Goal: Task Accomplishment & Management: Manage account settings

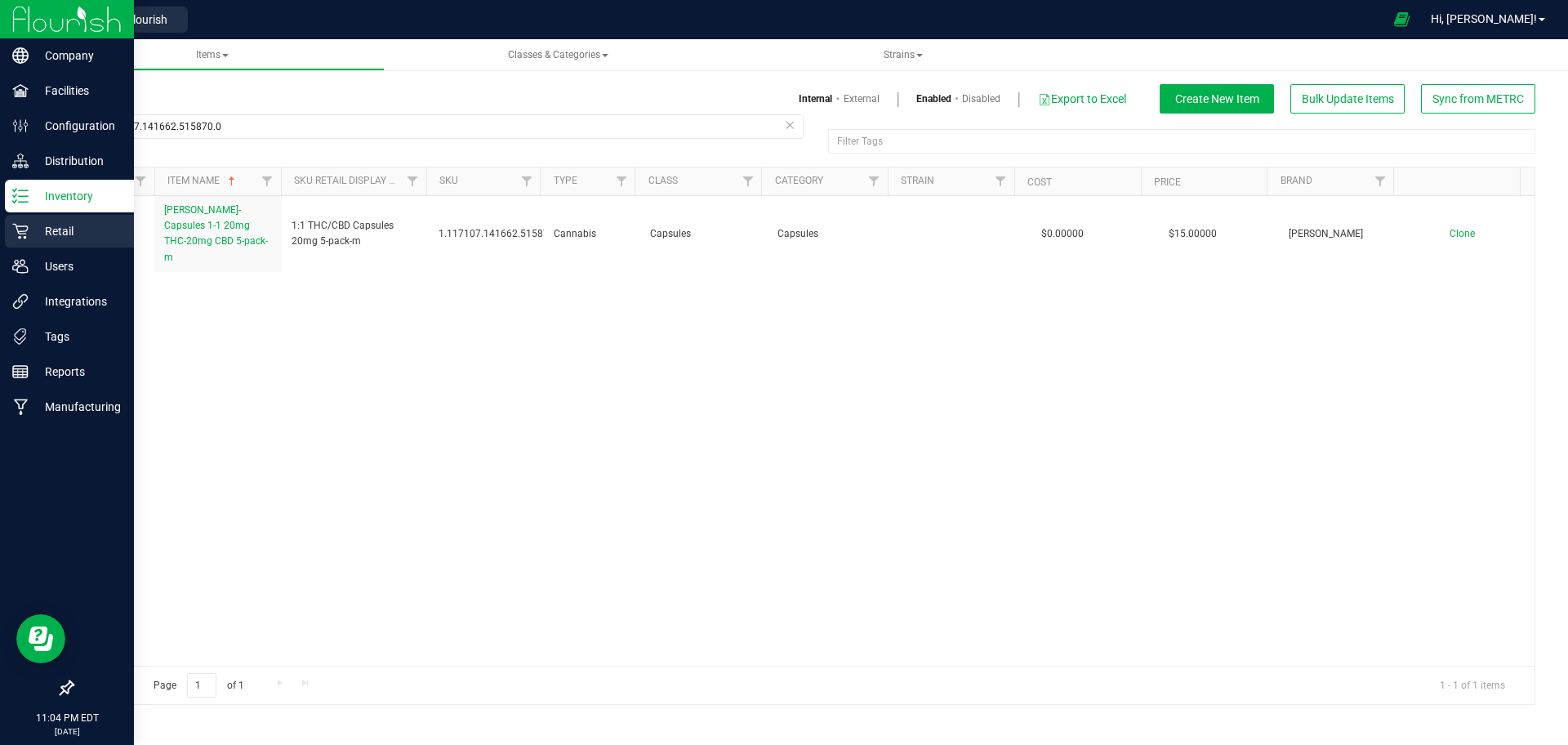
click at [28, 230] on icon at bounding box center [21, 231] width 16 height 16
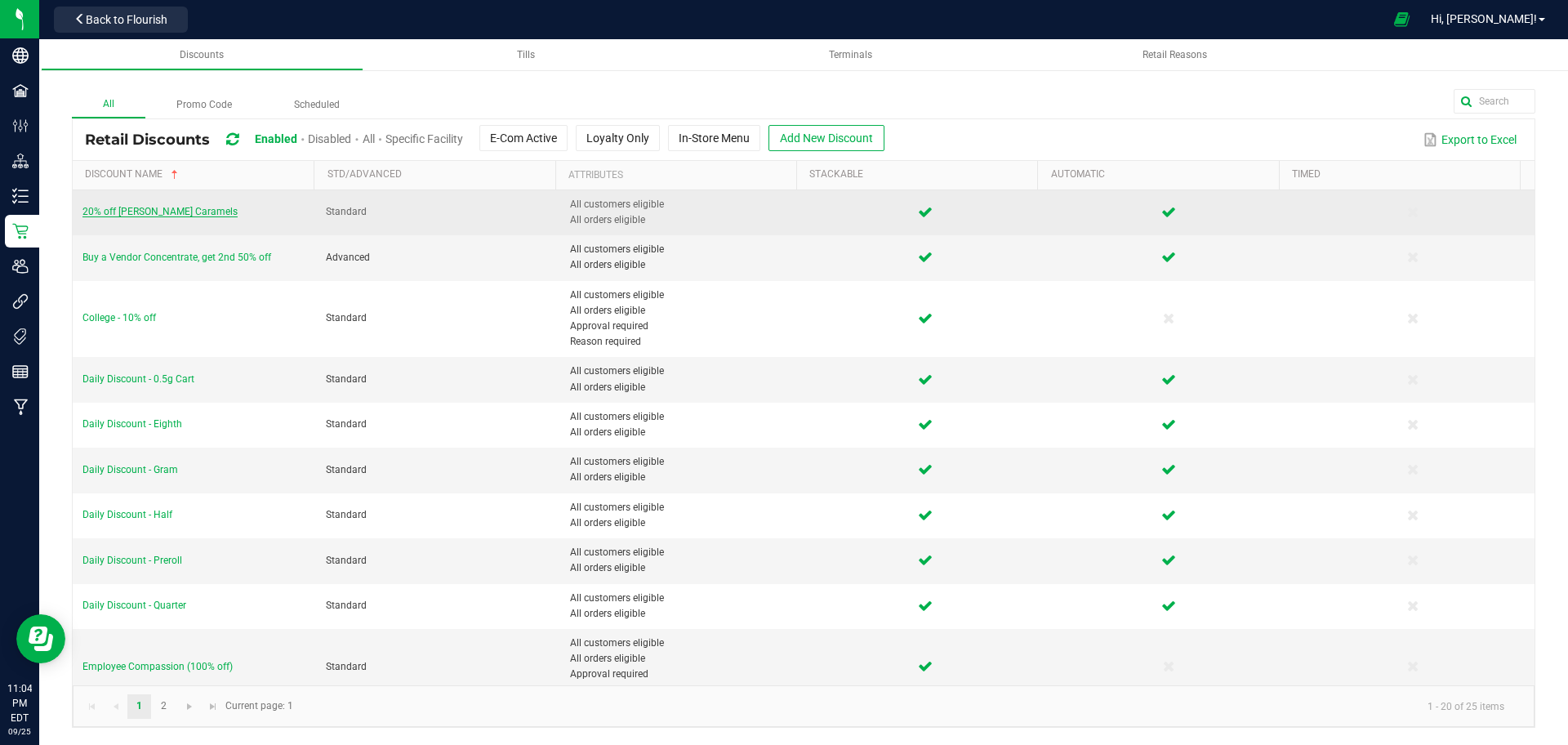
click at [145, 209] on span "20% off Slater Caramels" at bounding box center [160, 212] width 155 height 11
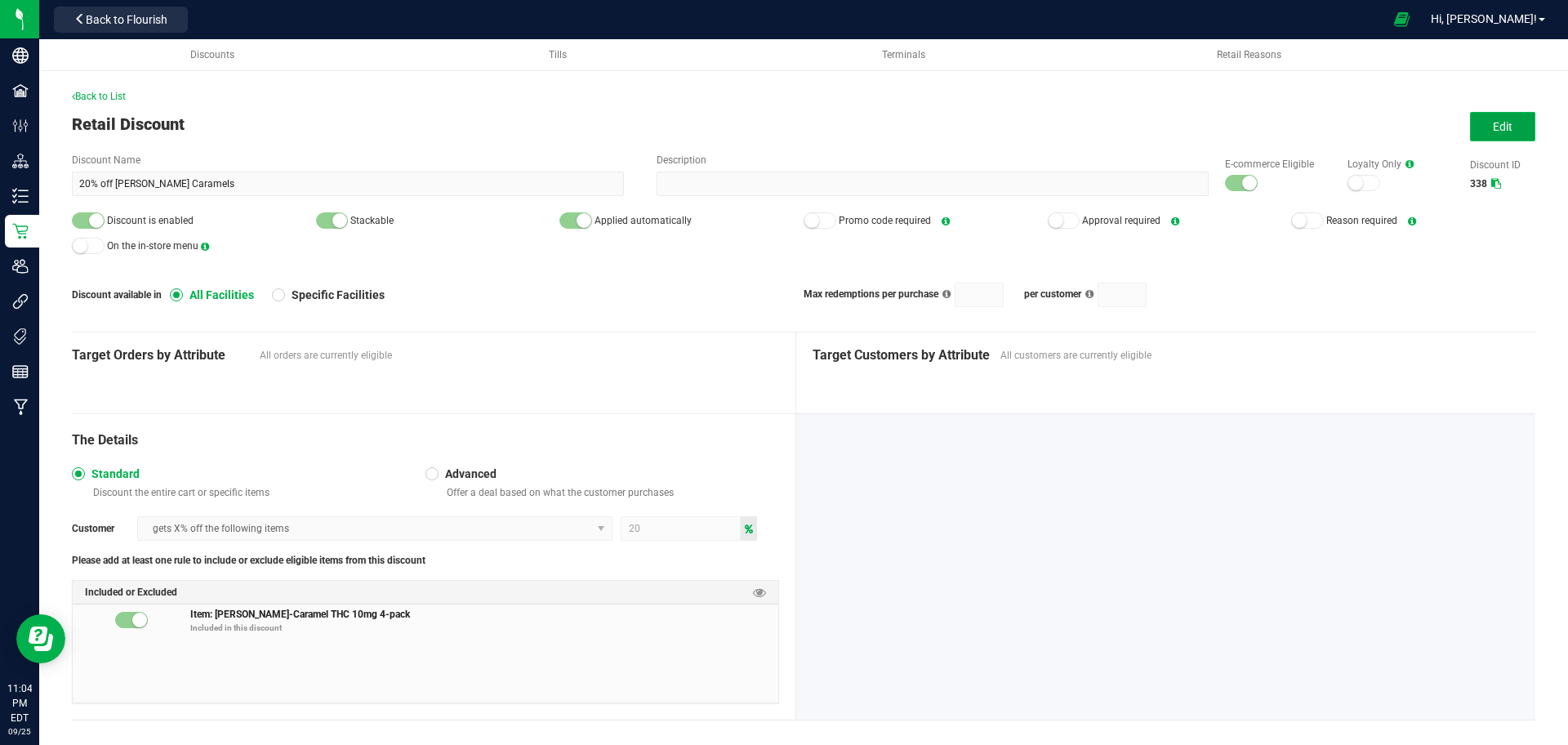
click at [1470, 139] on button "Edit" at bounding box center [1502, 126] width 66 height 30
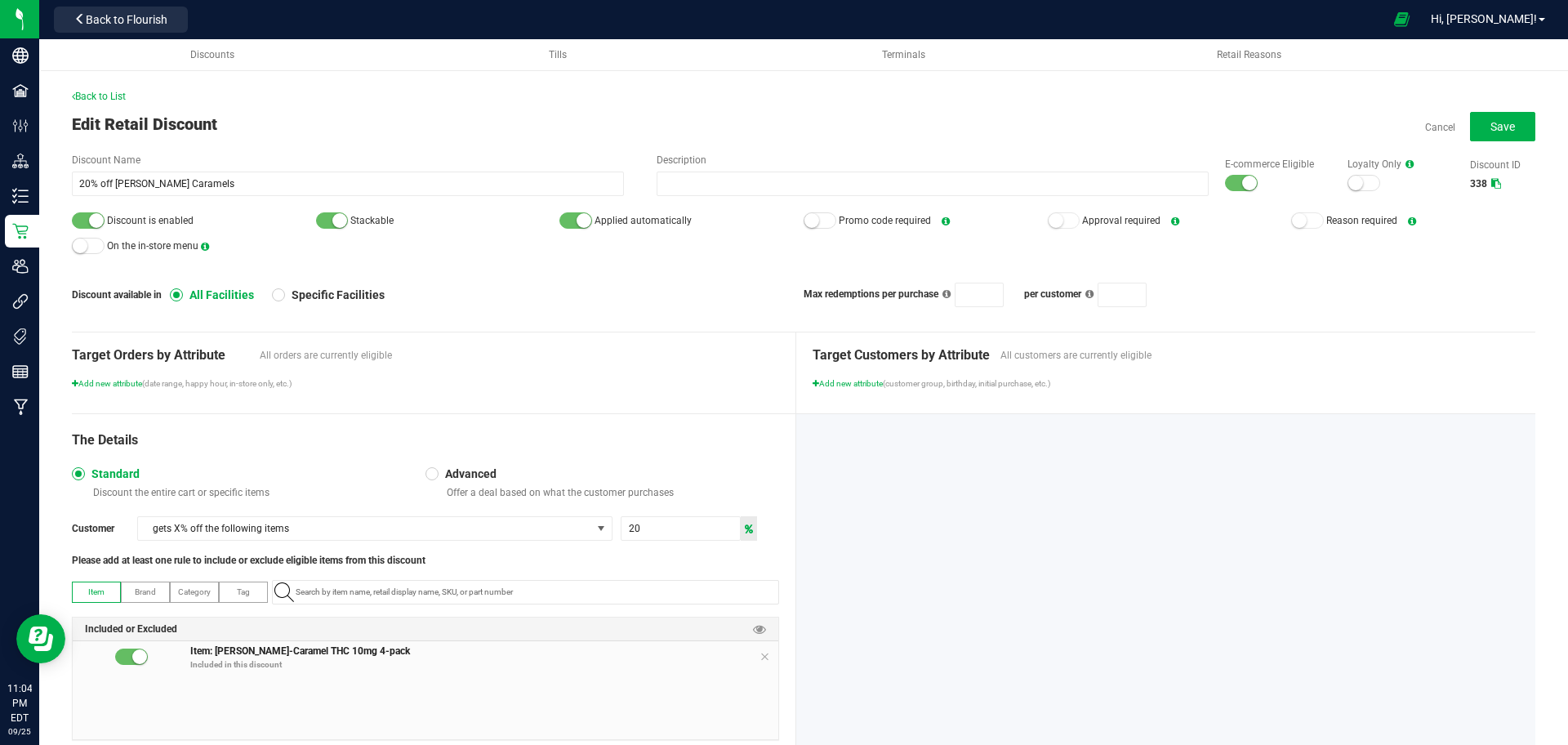
click at [1225, 188] on div at bounding box center [1241, 183] width 33 height 16
click at [87, 226] on div at bounding box center [89, 221] width 33 height 16
click at [1509, 113] on button "Save" at bounding box center [1502, 126] width 66 height 30
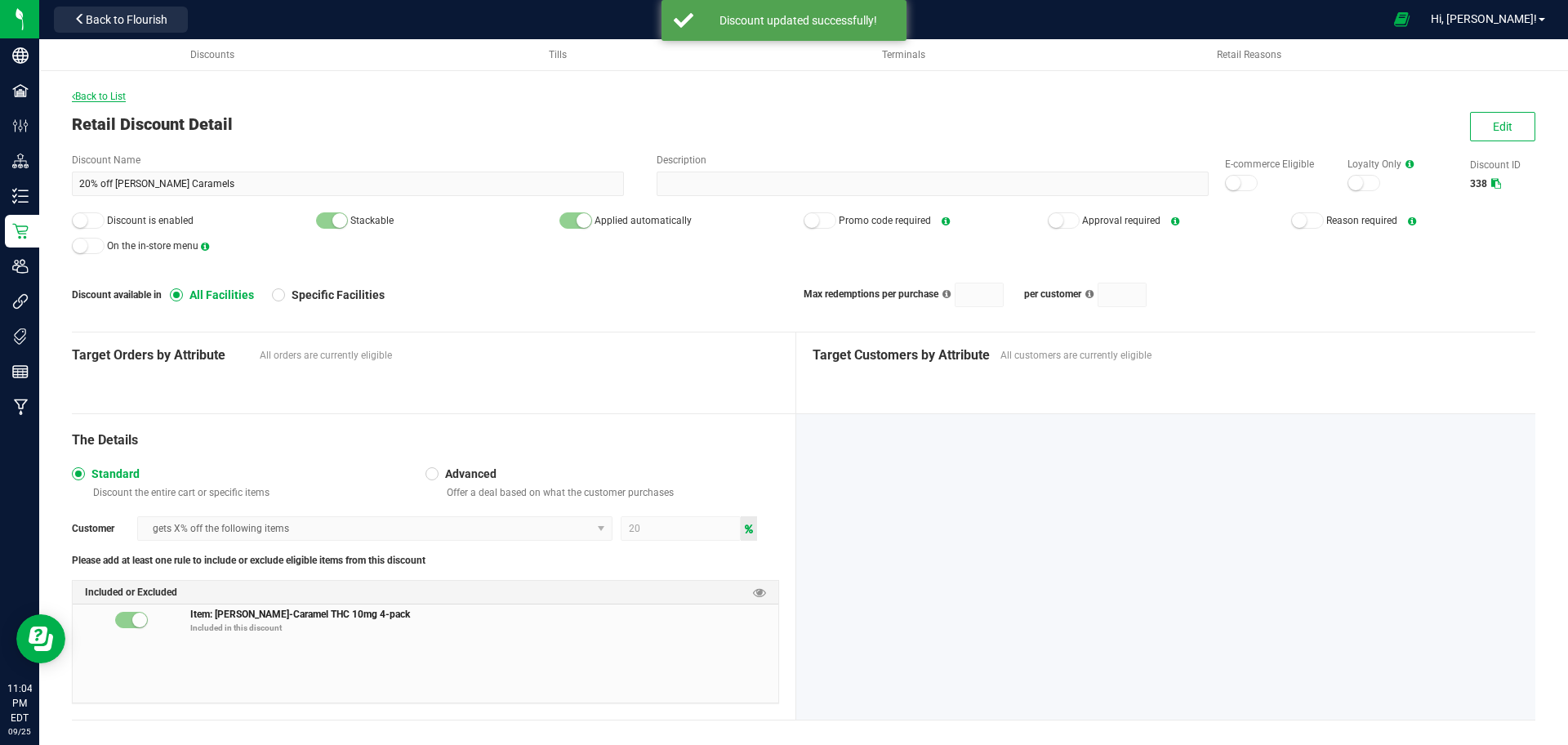
click at [104, 90] on span "Back to List" at bounding box center [99, 96] width 54 height 11
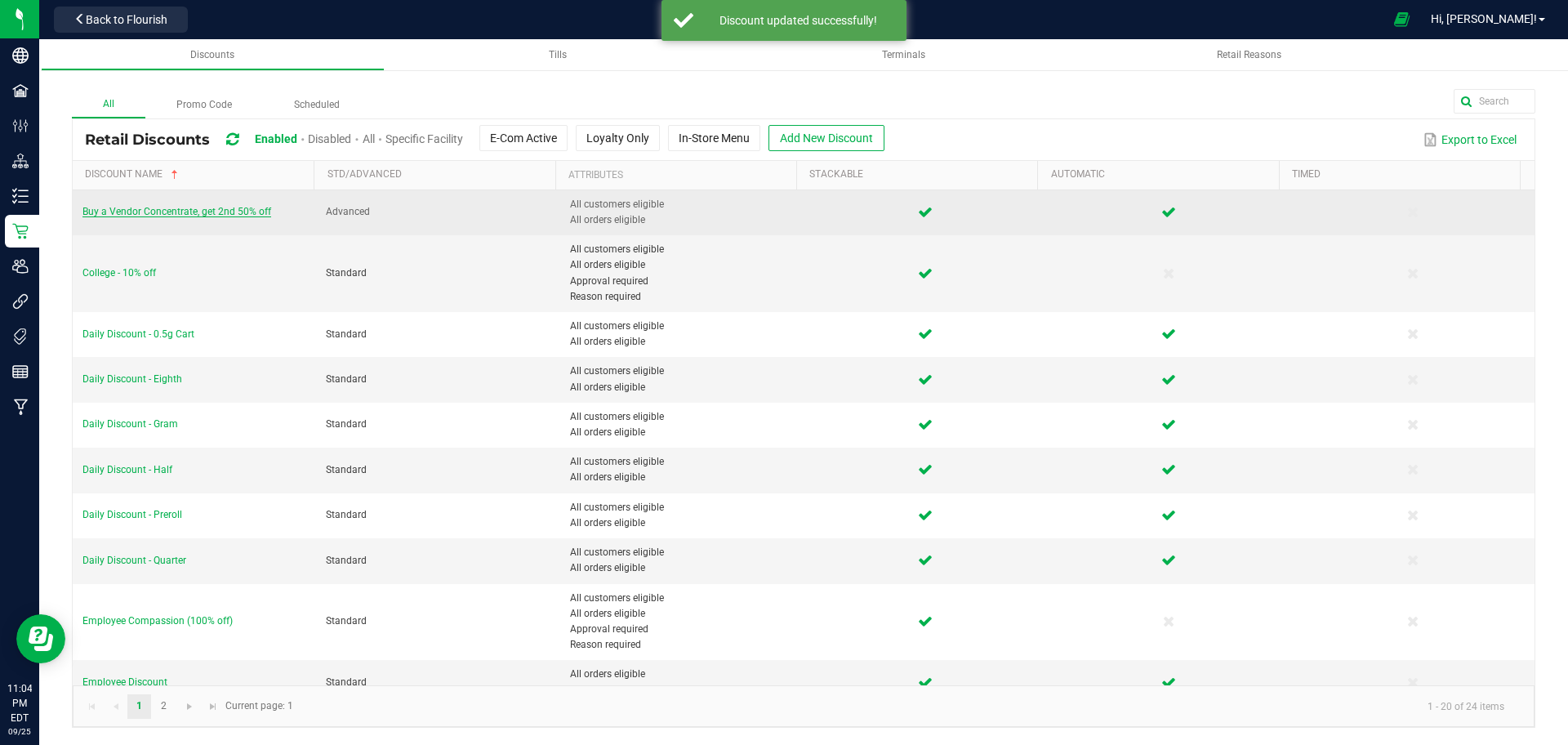
click at [132, 211] on span "Buy a Vendor Concentrate, get 2nd 50% off" at bounding box center [177, 212] width 189 height 11
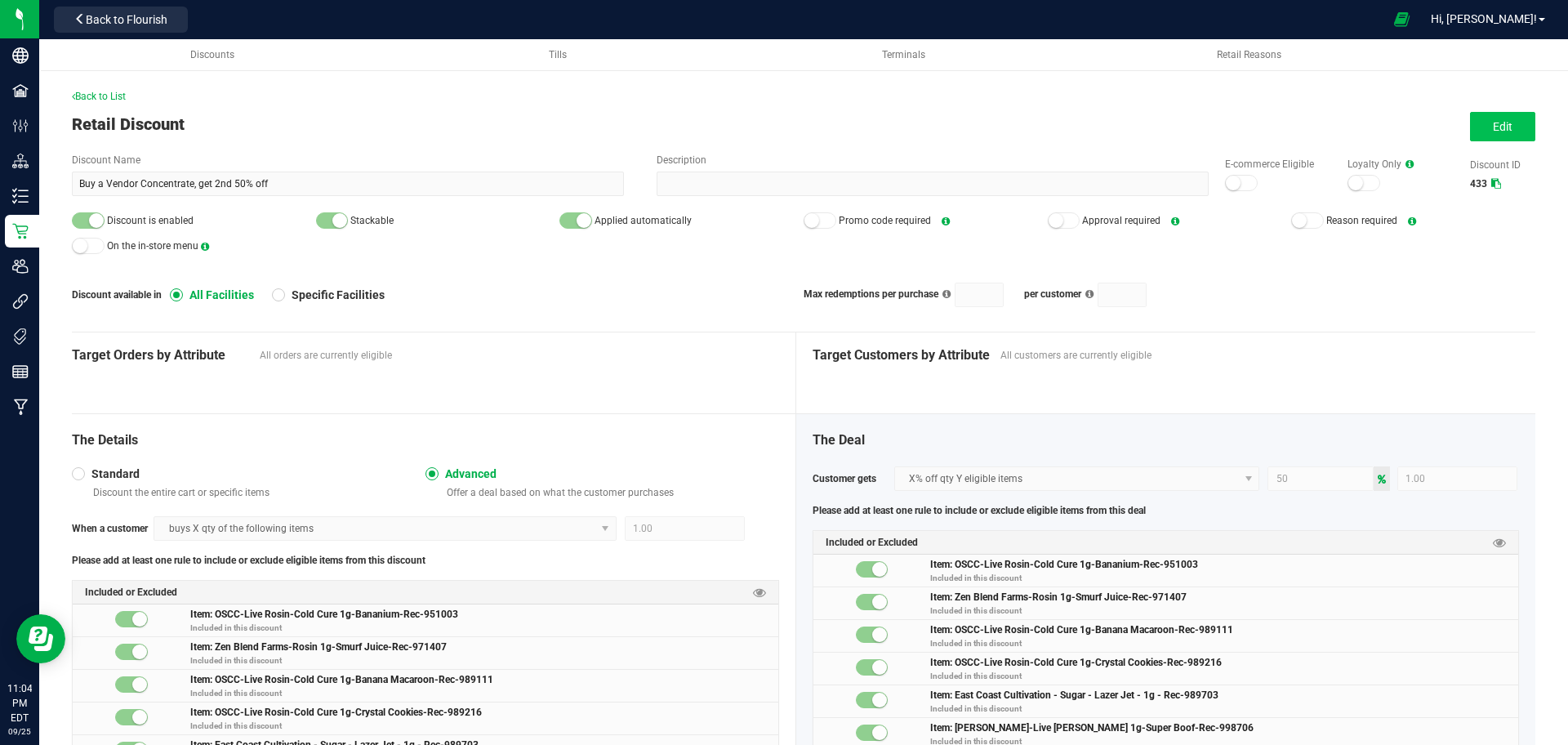
click at [1520, 137] on div "Back to List Retail Discount Edit Discount Name Buy a Vendor Concentrate, get 2…" at bounding box center [803, 466] width 1529 height 852
click at [1493, 133] on span "Edit" at bounding box center [1502, 126] width 20 height 13
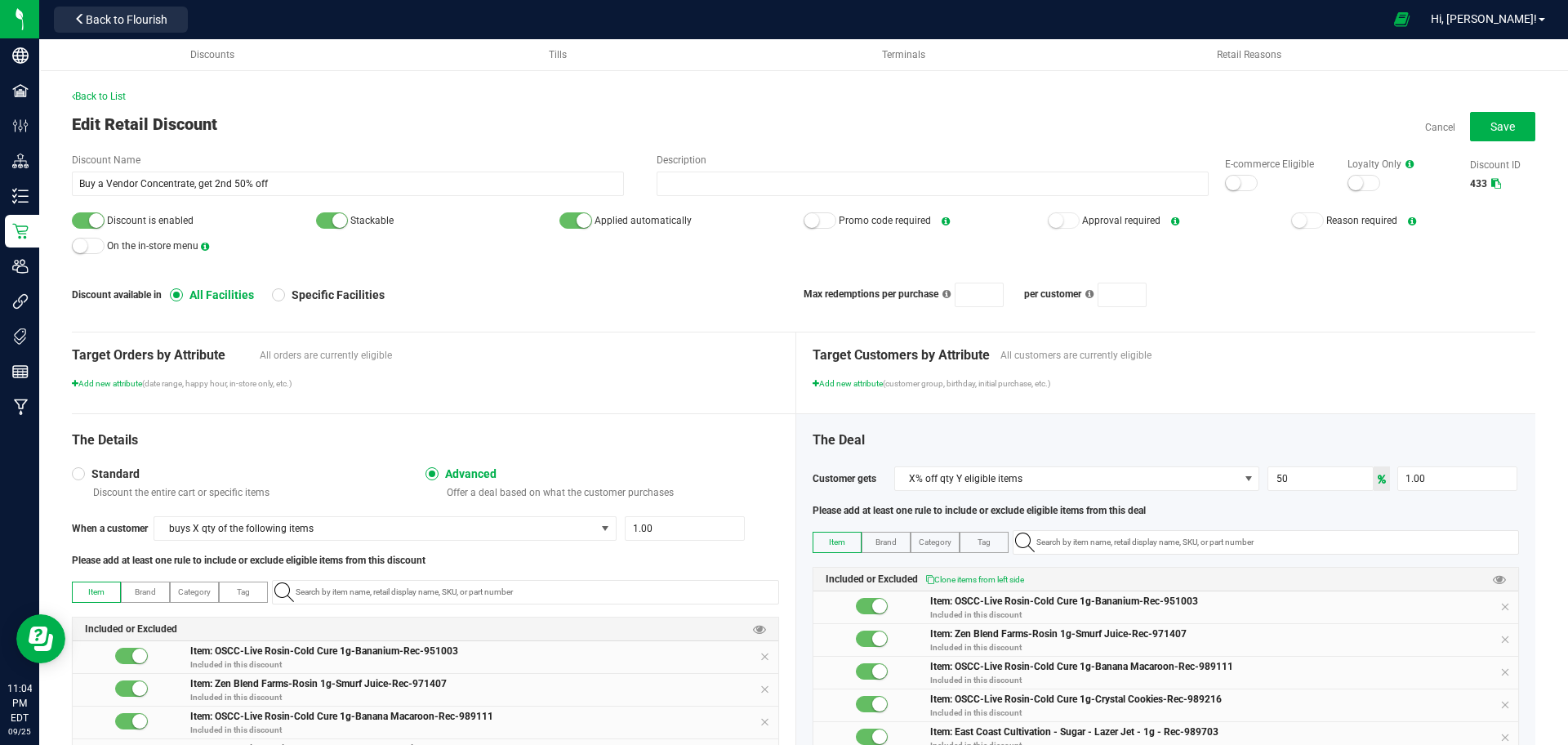
click at [93, 219] on small at bounding box center [96, 221] width 15 height 15
click at [92, 91] on span "Back to List" at bounding box center [99, 96] width 54 height 11
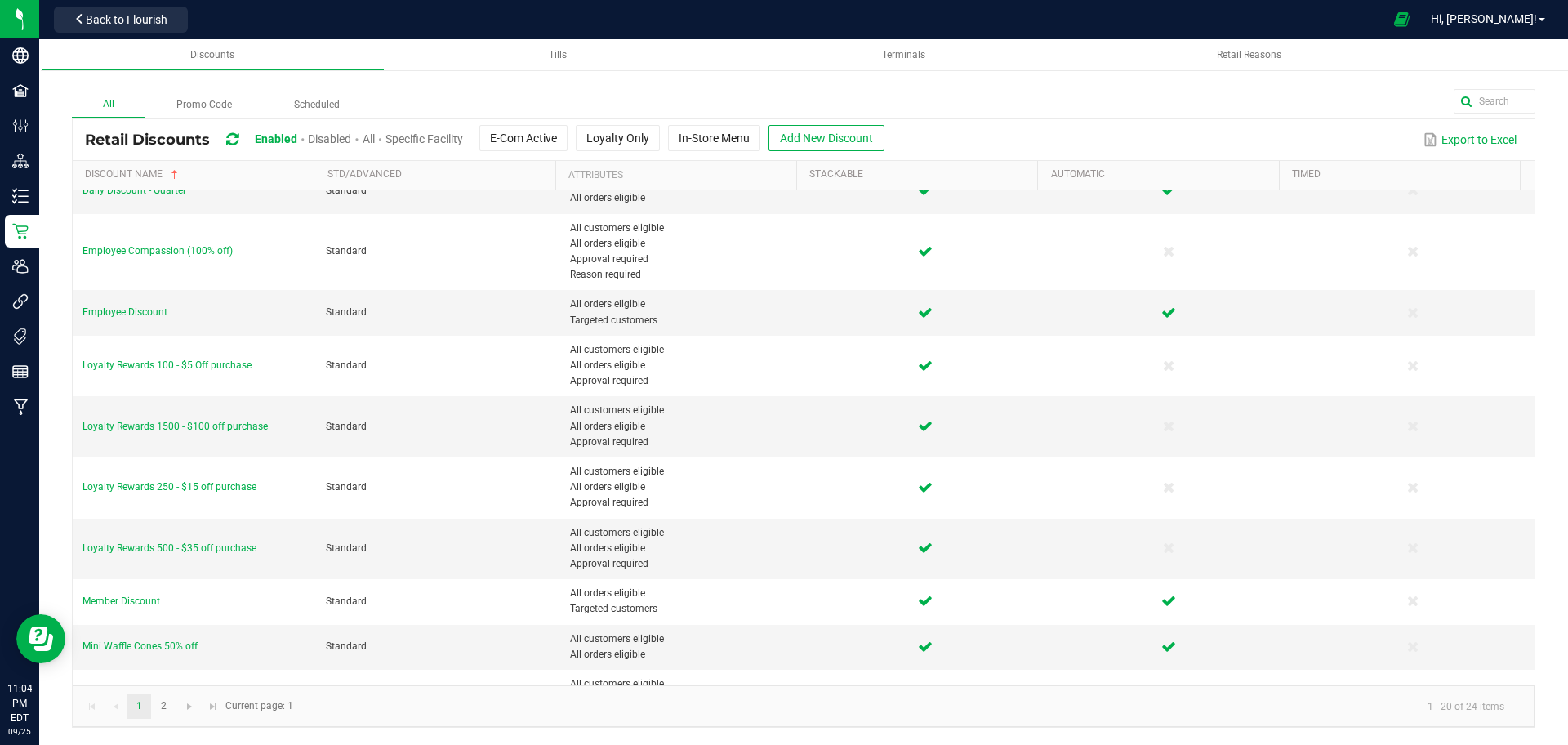
scroll to position [395, 0]
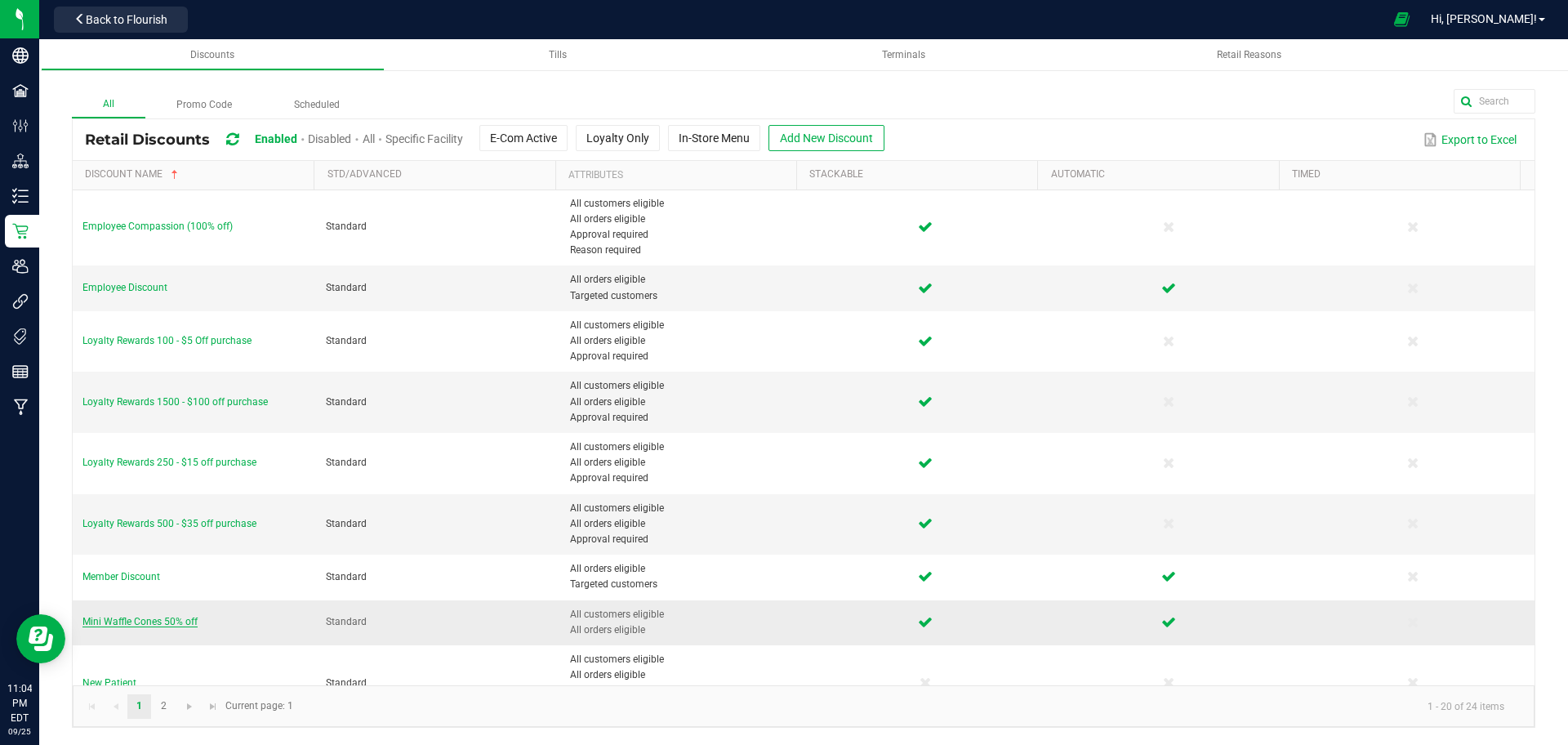
click at [143, 624] on span "Mini Waffle Cones 50% off" at bounding box center [140, 621] width 115 height 11
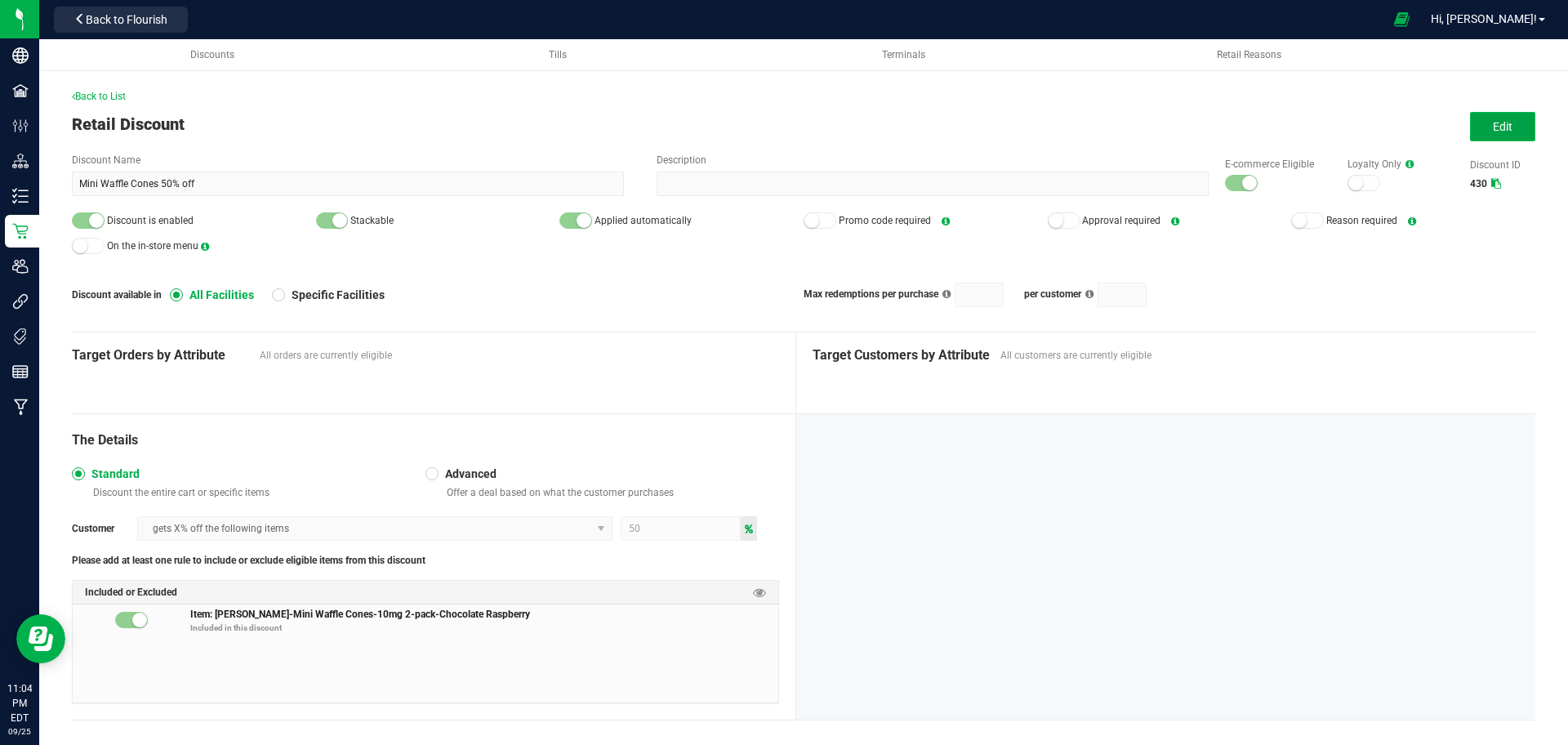
click at [1493, 121] on span "Edit" at bounding box center [1502, 126] width 20 height 13
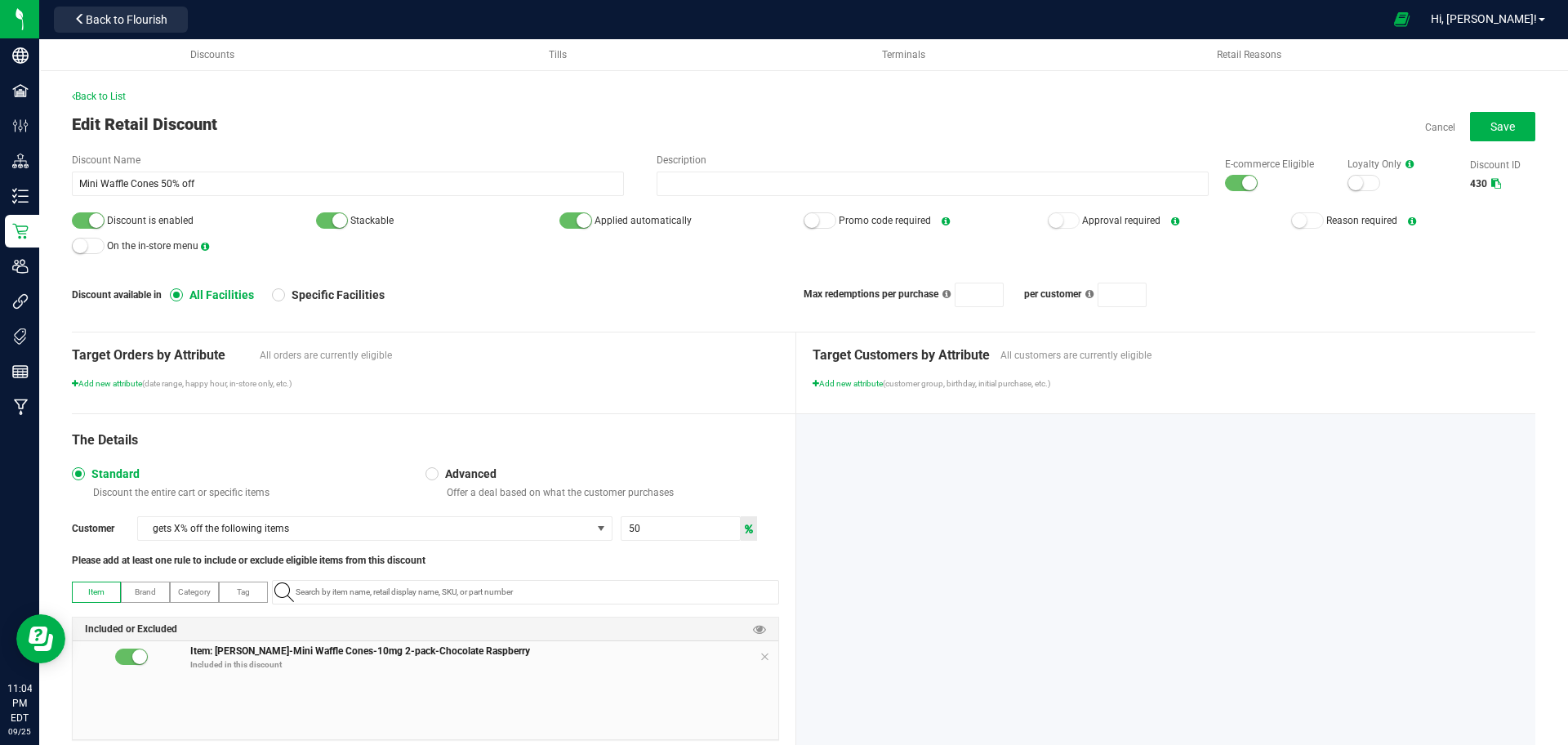
click at [1225, 178] on div at bounding box center [1241, 183] width 33 height 16
click at [87, 221] on div at bounding box center [89, 221] width 33 height 16
click at [1511, 131] on button "Save" at bounding box center [1502, 126] width 66 height 30
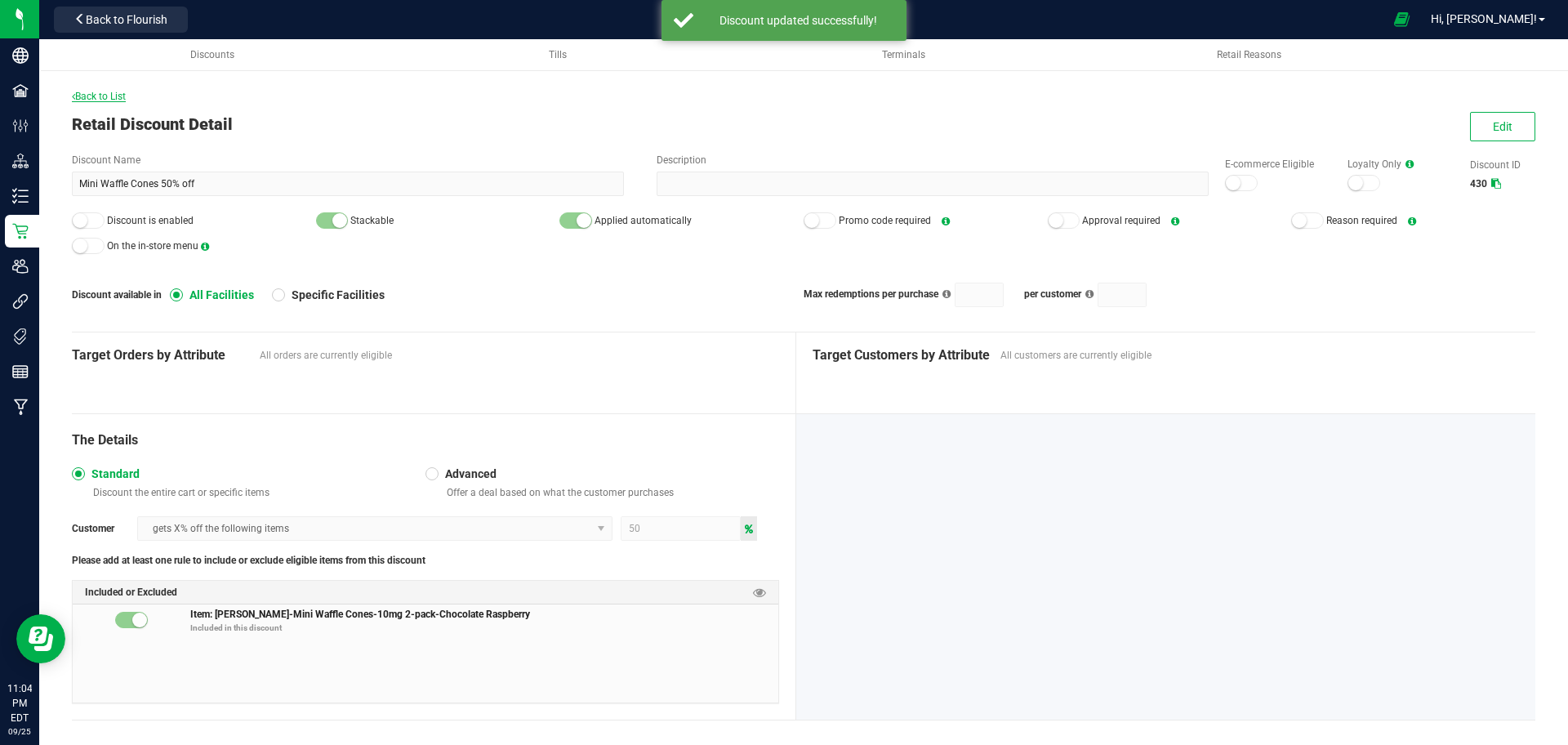
click at [117, 98] on span "Back to List" at bounding box center [99, 96] width 54 height 11
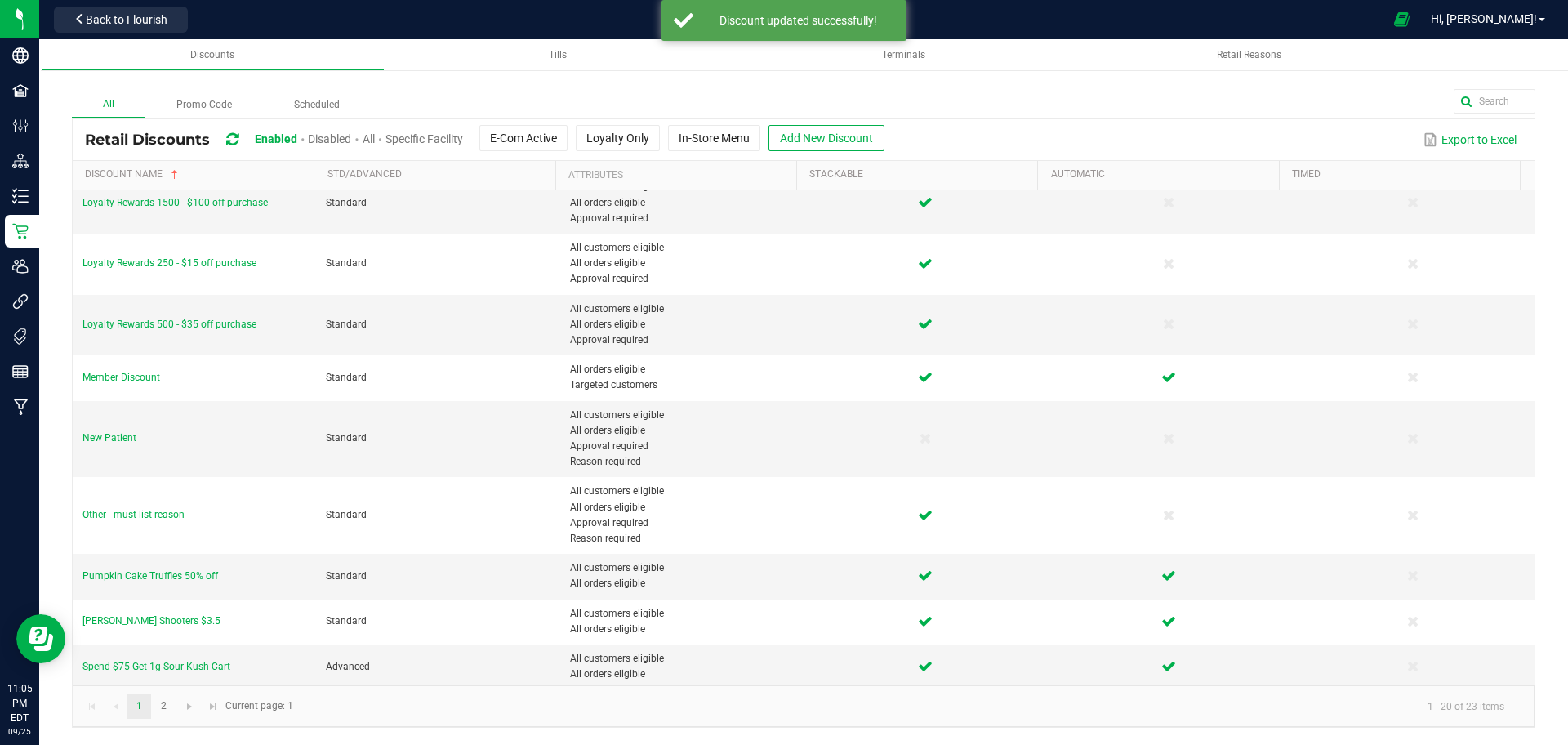
scroll to position [596, 0]
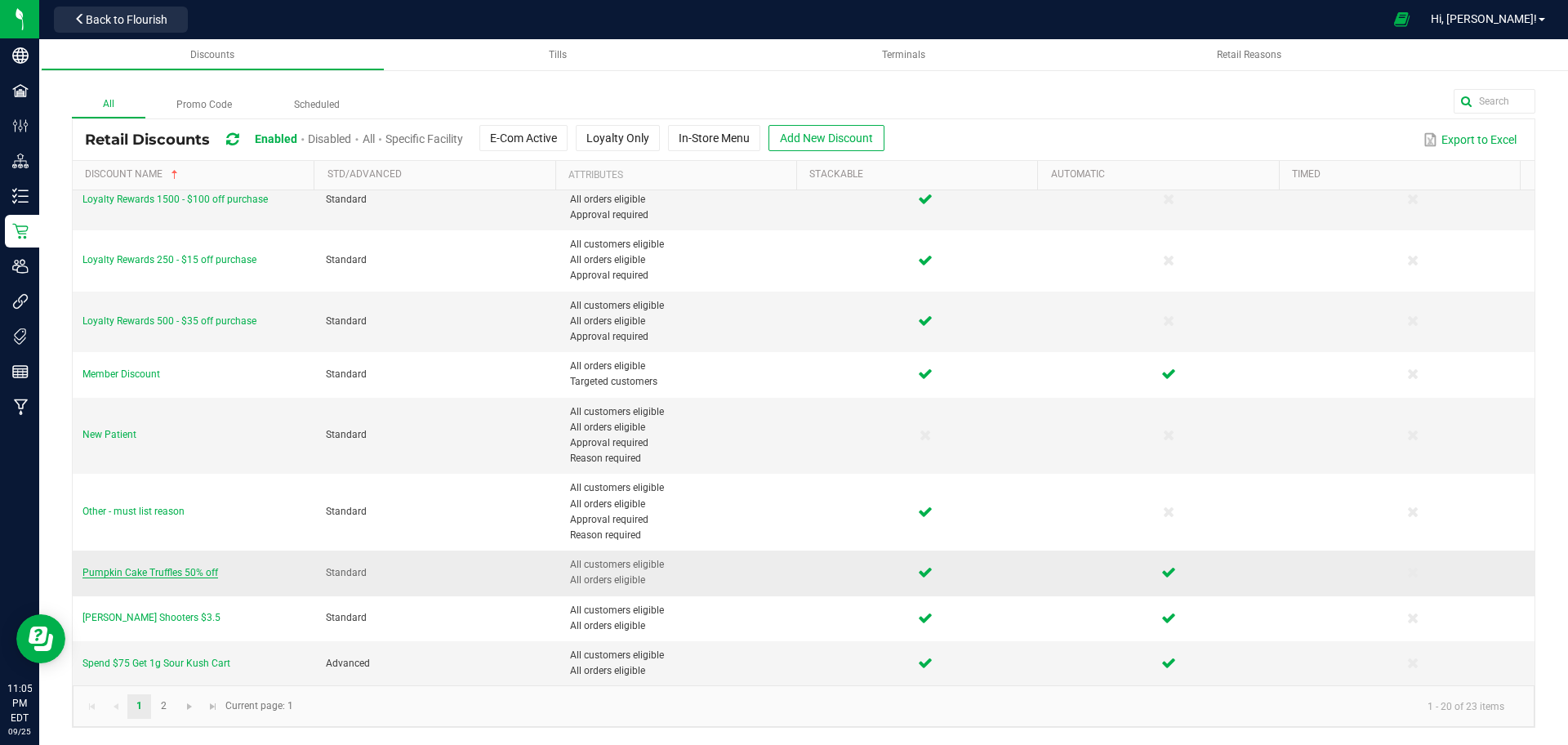
click at [137, 570] on span "Pumpkin Cake Truffles 50% off" at bounding box center [150, 573] width 135 height 11
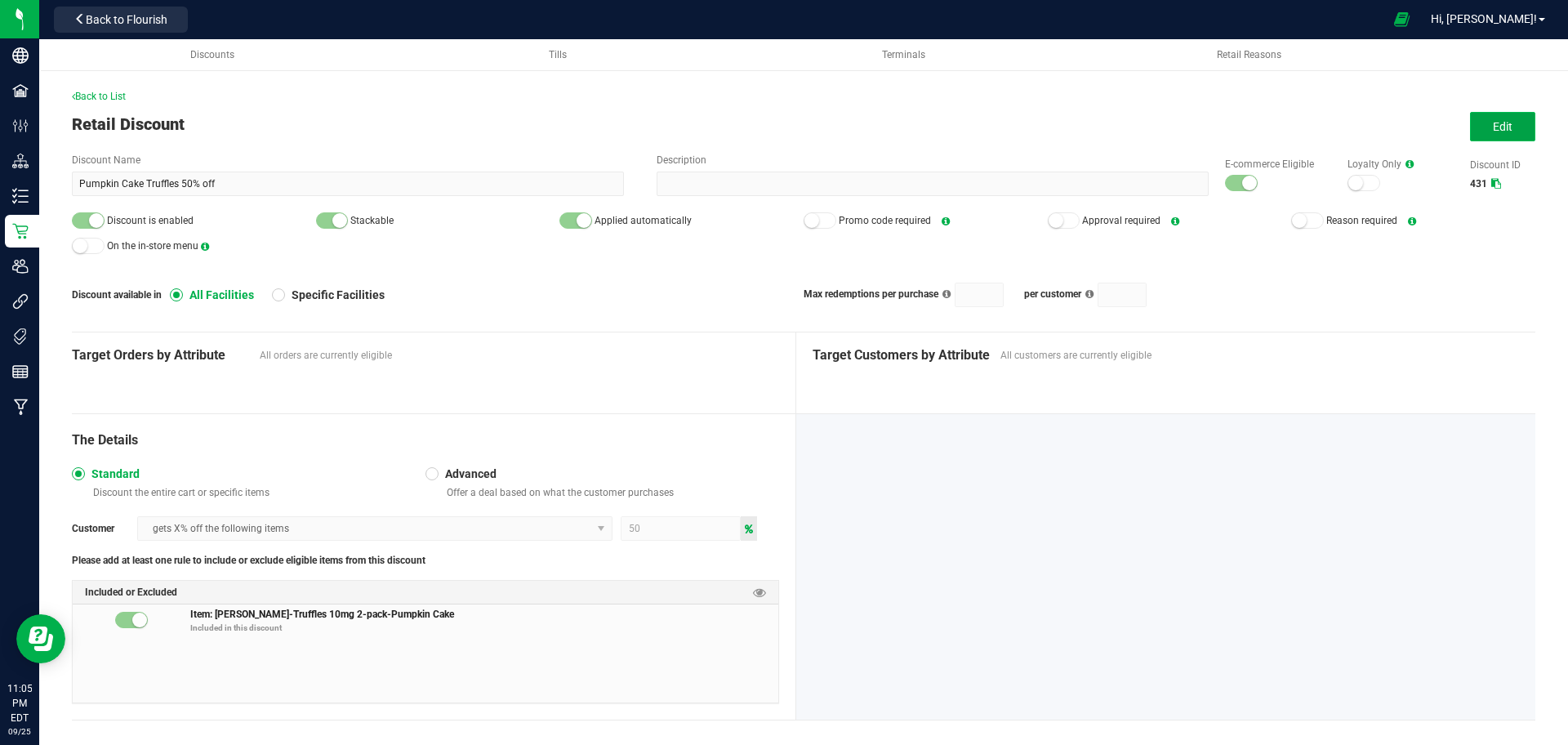
click at [1476, 127] on button "Edit" at bounding box center [1502, 126] width 66 height 30
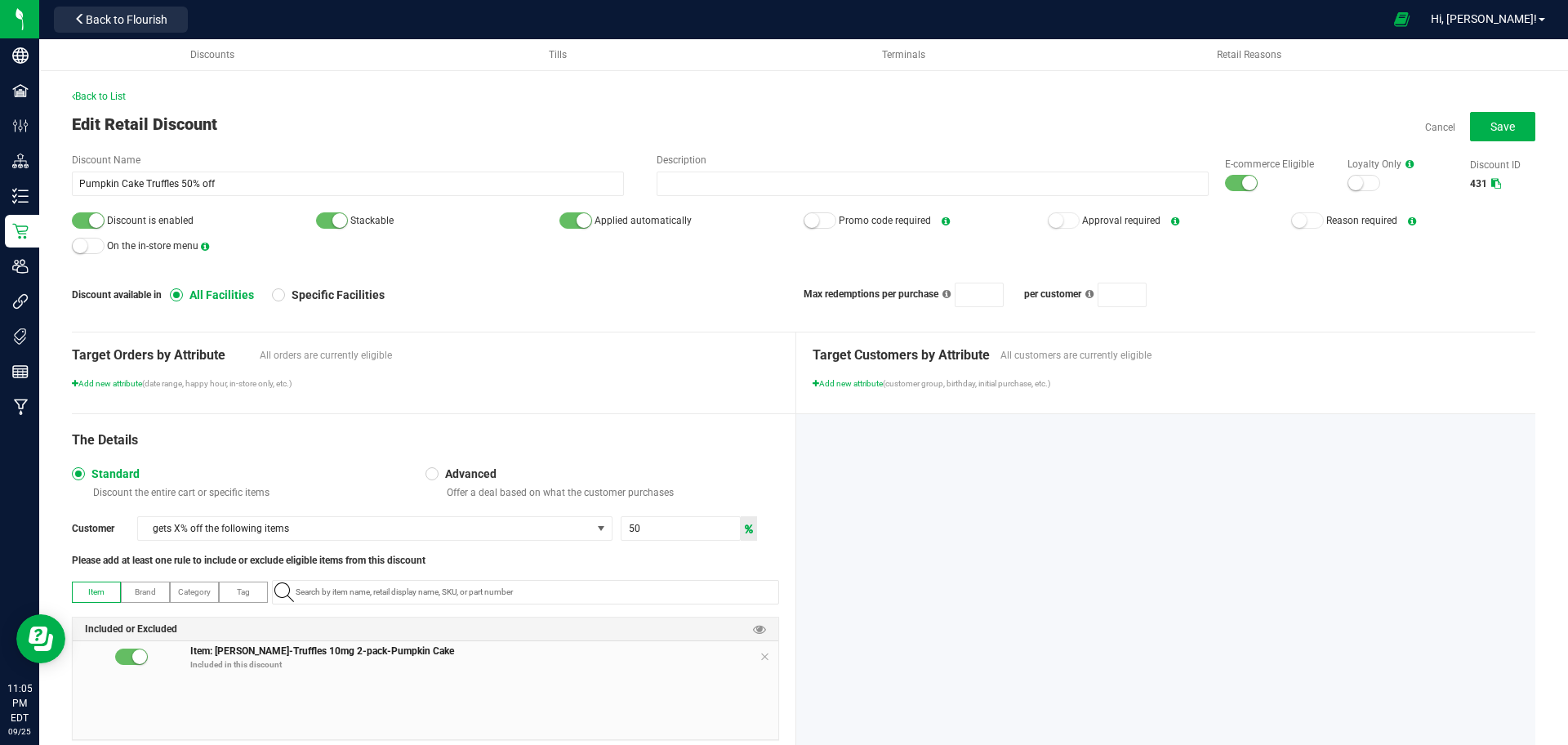
click at [1242, 182] on small at bounding box center [1250, 183] width 15 height 15
click at [102, 219] on small at bounding box center [96, 221] width 15 height 15
click at [1501, 117] on button "Save" at bounding box center [1502, 126] width 66 height 30
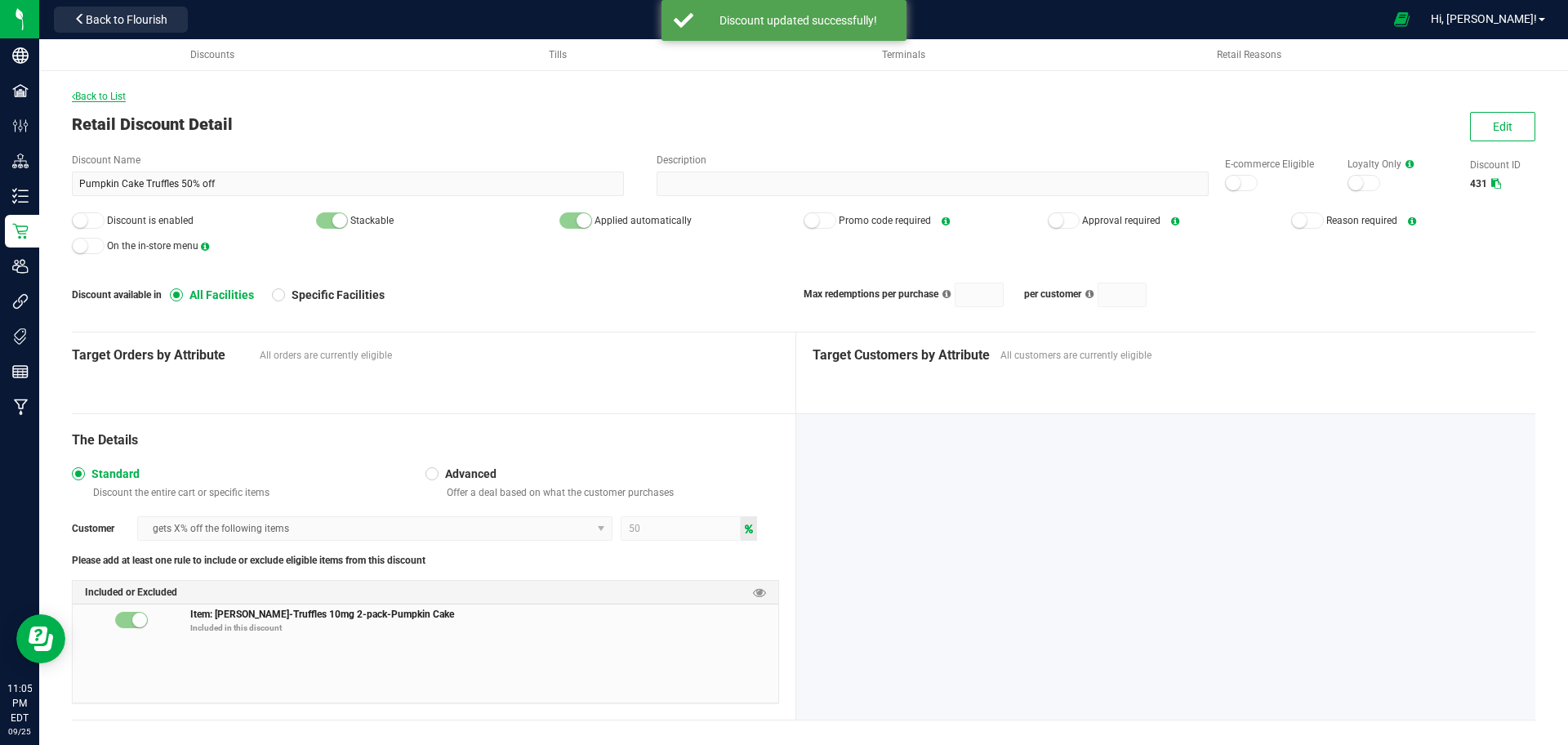
click at [87, 90] on span "Back to List" at bounding box center [99, 96] width 54 height 11
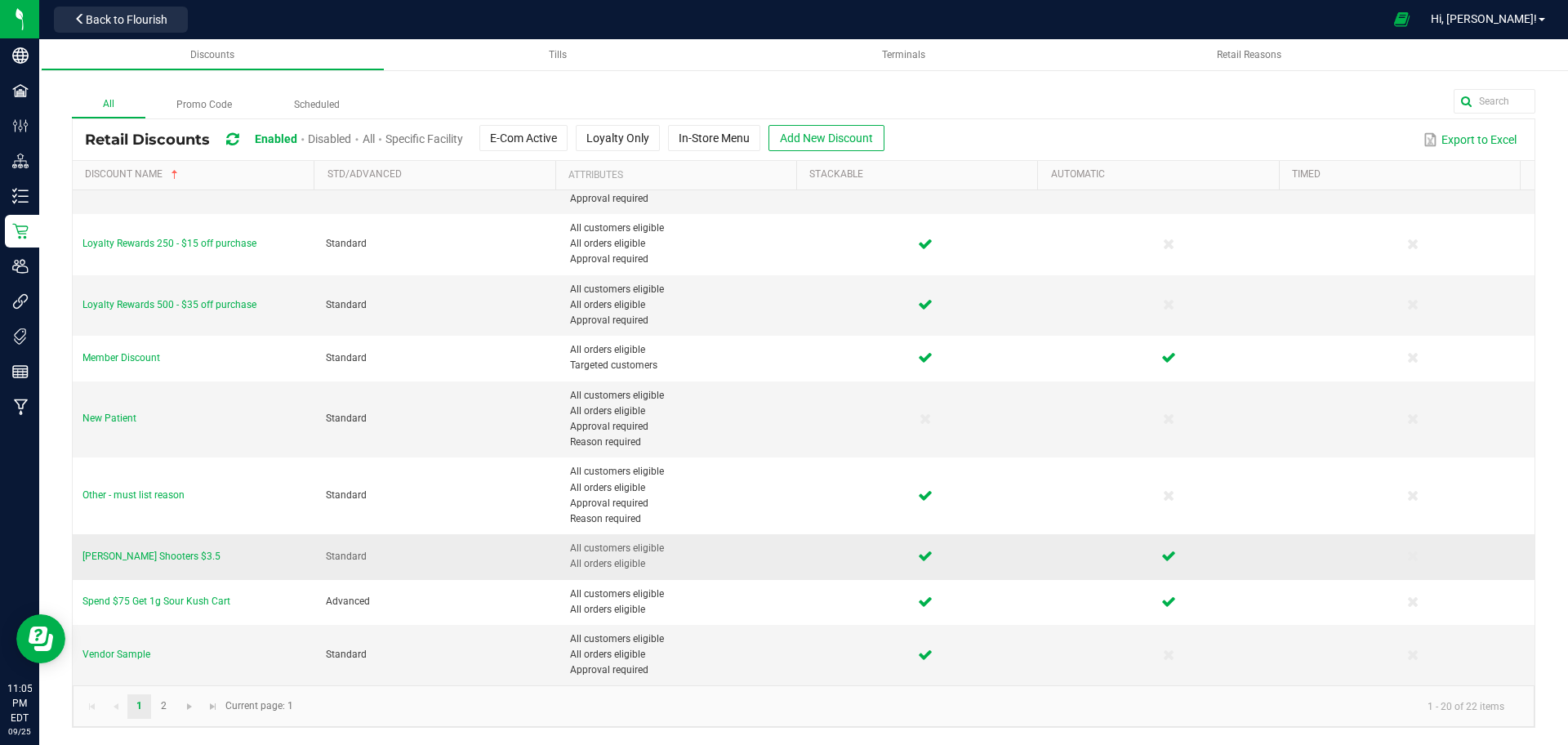
scroll to position [606, 0]
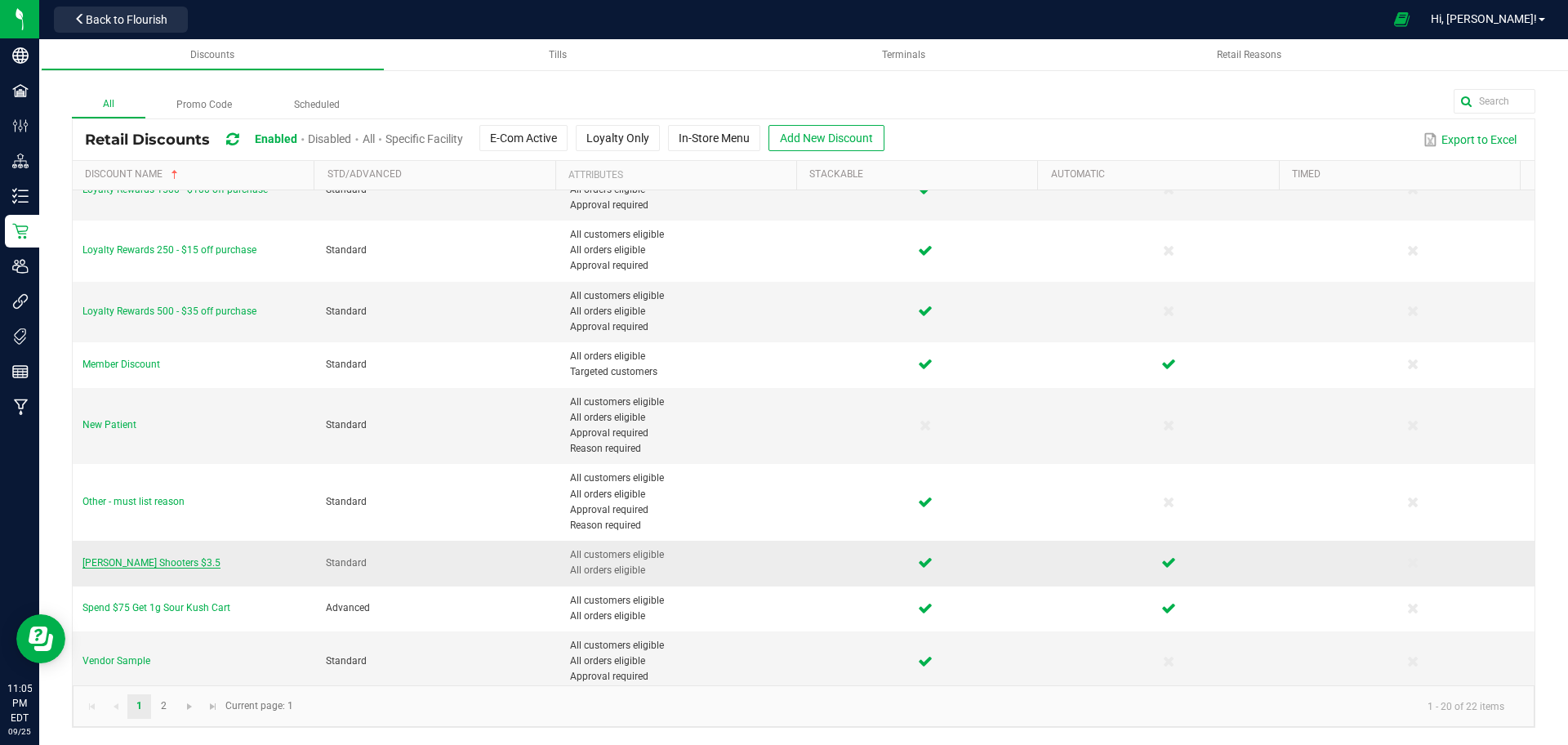
click at [146, 563] on span "Slater Shooters $3.5" at bounding box center [152, 563] width 138 height 11
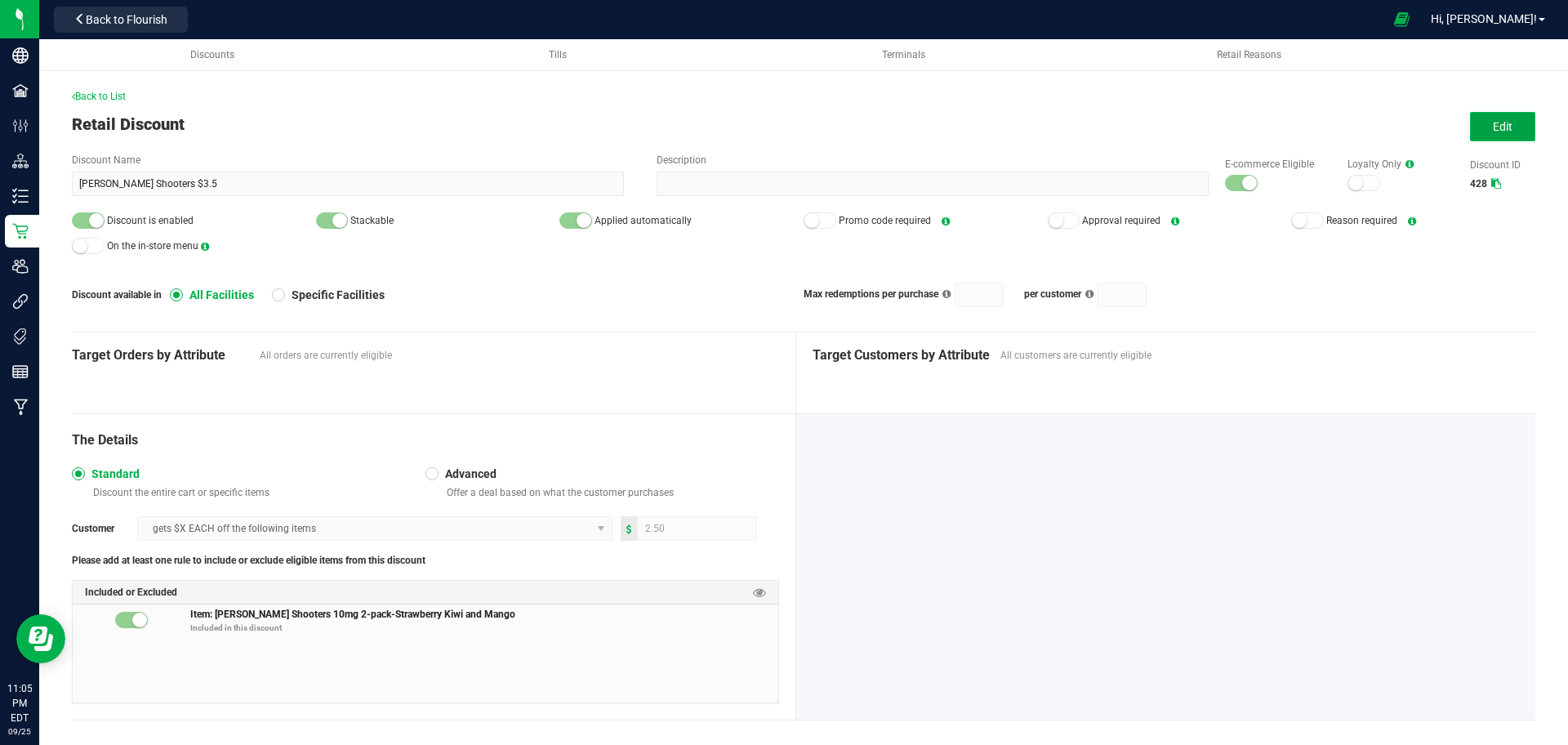
click at [1493, 133] on span "Edit" at bounding box center [1502, 126] width 20 height 13
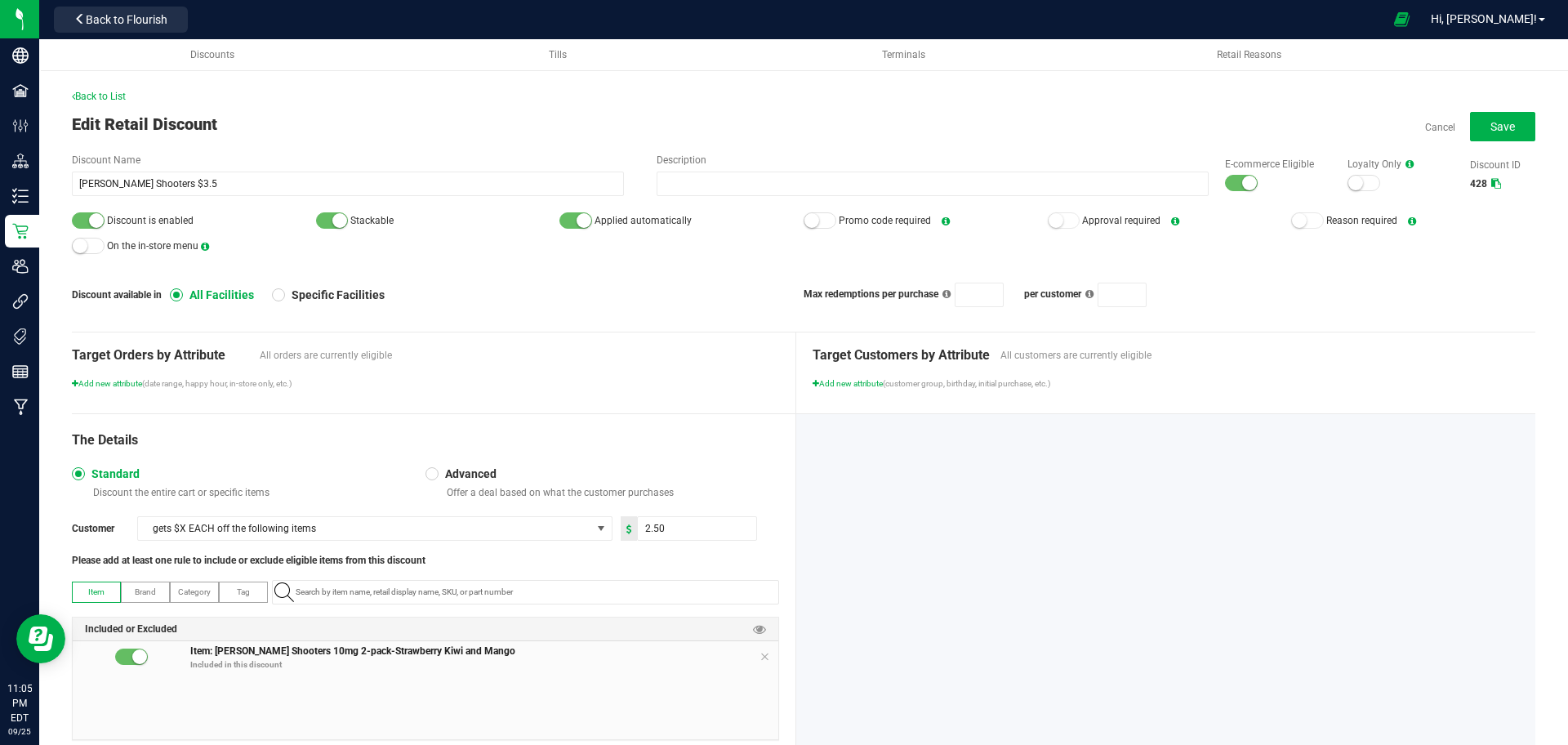
click at [1242, 189] on small at bounding box center [1250, 183] width 15 height 15
click at [93, 221] on small at bounding box center [96, 221] width 15 height 15
click at [1499, 117] on button "Save" at bounding box center [1502, 126] width 66 height 30
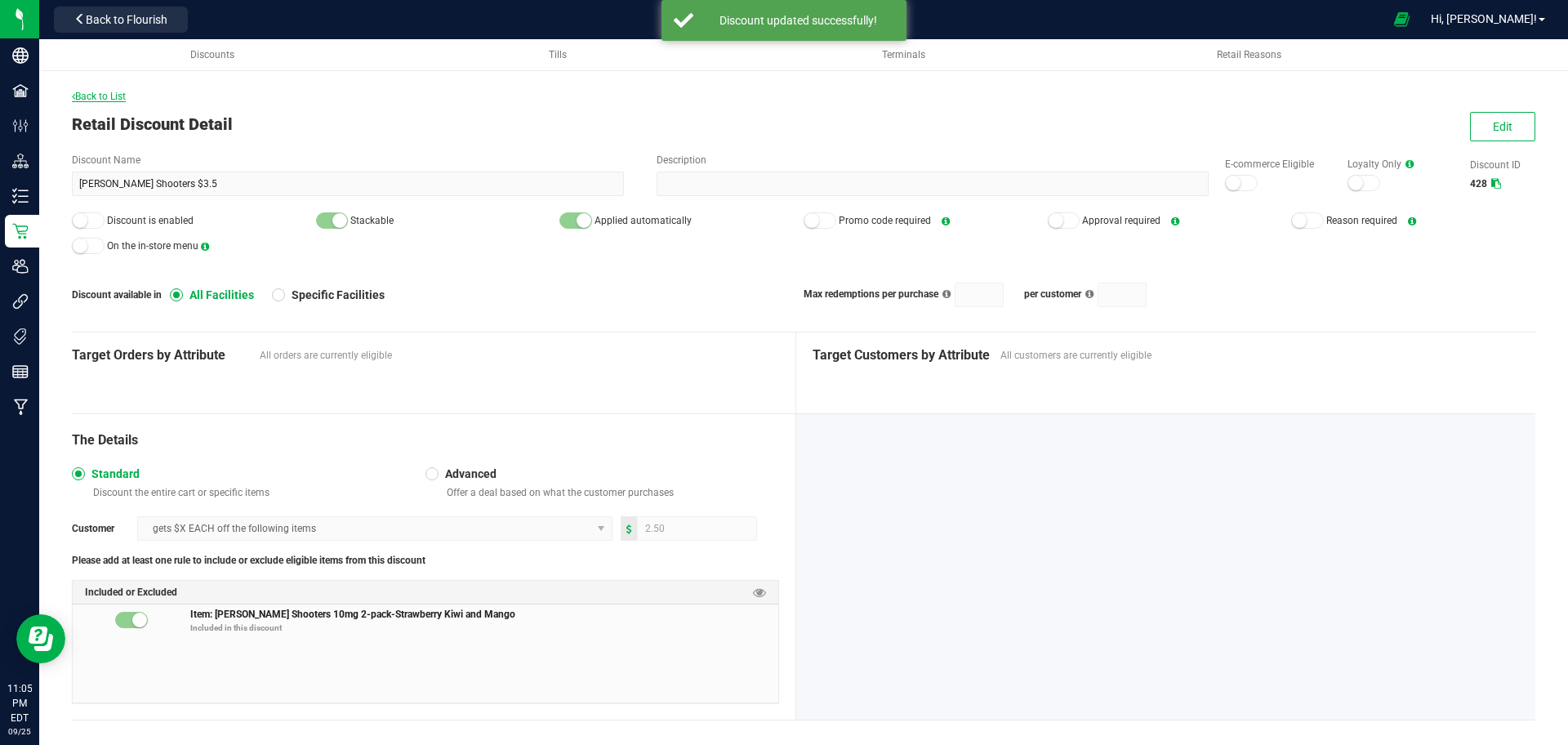
click at [117, 96] on span "Back to List" at bounding box center [99, 96] width 54 height 11
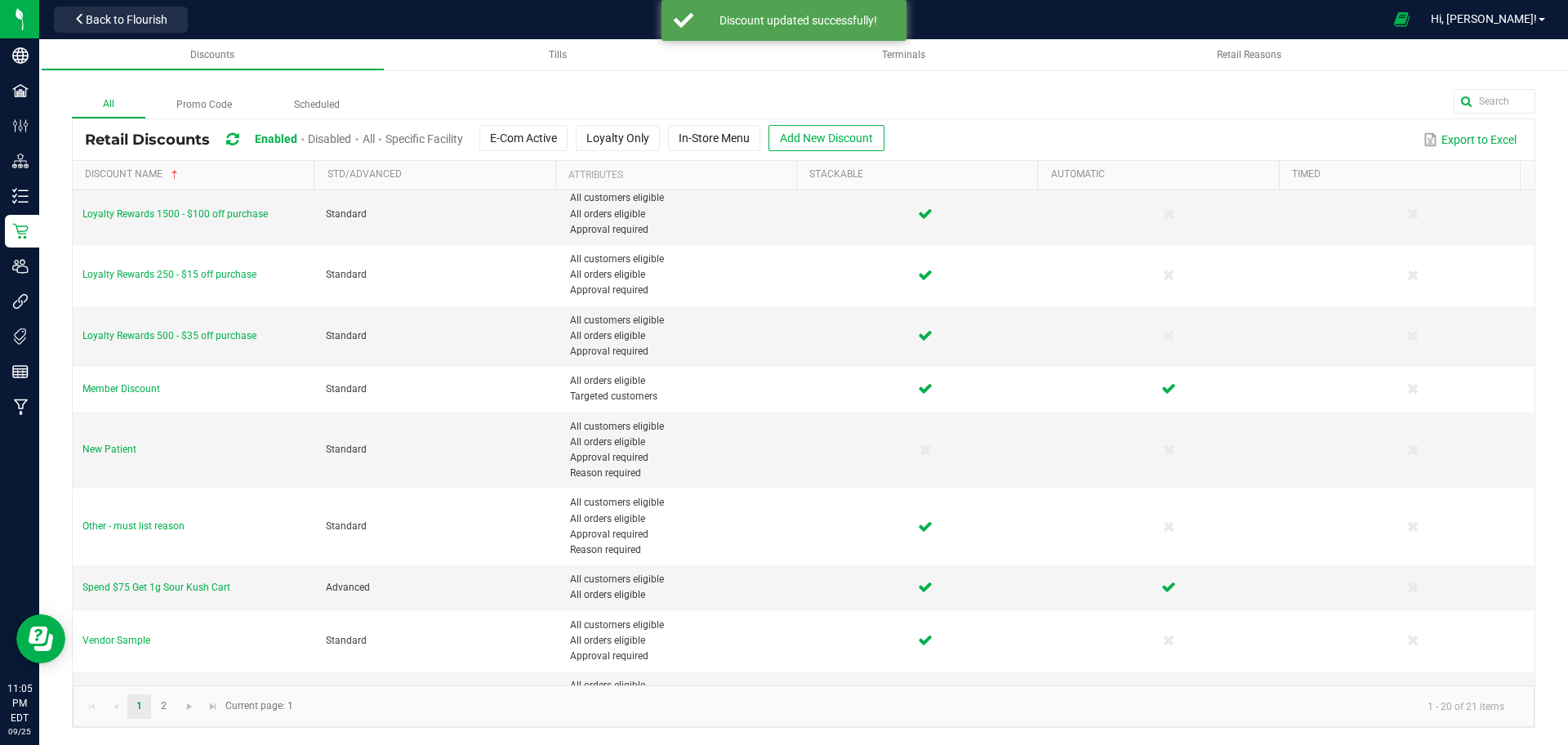
scroll to position [613, 0]
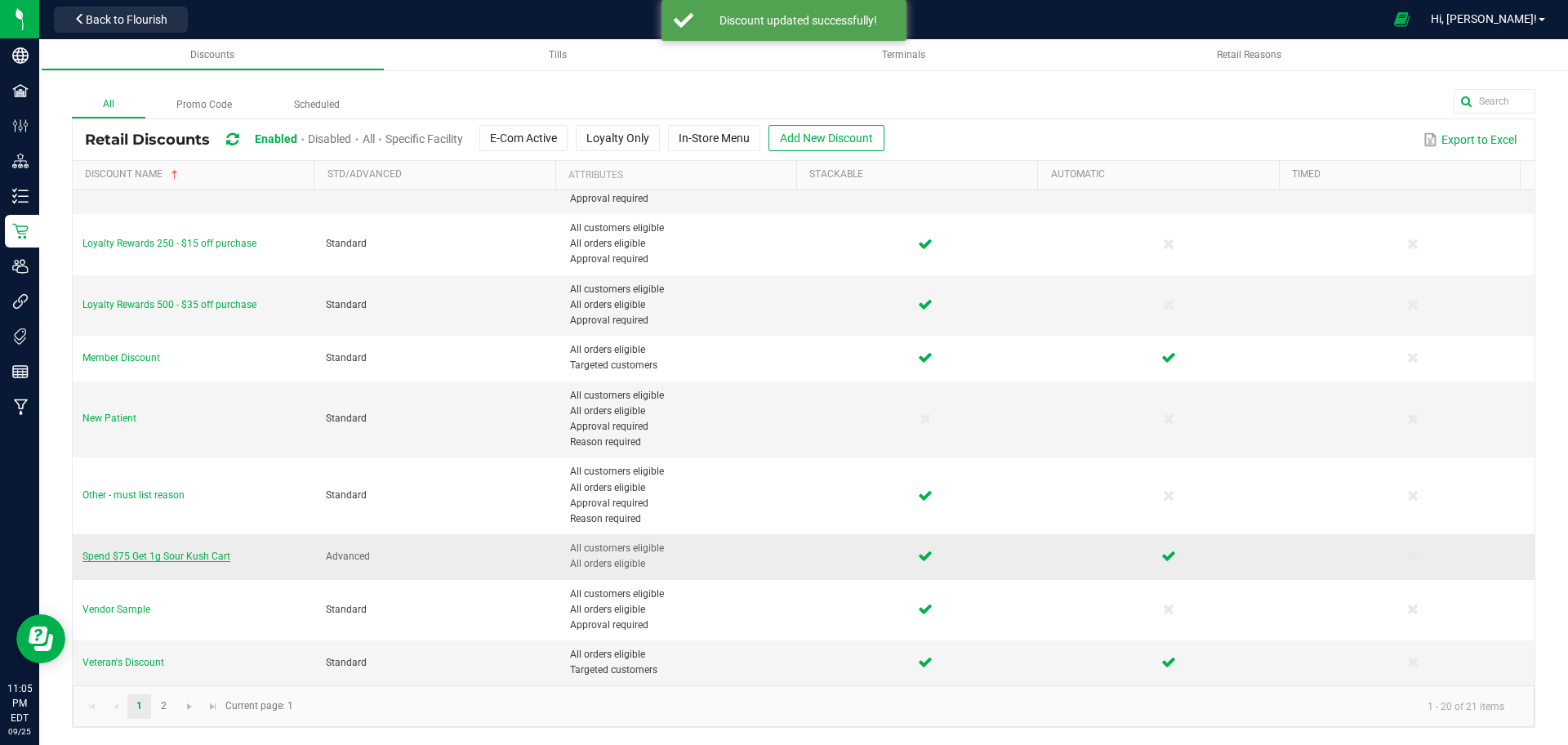
click at [159, 556] on span "Spend $75 Get 1g Sour Kush Cart" at bounding box center [157, 556] width 148 height 11
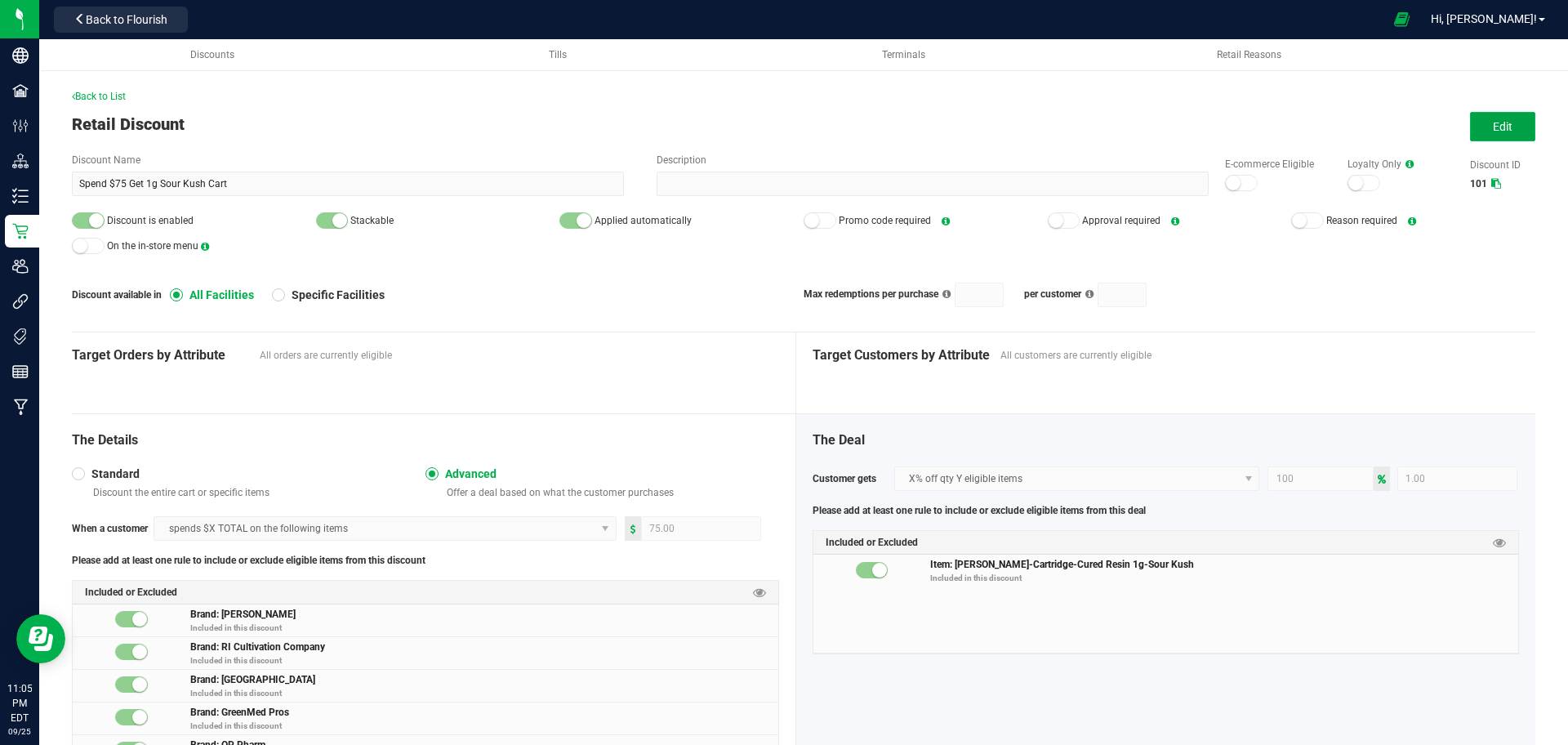
click at [1471, 112] on button "Edit" at bounding box center [1502, 126] width 66 height 30
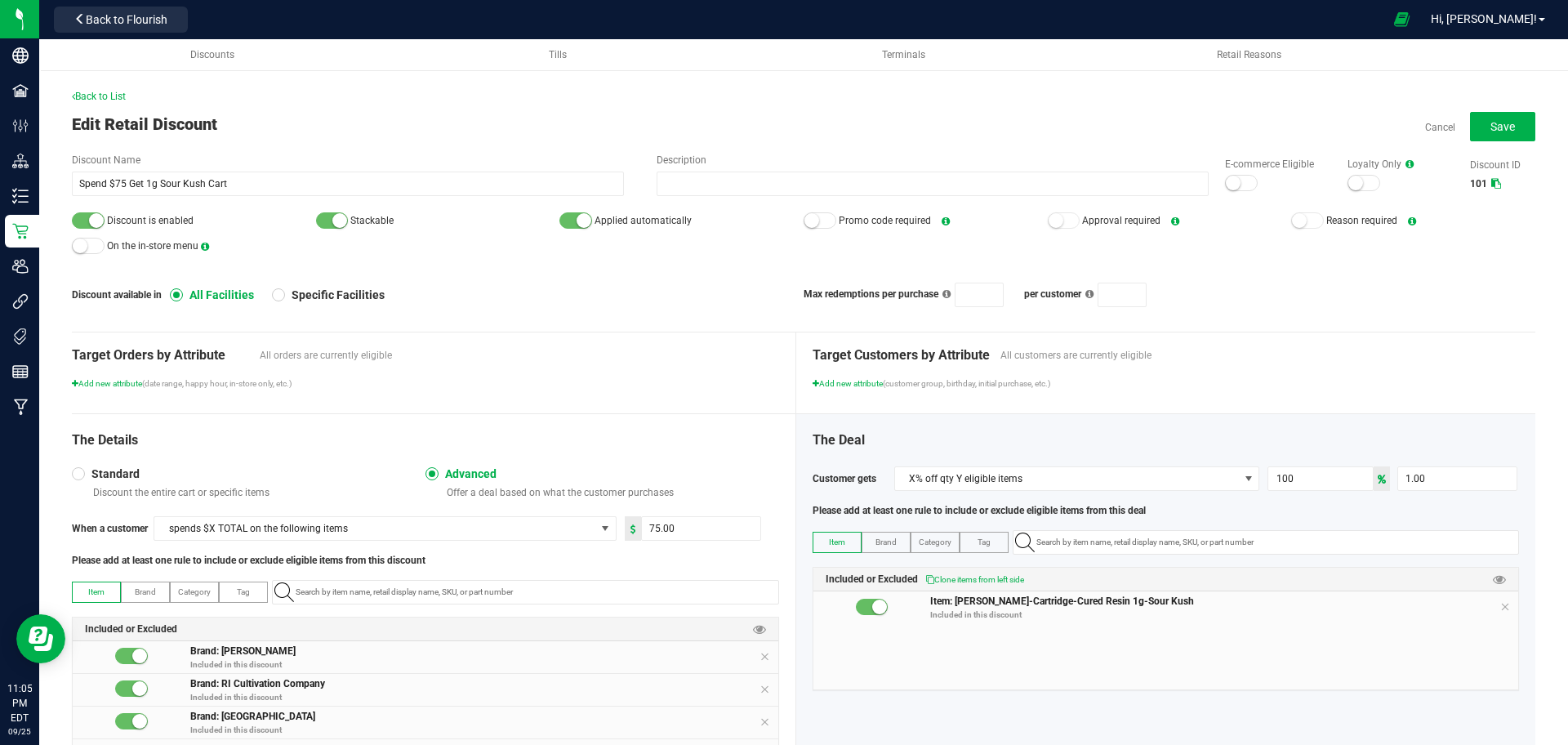
click at [98, 223] on small at bounding box center [96, 221] width 15 height 15
click at [1471, 119] on button "Save" at bounding box center [1502, 126] width 66 height 30
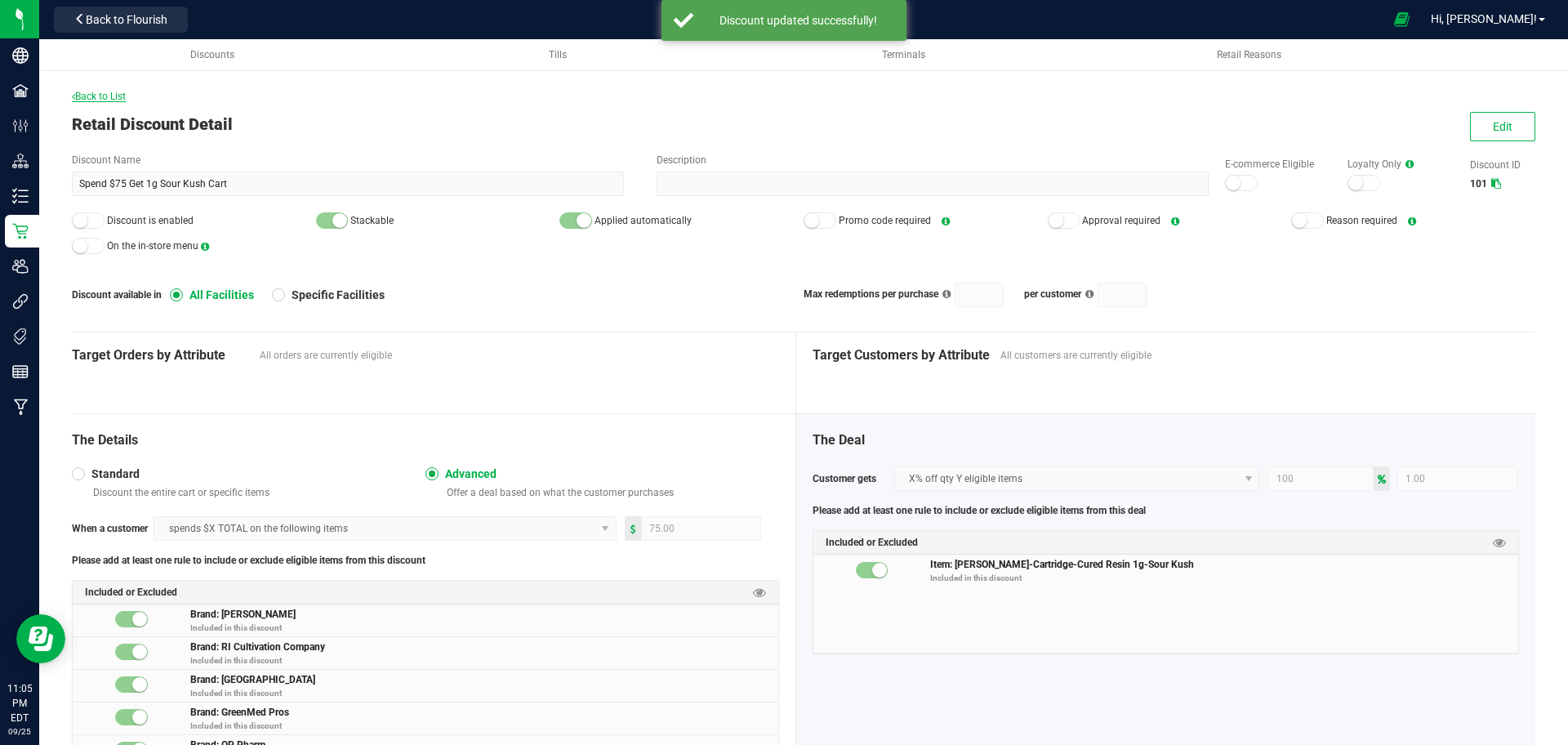
click at [119, 94] on span "Back to List" at bounding box center [99, 96] width 54 height 11
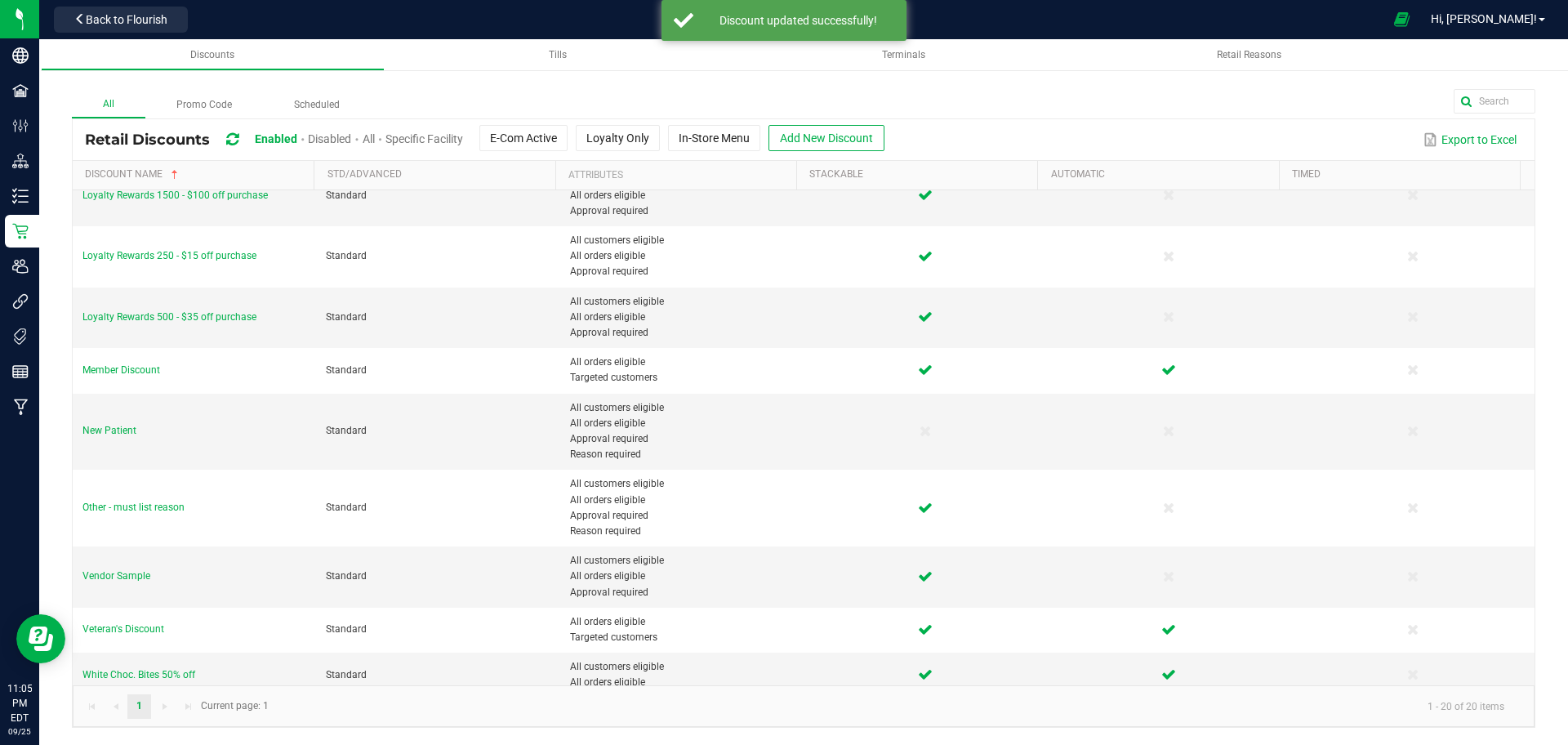
scroll to position [613, 0]
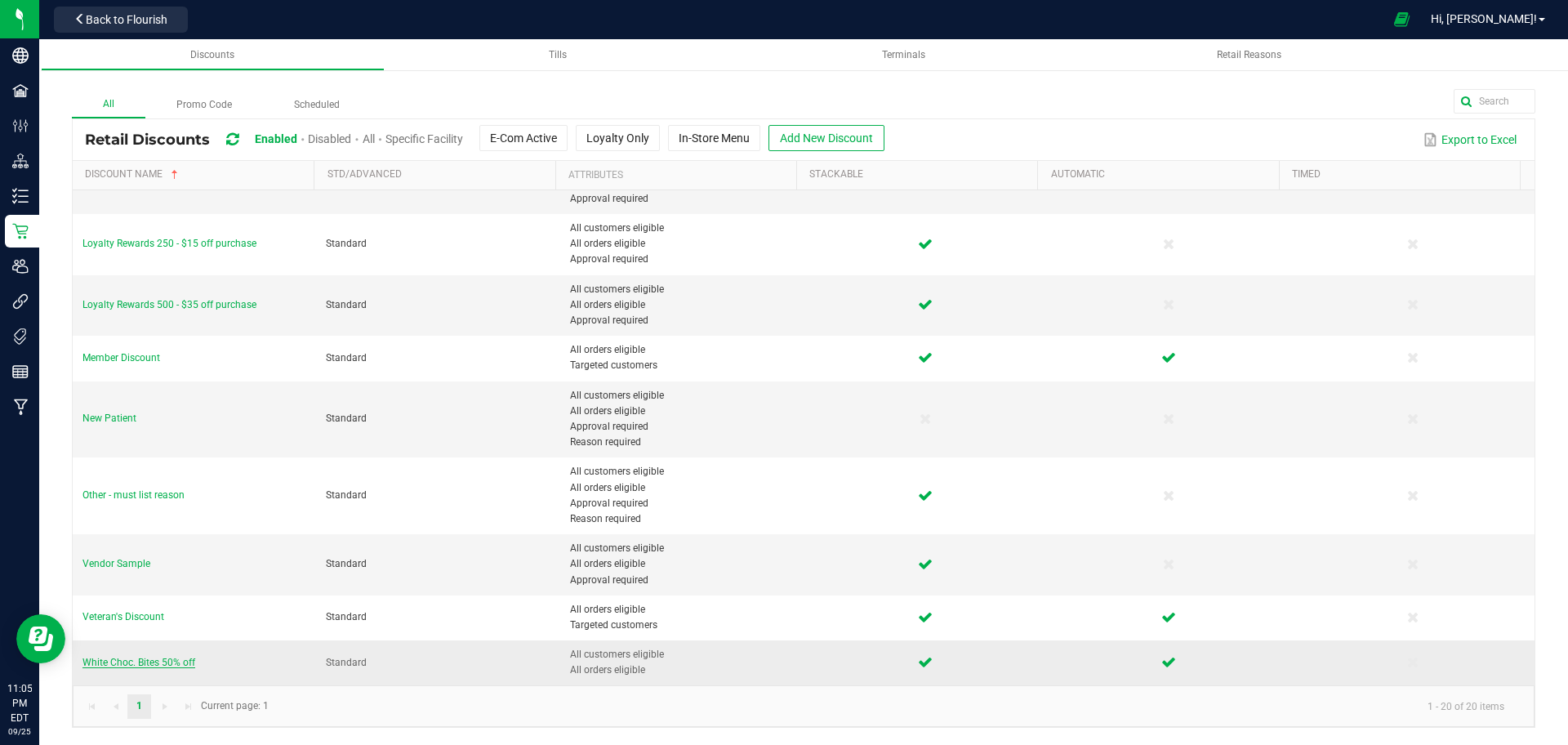
click at [151, 664] on span "White Choc. Bites 50% off" at bounding box center [139, 662] width 112 height 11
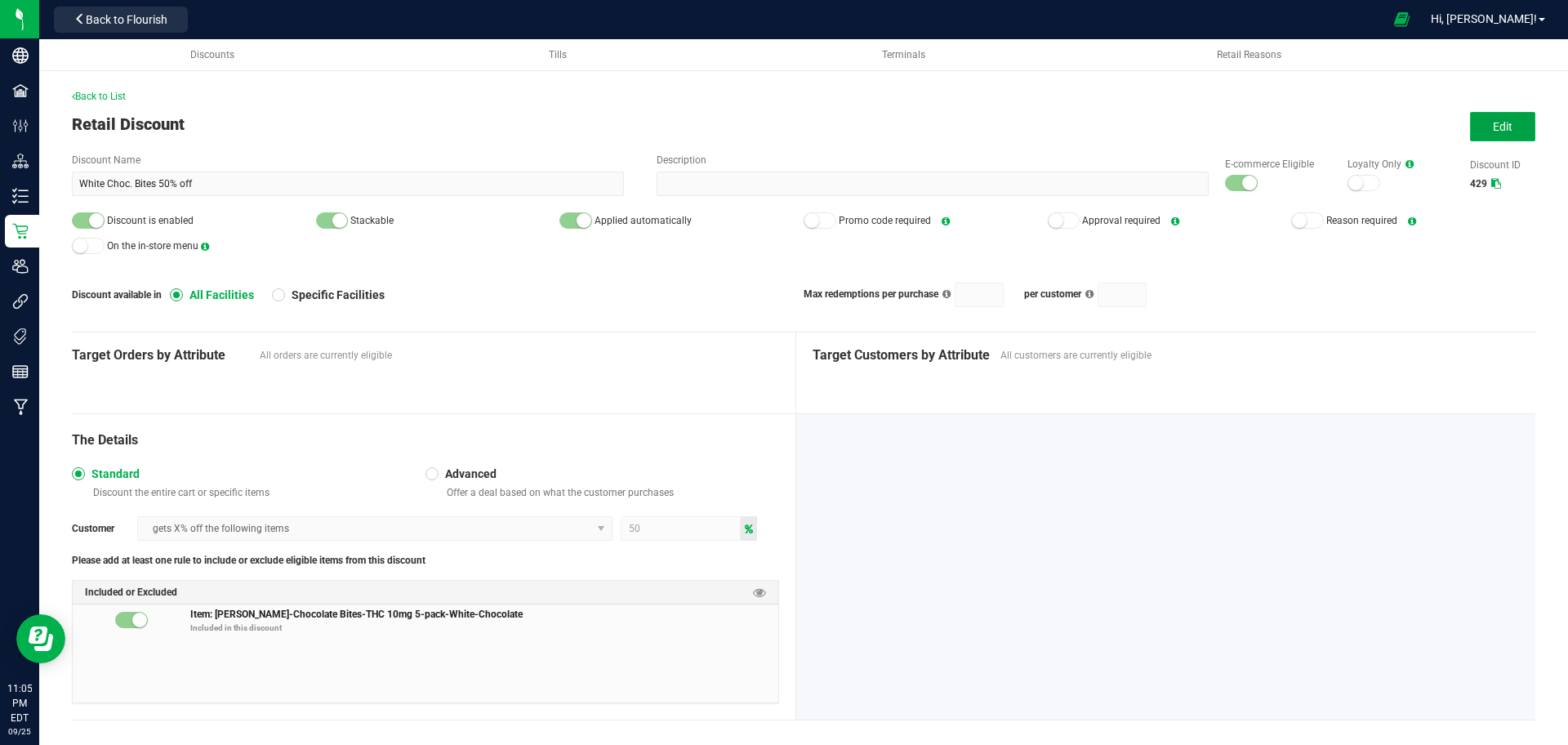
click at [1470, 127] on button "Edit" at bounding box center [1502, 126] width 66 height 30
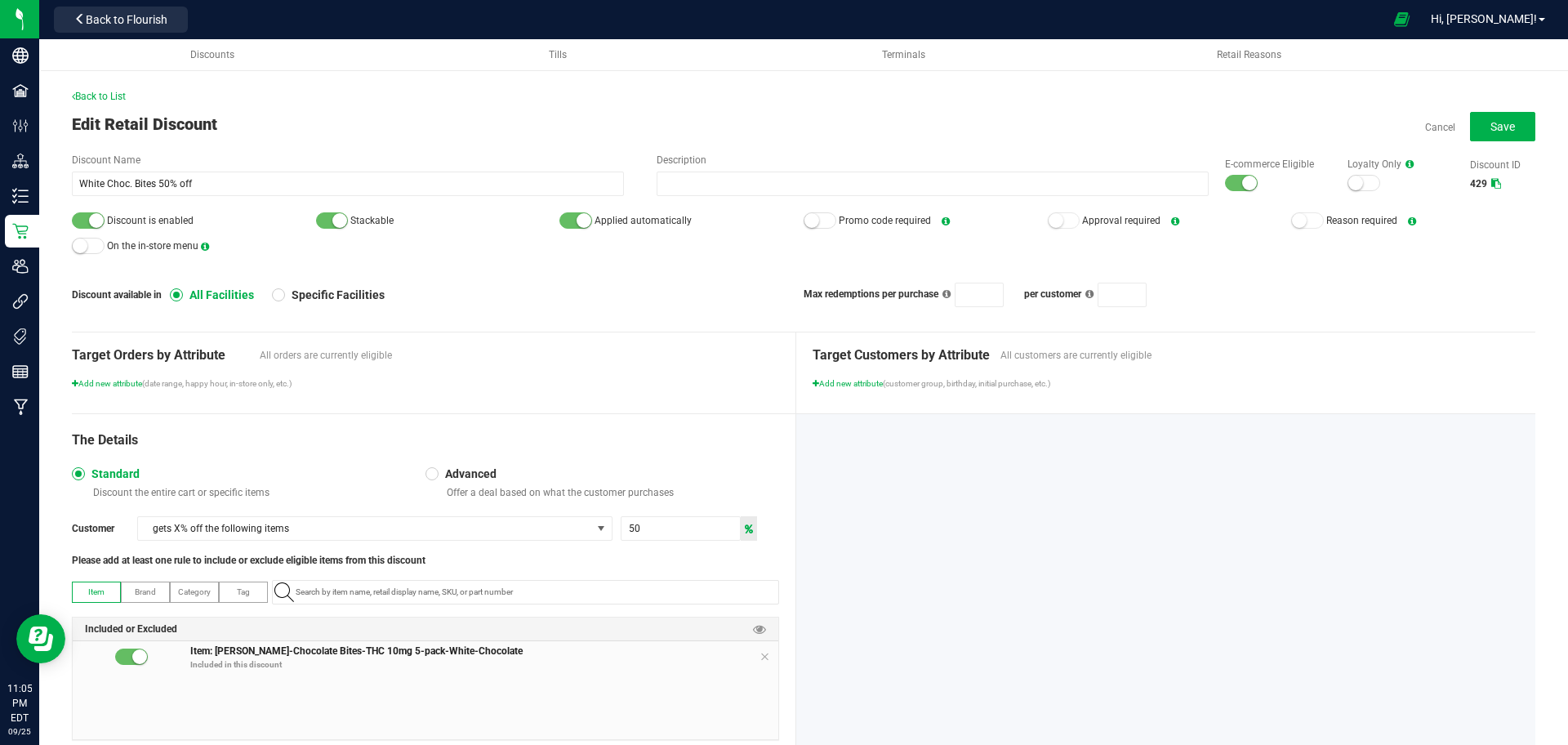
click at [1242, 176] on small at bounding box center [1250, 183] width 15 height 15
click at [87, 215] on div at bounding box center [89, 221] width 33 height 16
click at [1476, 116] on button "Save" at bounding box center [1502, 126] width 66 height 30
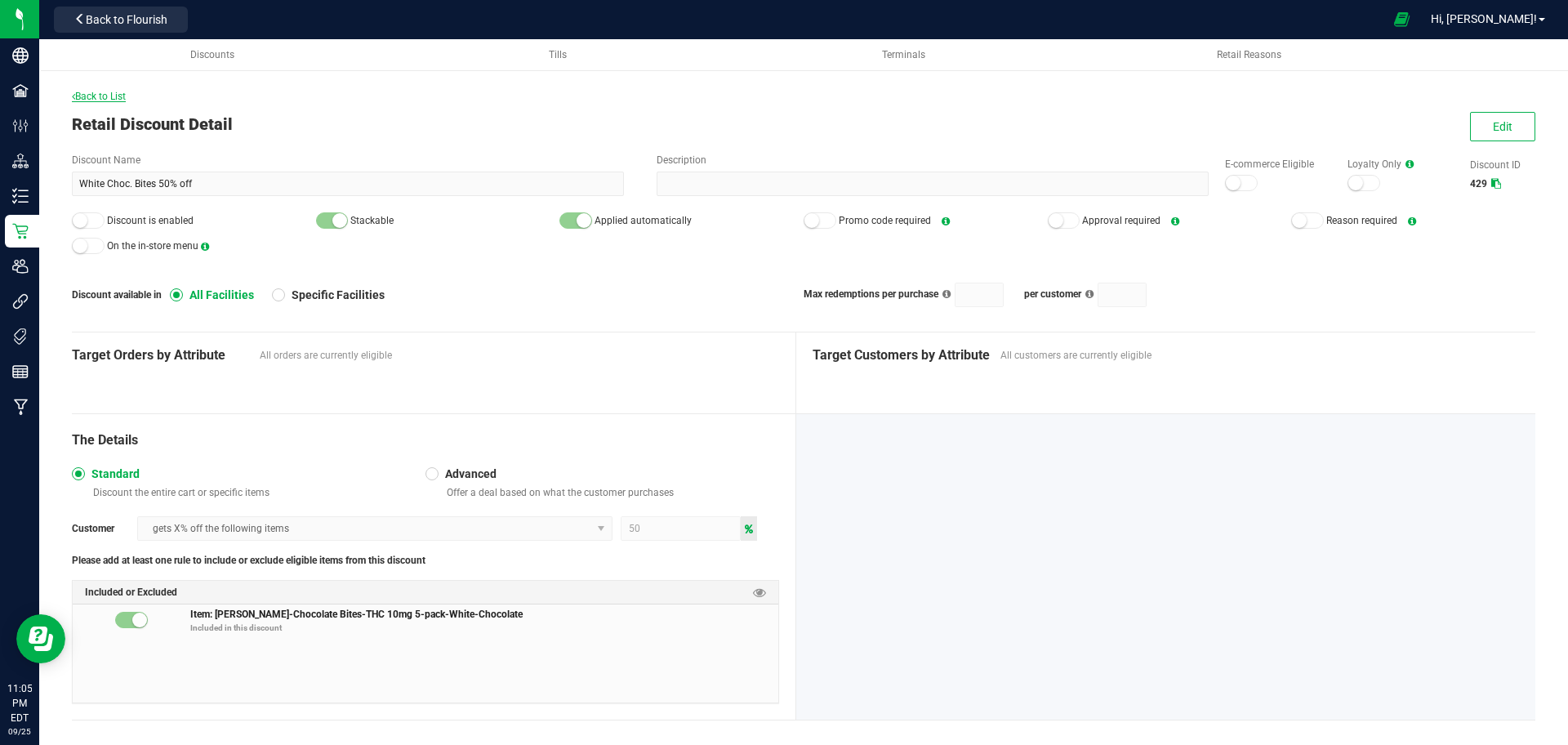
click at [125, 96] on span "Back to List" at bounding box center [99, 96] width 54 height 11
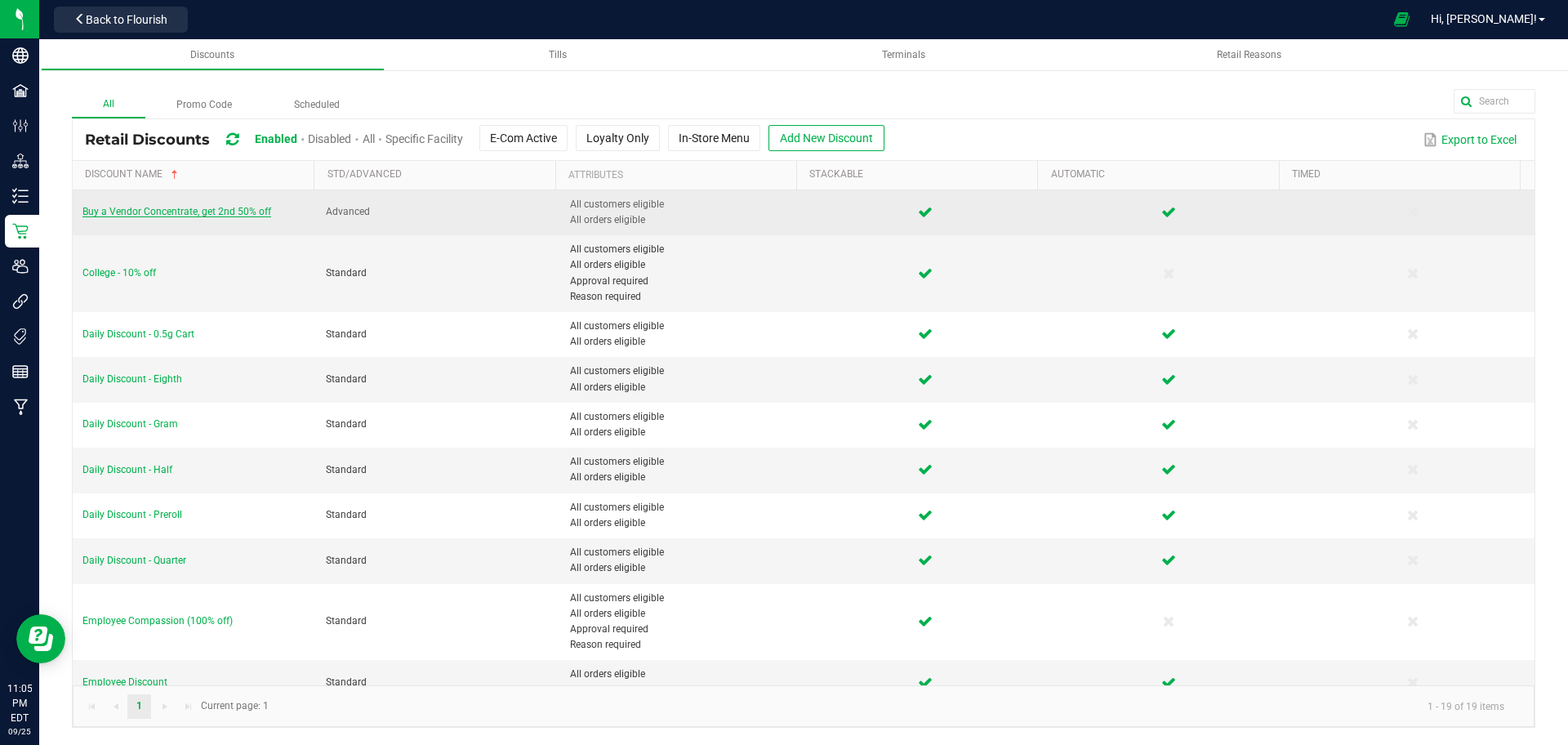
click at [252, 211] on span "Buy a Vendor Concentrate, get 2nd 50% off" at bounding box center [177, 212] width 189 height 11
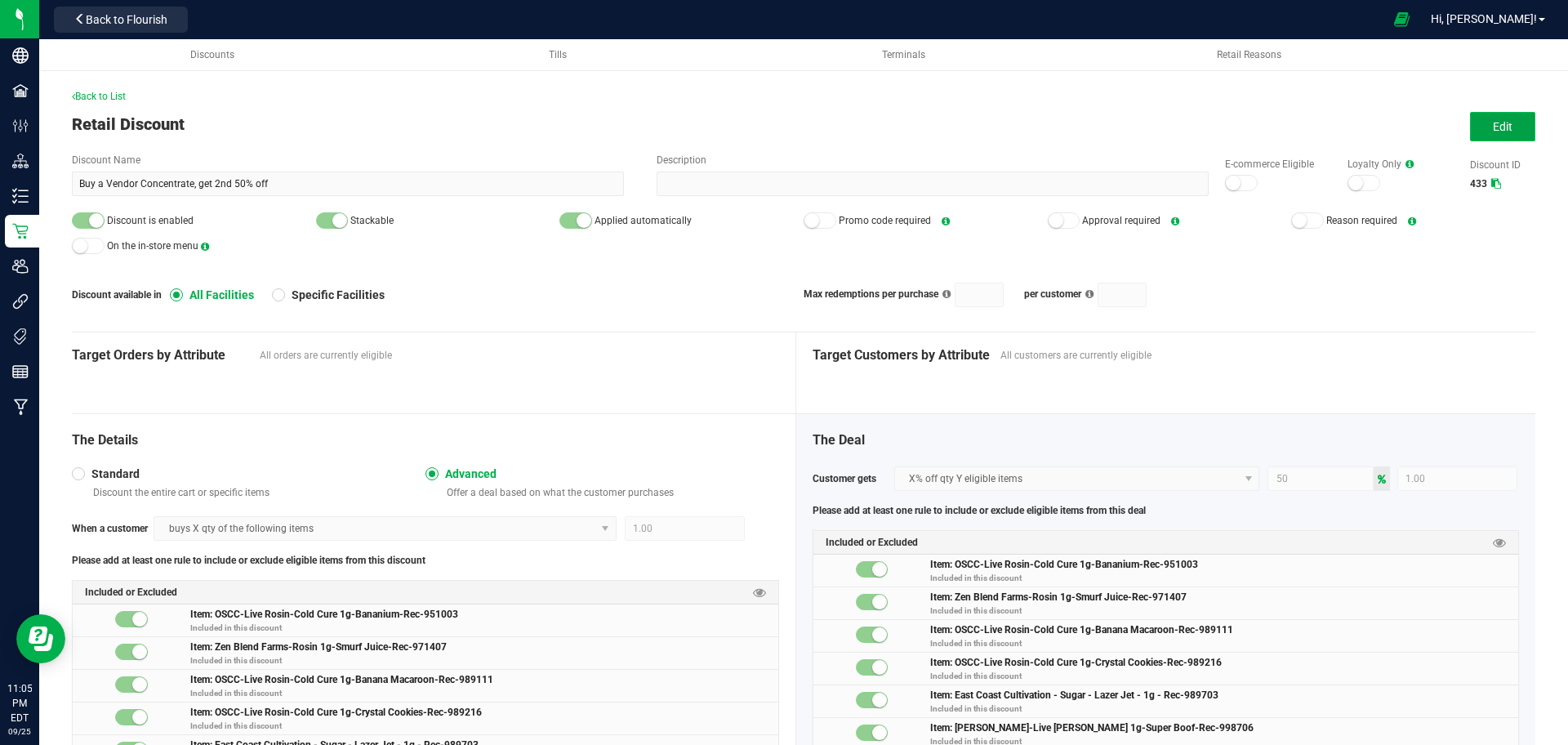
click at [1470, 132] on button "Edit" at bounding box center [1502, 126] width 66 height 30
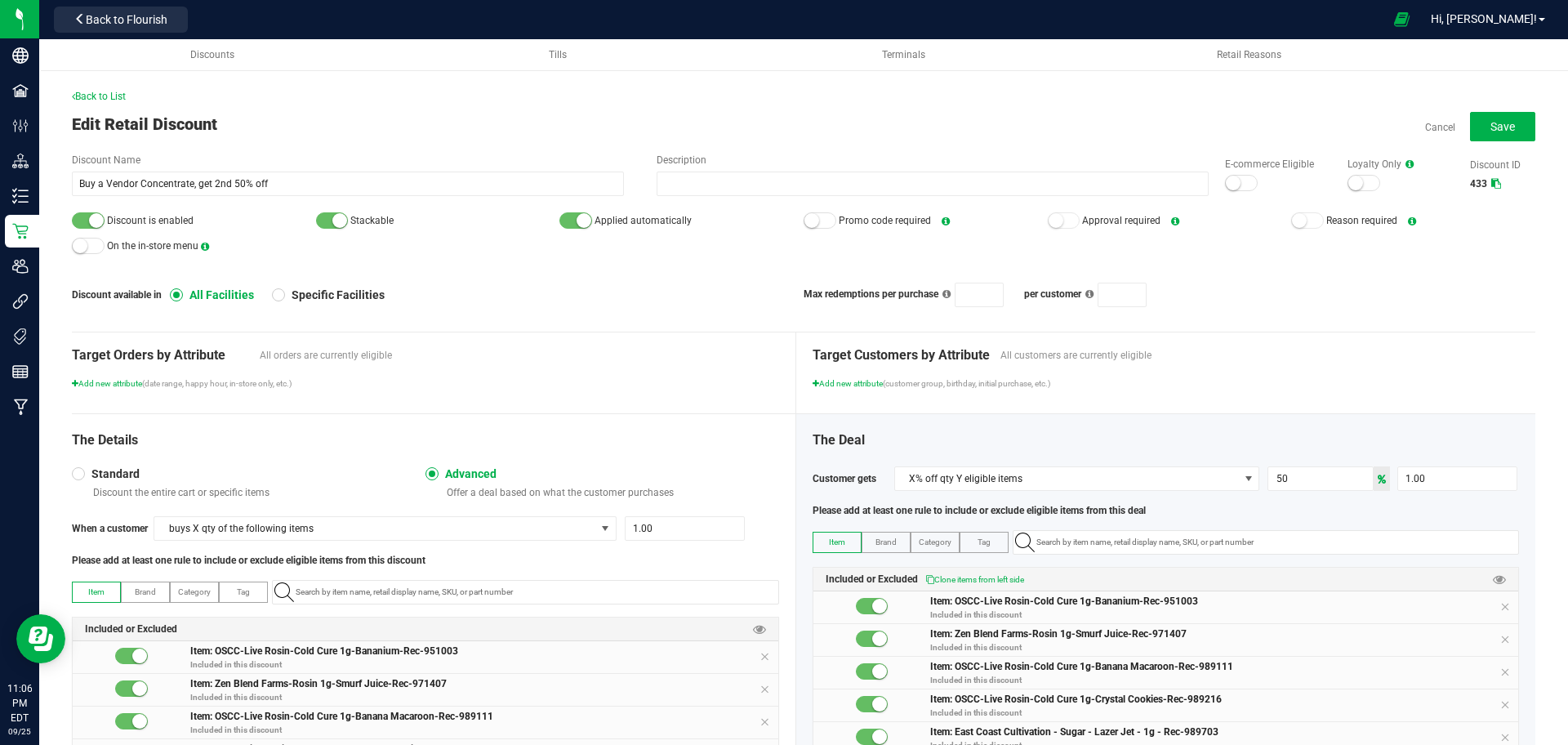
click at [93, 227] on small at bounding box center [96, 221] width 15 height 15
click at [1492, 112] on button "Save" at bounding box center [1502, 126] width 66 height 30
type input "1"
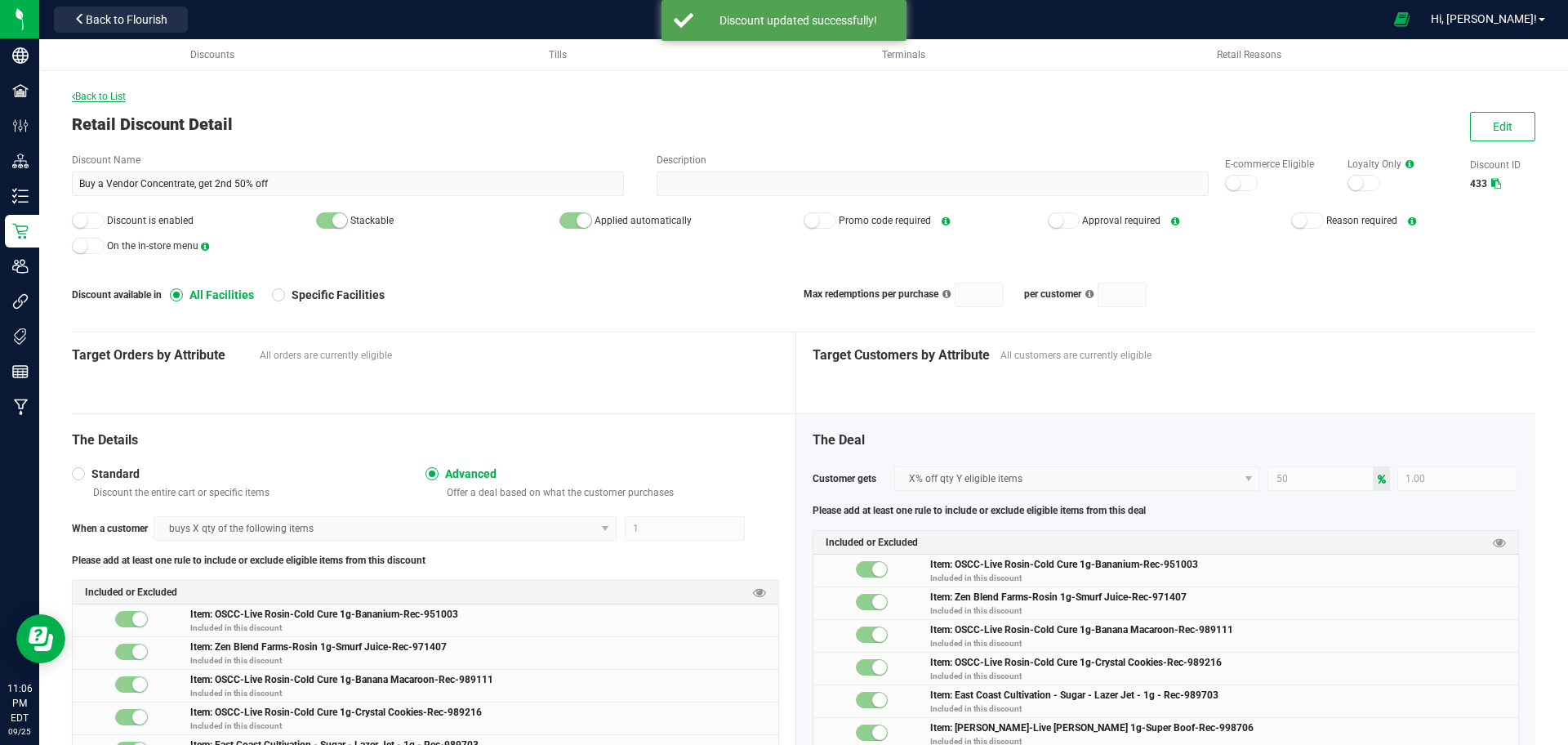
click at [120, 96] on span "Back to List" at bounding box center [99, 96] width 54 height 11
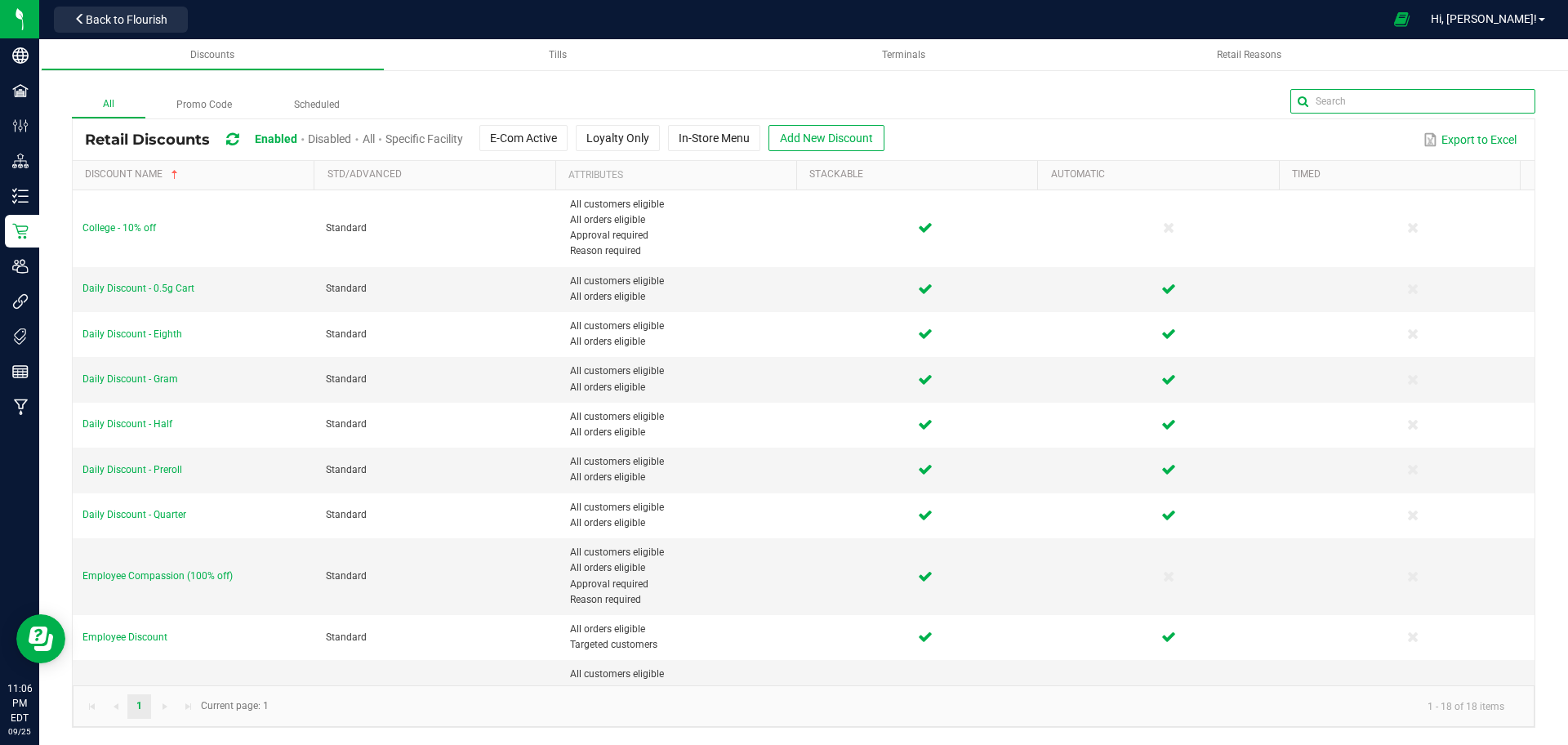
click at [1470, 101] on input "text" at bounding box center [1412, 101] width 245 height 25
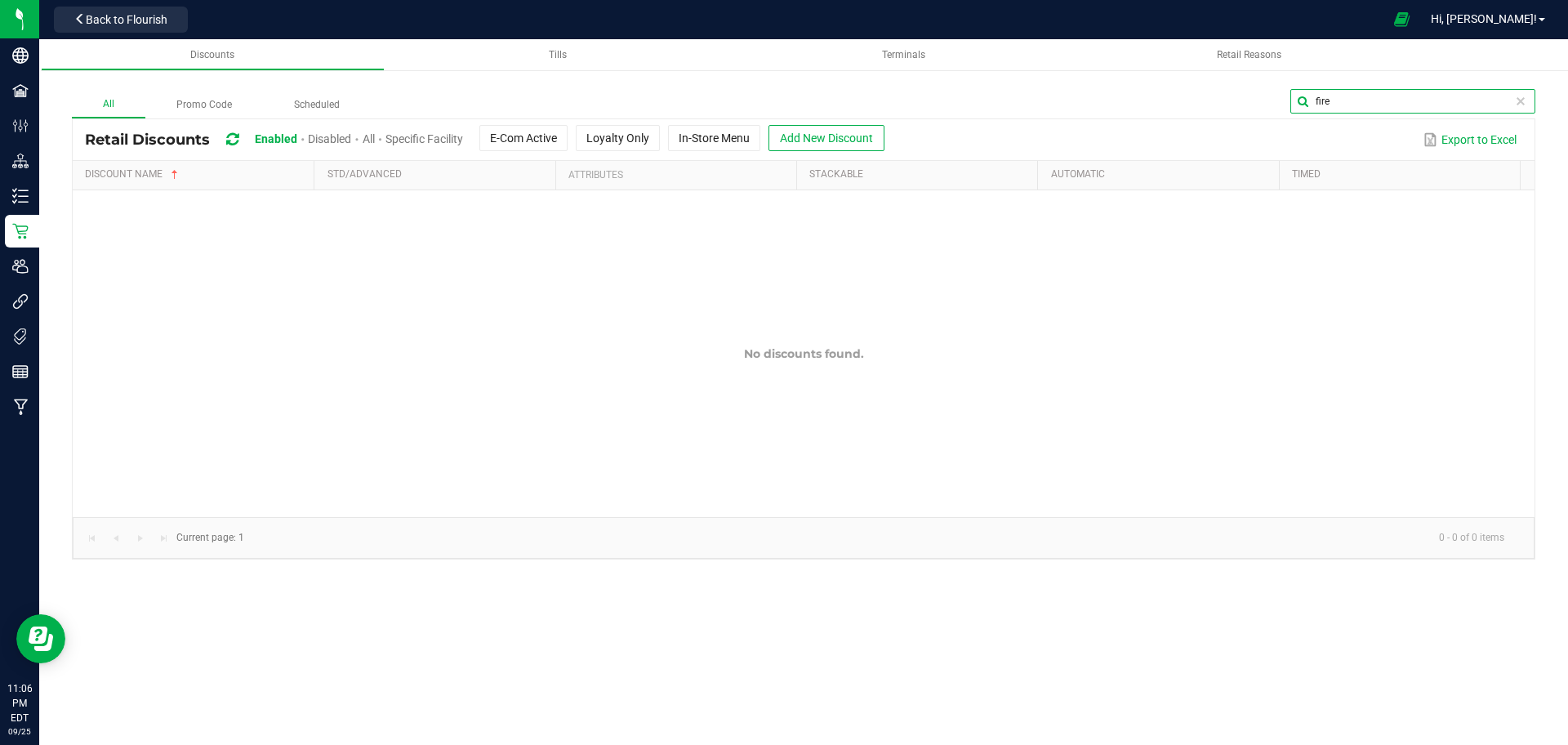
type input "fire"
click at [333, 140] on span "Disabled" at bounding box center [329, 139] width 43 height 13
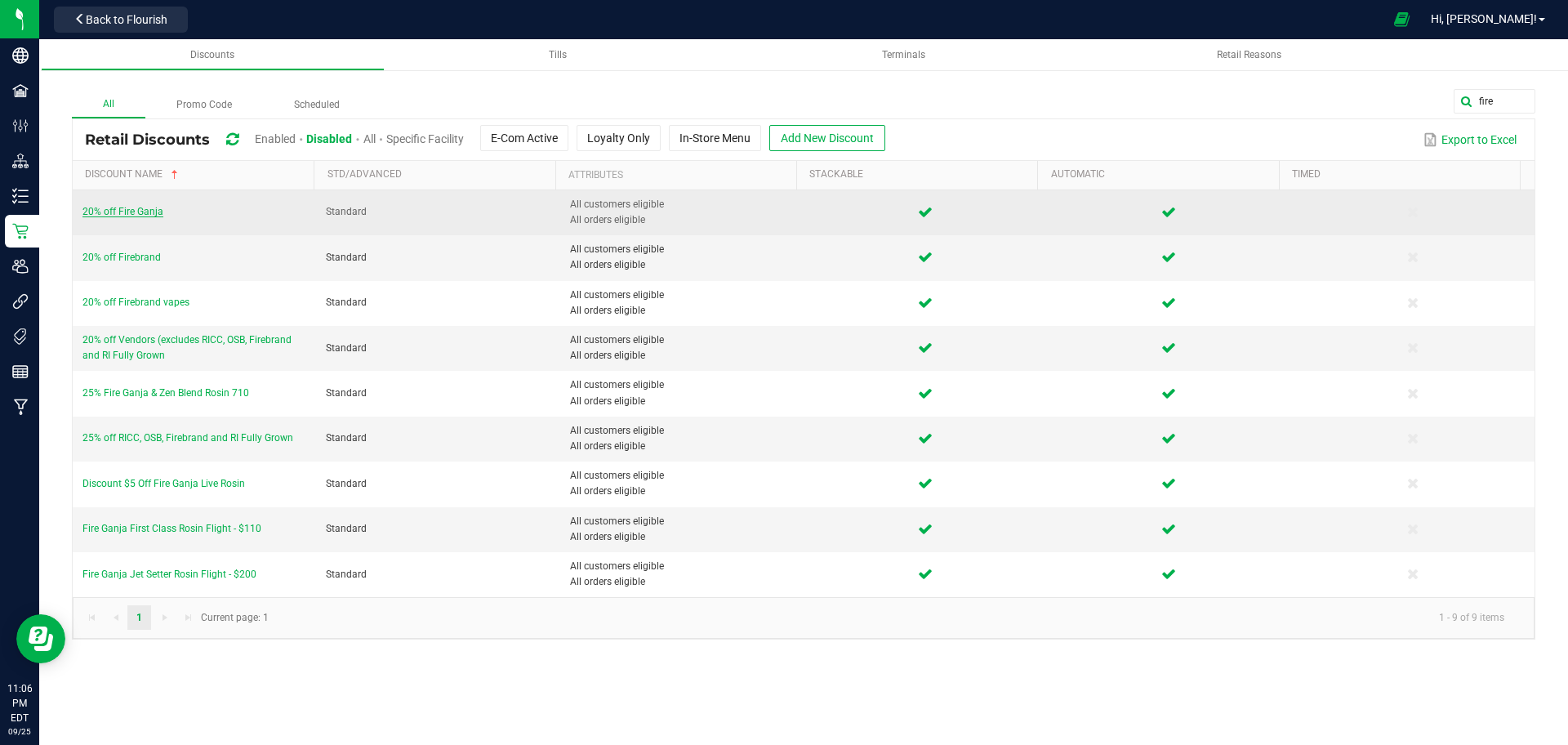
click at [144, 215] on span "20% off Fire Ganja" at bounding box center [123, 212] width 81 height 11
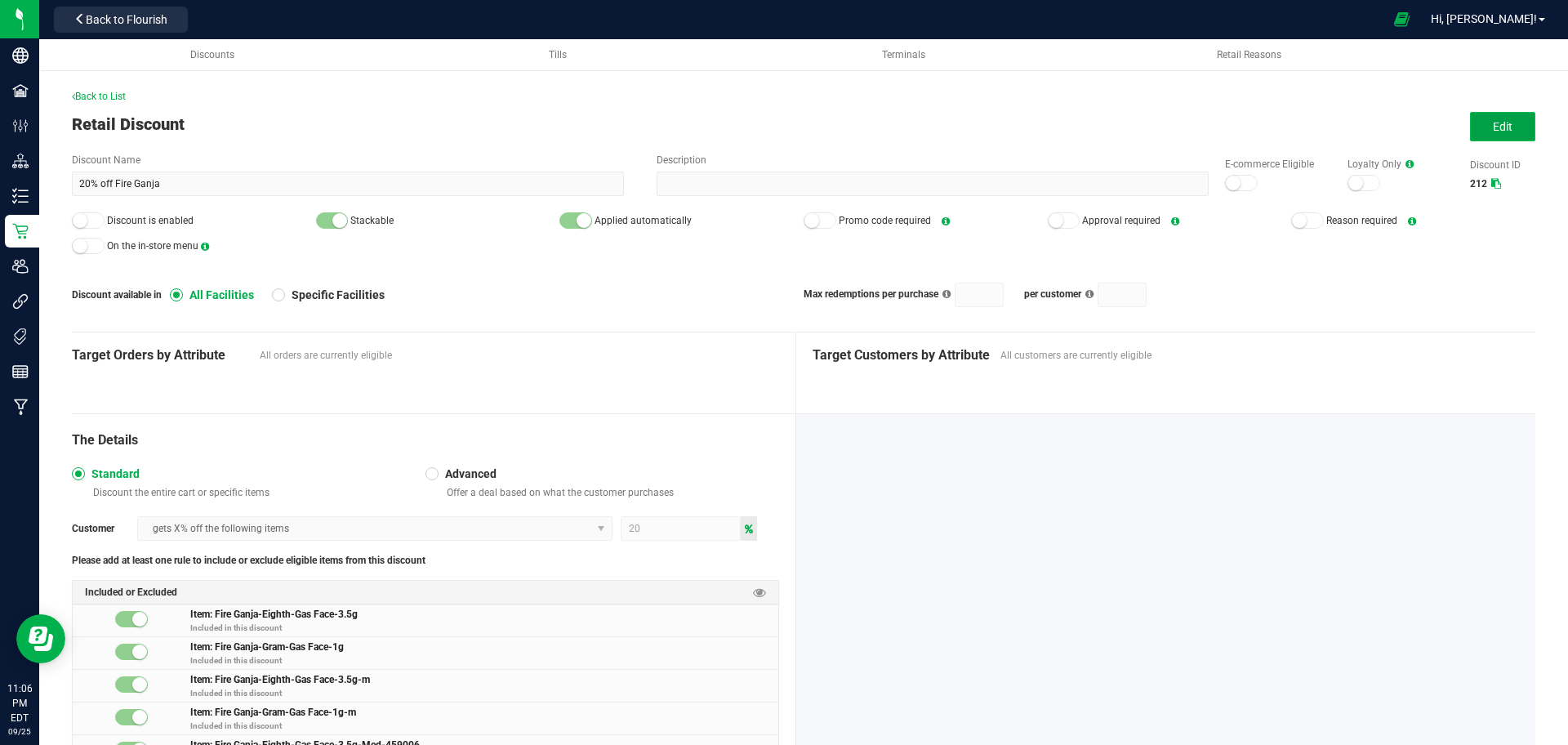
click at [1470, 117] on button "Edit" at bounding box center [1502, 126] width 66 height 30
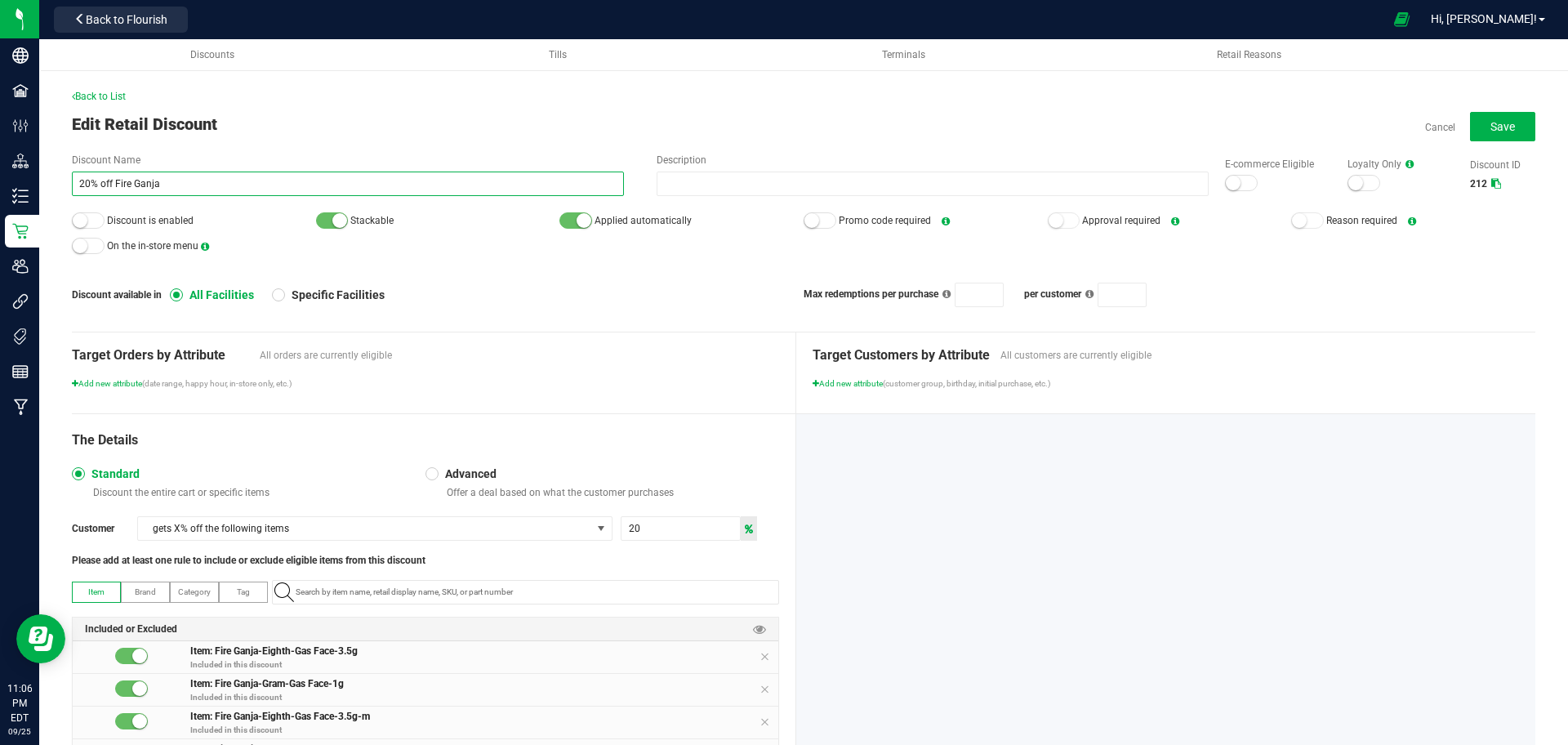
click at [89, 182] on input "20% off Fire Ganja" at bounding box center [348, 184] width 552 height 25
type input "25% off Fire Ganja"
click at [660, 537] on input "20" at bounding box center [680, 528] width 118 height 23
type input "25"
click at [98, 225] on div at bounding box center [89, 221] width 33 height 16
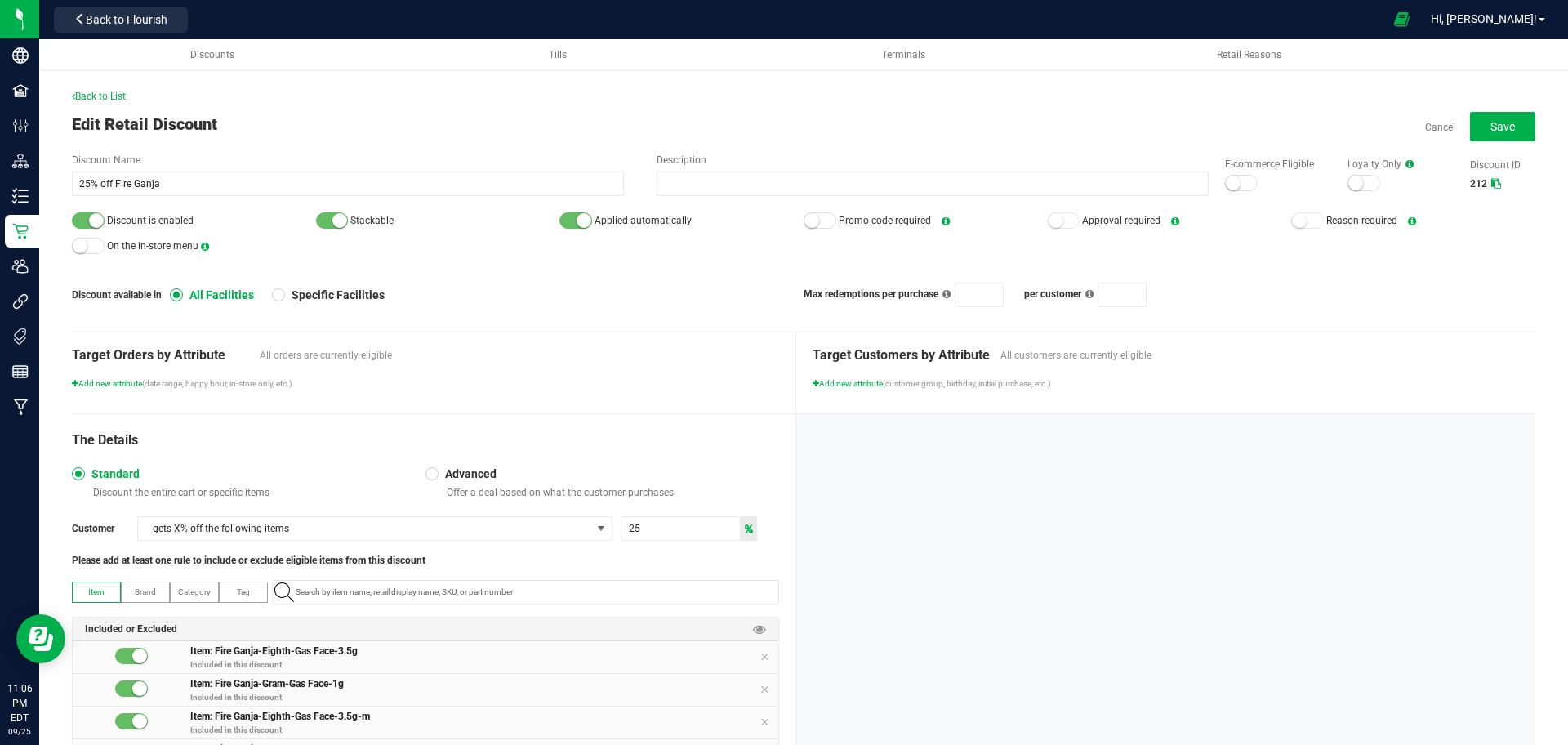
click at [1233, 181] on div at bounding box center [1241, 183] width 33 height 16
click at [1497, 131] on span "Save" at bounding box center [1502, 126] width 25 height 13
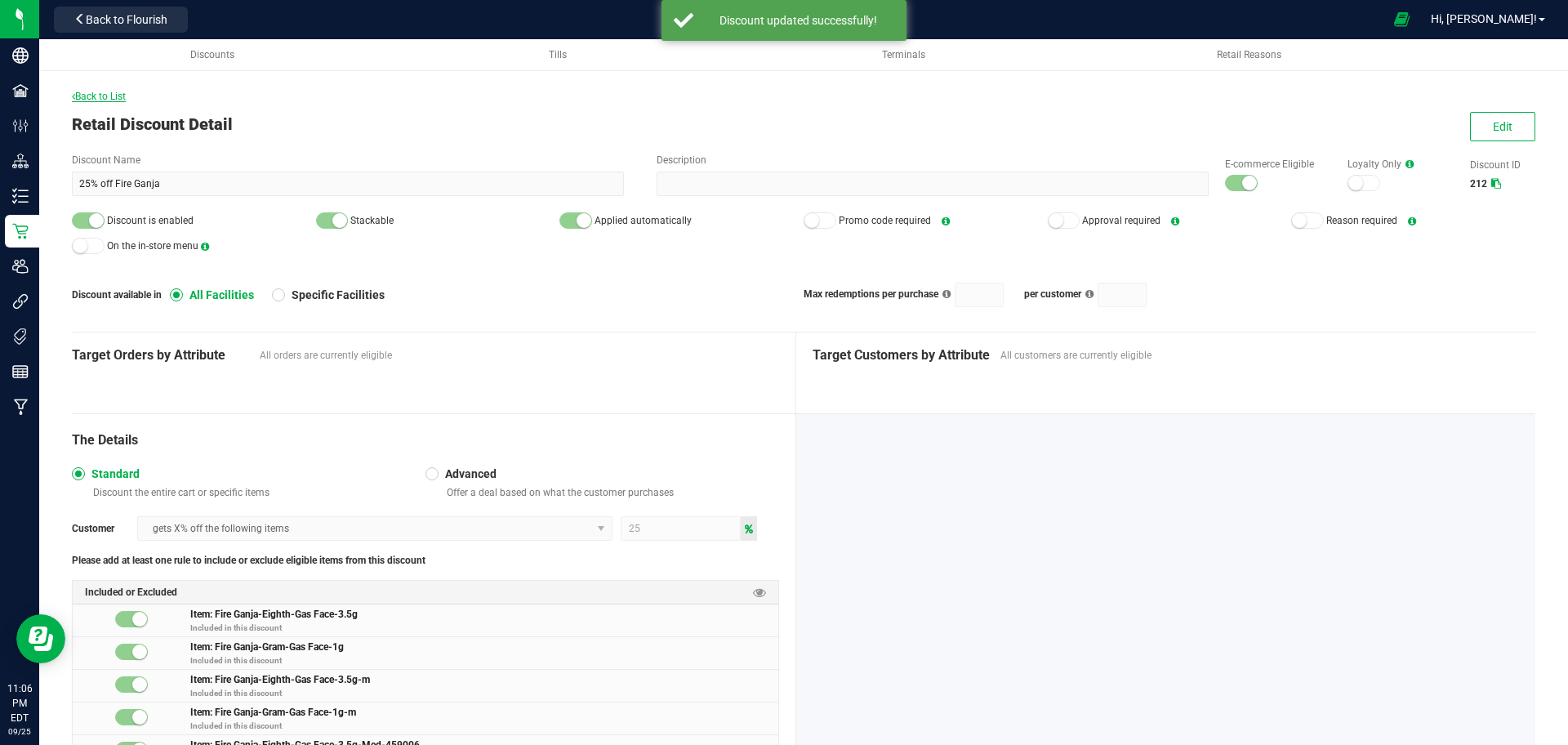
click at [102, 94] on span "Back to List" at bounding box center [99, 96] width 54 height 11
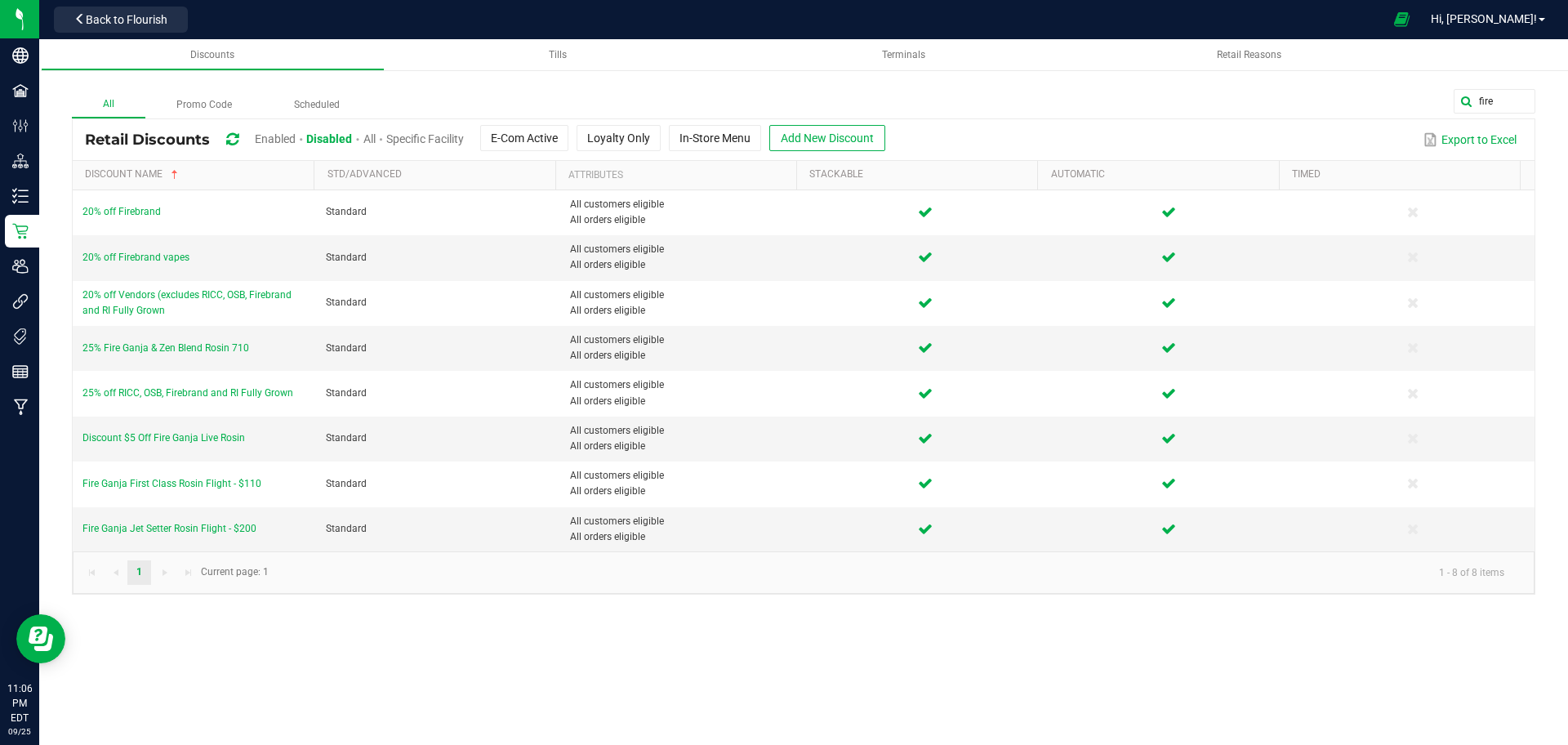
click at [1496, 87] on div "All Promo Code Scheduled fire Retail Discounts Enabled Disabled All Specific Fa…" at bounding box center [803, 326] width 1529 height 571
click at [1493, 100] on input "fire" at bounding box center [1412, 101] width 245 height 25
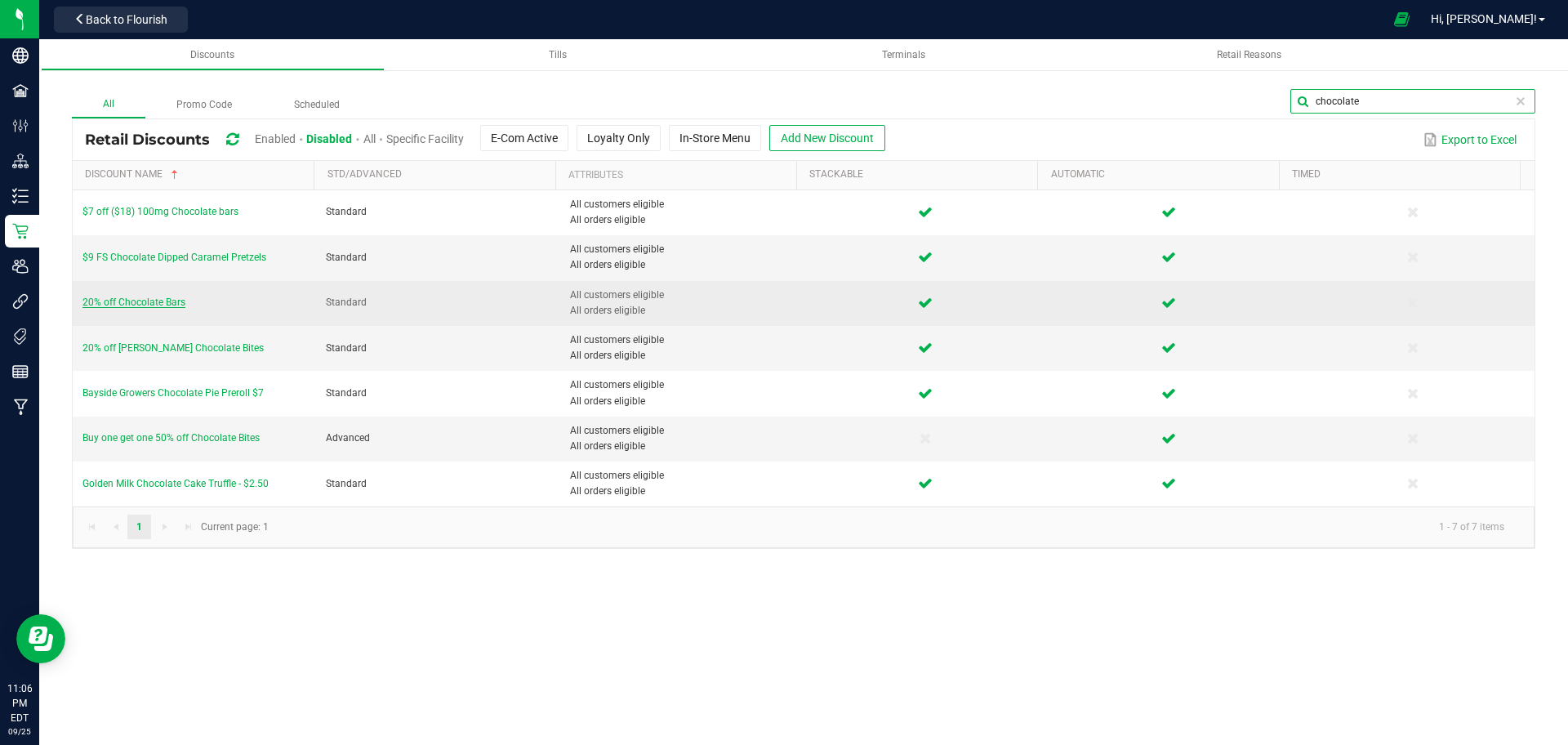
type input "chocolate"
click at [165, 302] on span "20% off Chocolate Bars" at bounding box center [134, 302] width 103 height 11
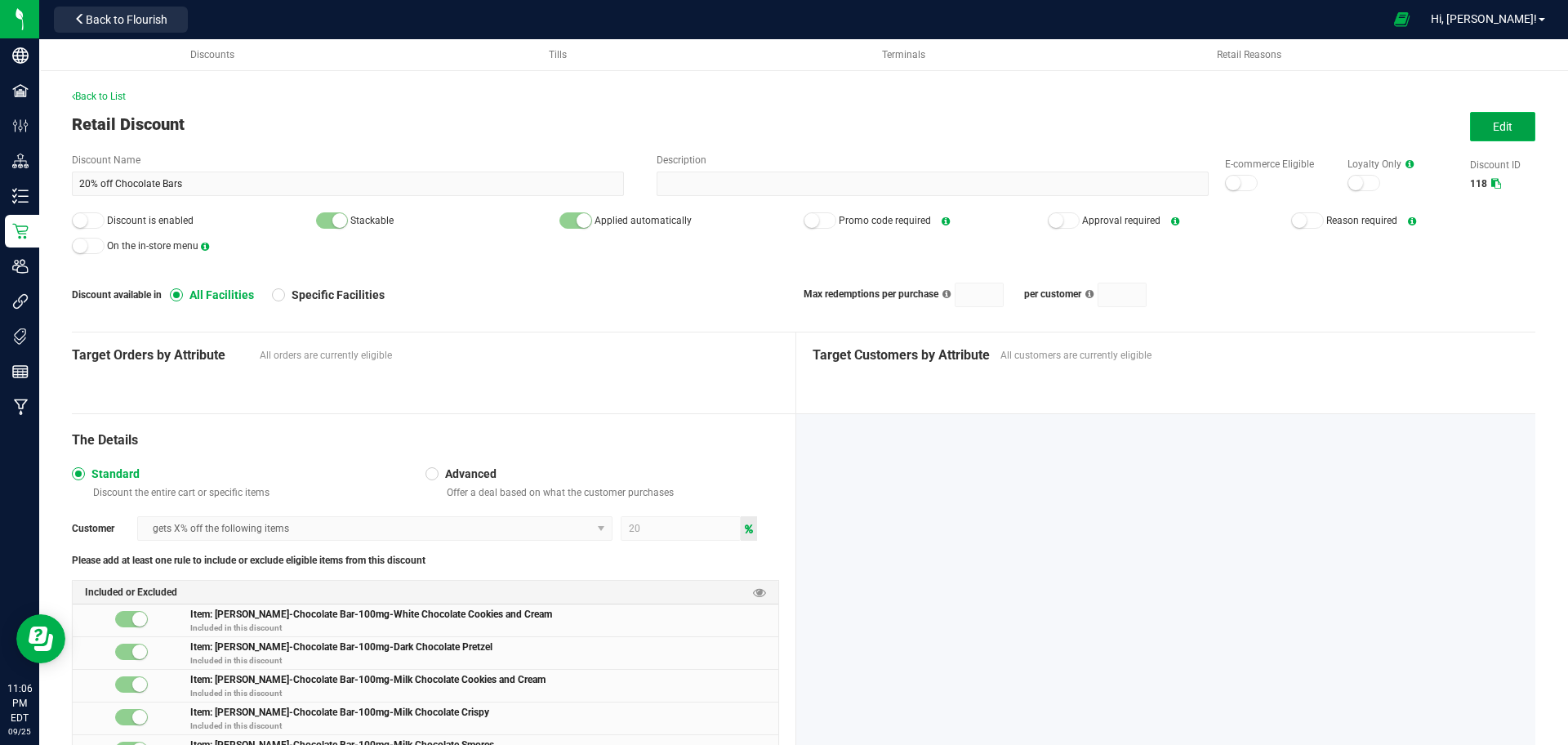
click at [1470, 136] on button "Edit" at bounding box center [1502, 126] width 66 height 30
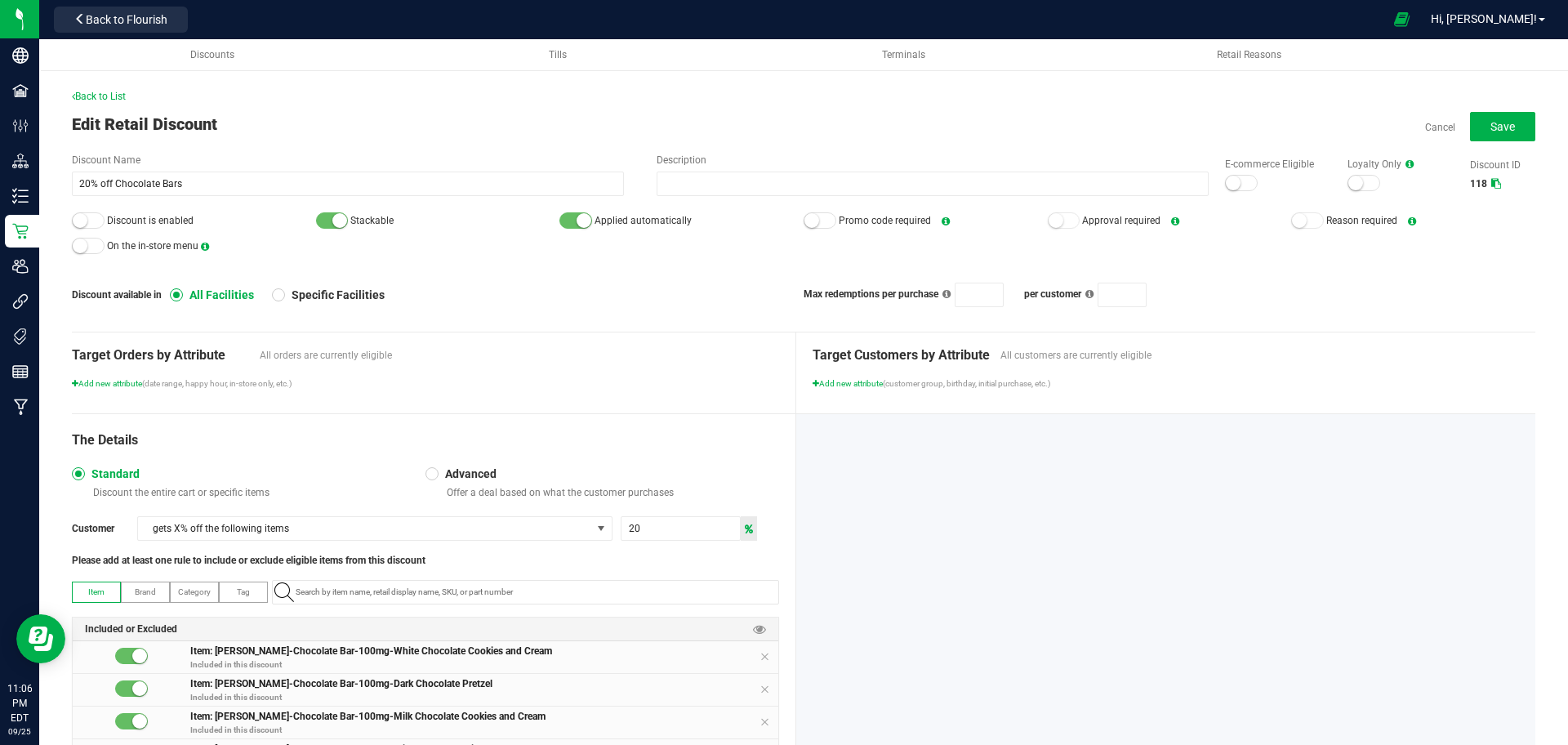
click at [1226, 184] on small at bounding box center [1233, 183] width 15 height 15
click at [99, 227] on div at bounding box center [89, 221] width 33 height 16
click at [1515, 123] on button "Save" at bounding box center [1502, 126] width 66 height 30
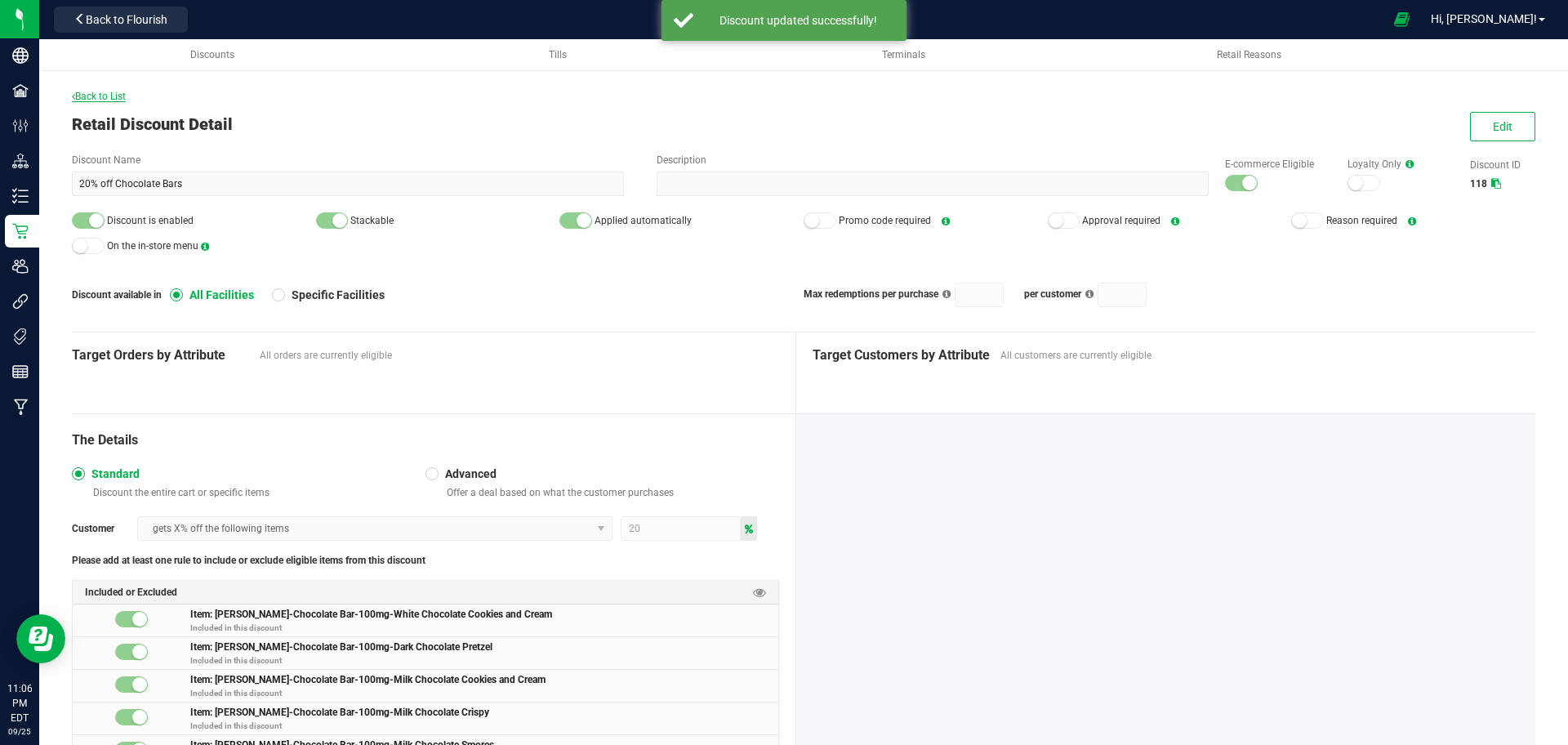
click at [115, 93] on span "Back to List" at bounding box center [99, 96] width 54 height 11
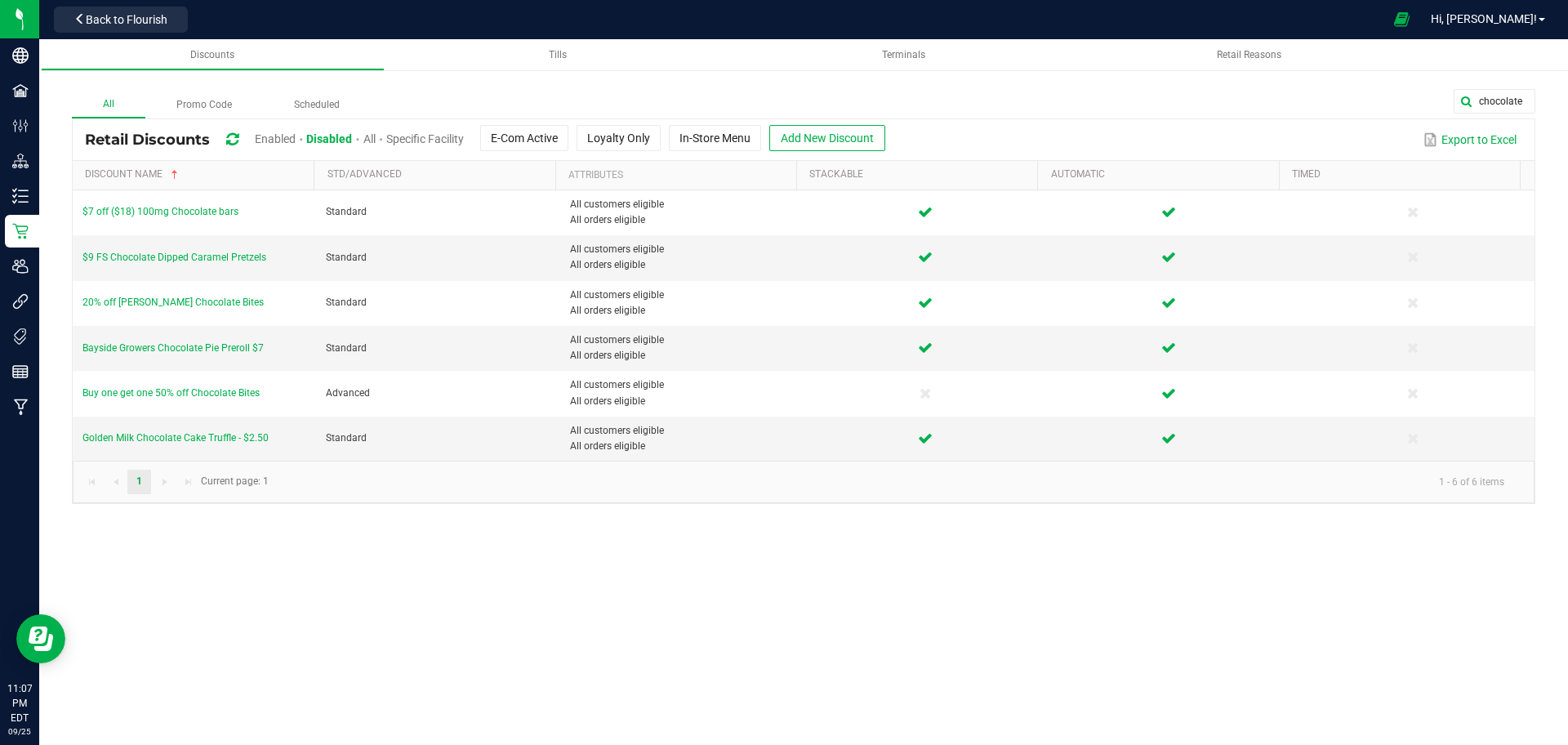
click at [258, 134] on span "Enabled" at bounding box center [275, 139] width 41 height 13
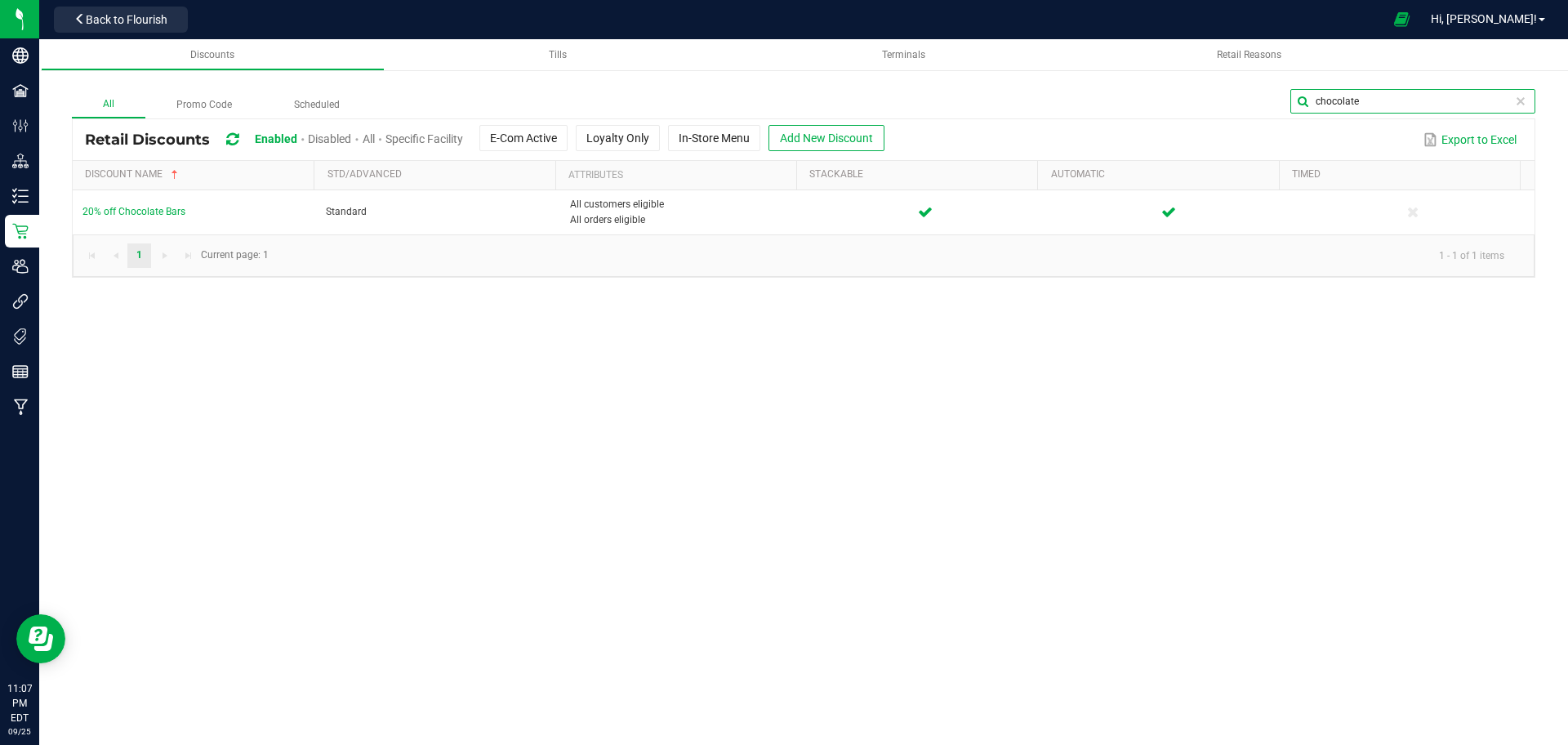
click at [1520, 109] on input "chocolate" at bounding box center [1412, 101] width 245 height 25
click at [1517, 101] on span at bounding box center [1520, 101] width 13 height 13
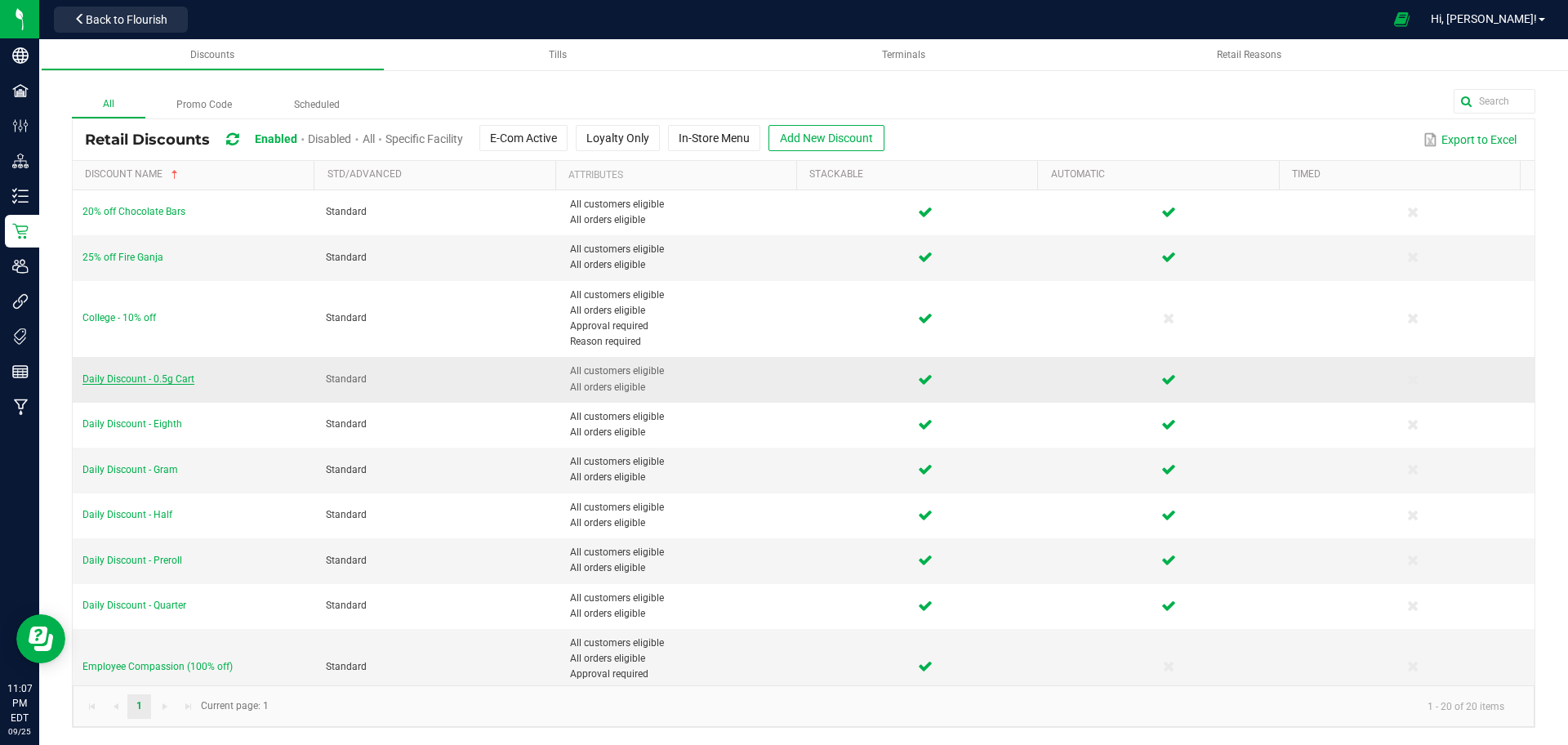
click at [130, 379] on span "Daily Discount - 0.5g Cart" at bounding box center [139, 379] width 112 height 11
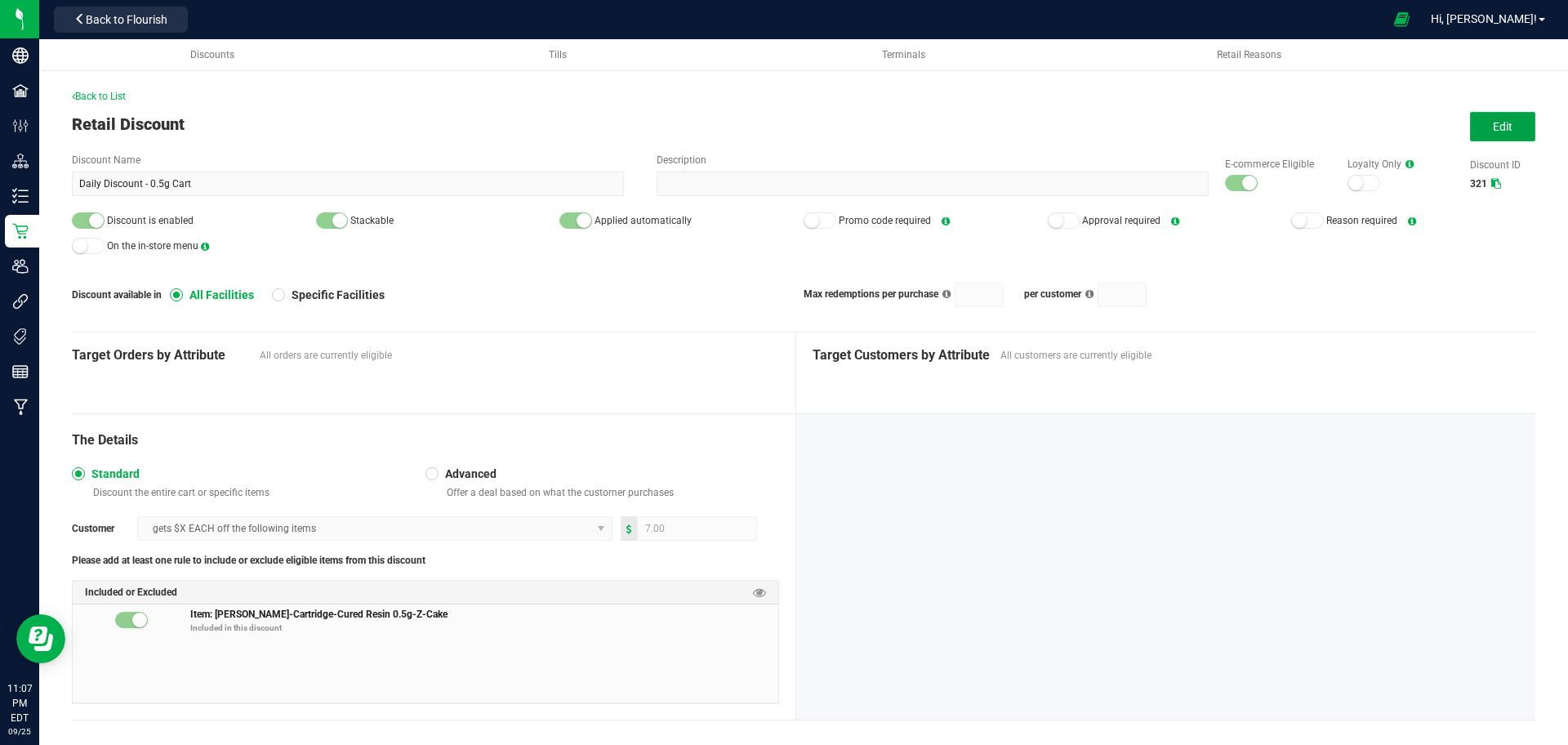
click at [1470, 134] on button "Edit" at bounding box center [1502, 126] width 66 height 30
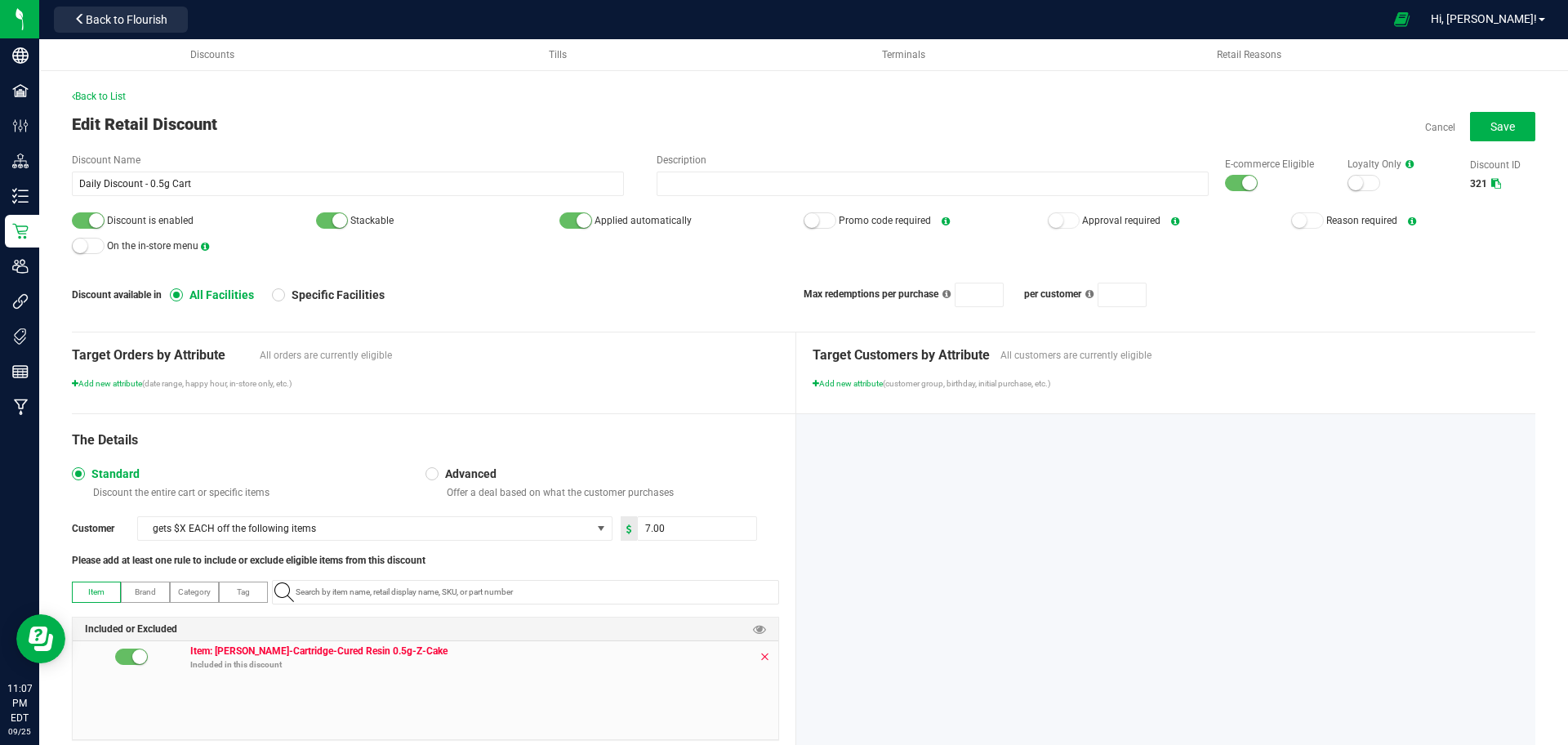
click at [760, 652] on icon at bounding box center [765, 656] width 10 height 13
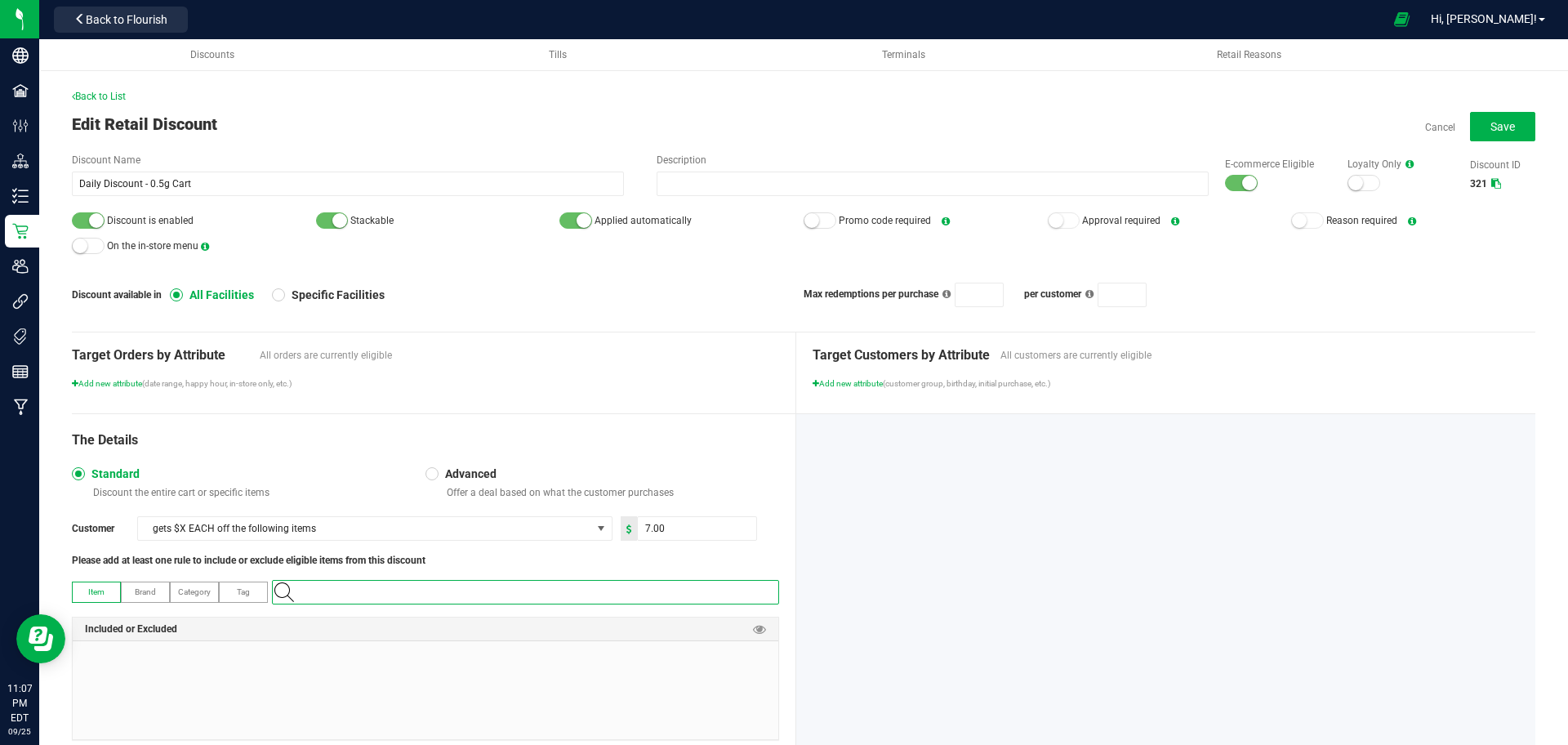
click at [670, 592] on input "NO DATA FOUND" at bounding box center [533, 592] width 489 height 23
paste input "1.17.299.62119.0"
type input "1.17.299.62119.0"
click at [670, 592] on input "1.17.299.62119.0" at bounding box center [533, 592] width 489 height 23
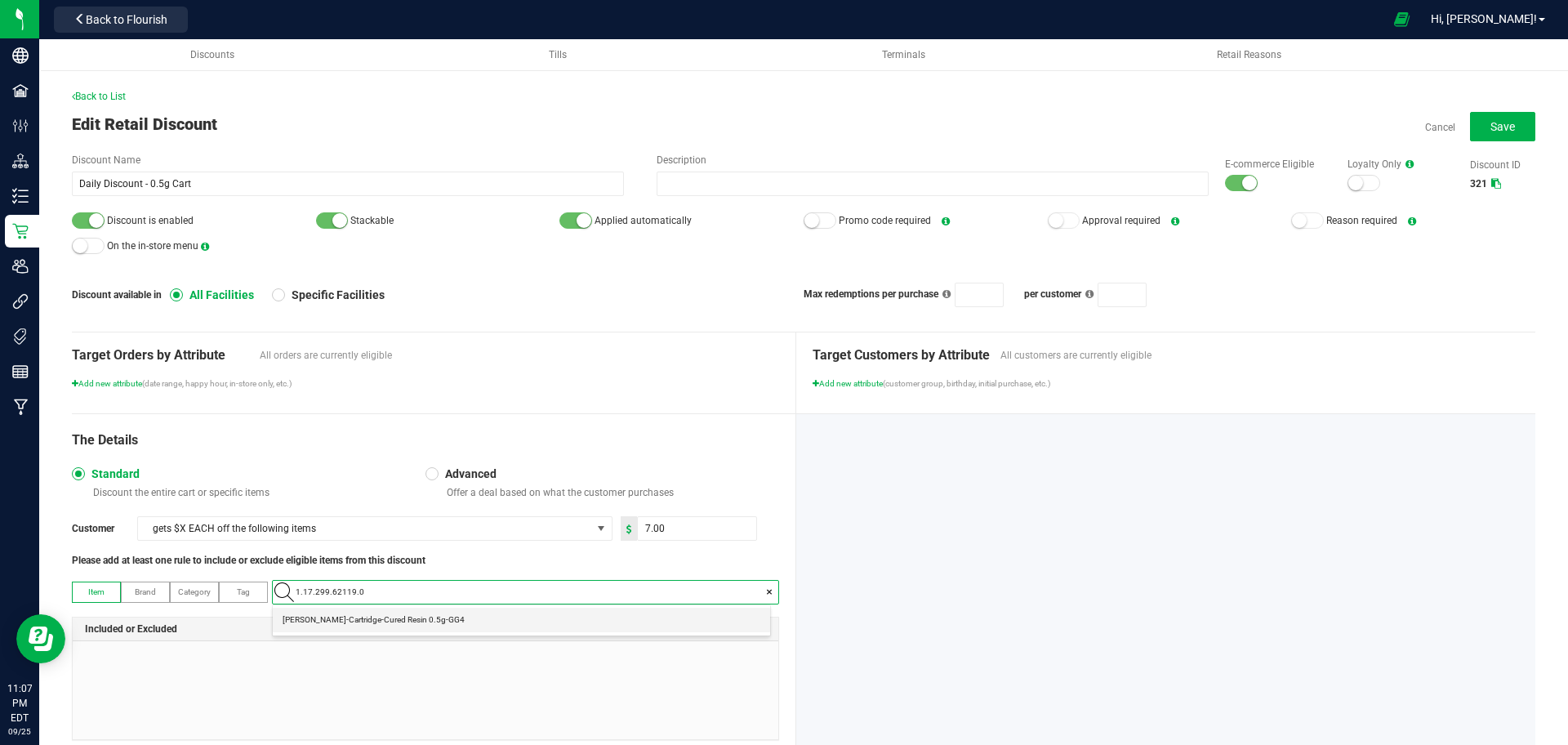
click at [661, 617] on 0\ "Slater-Cartridge-Cured Resin 0.5g-GG4" at bounding box center [521, 619] width 497 height 25
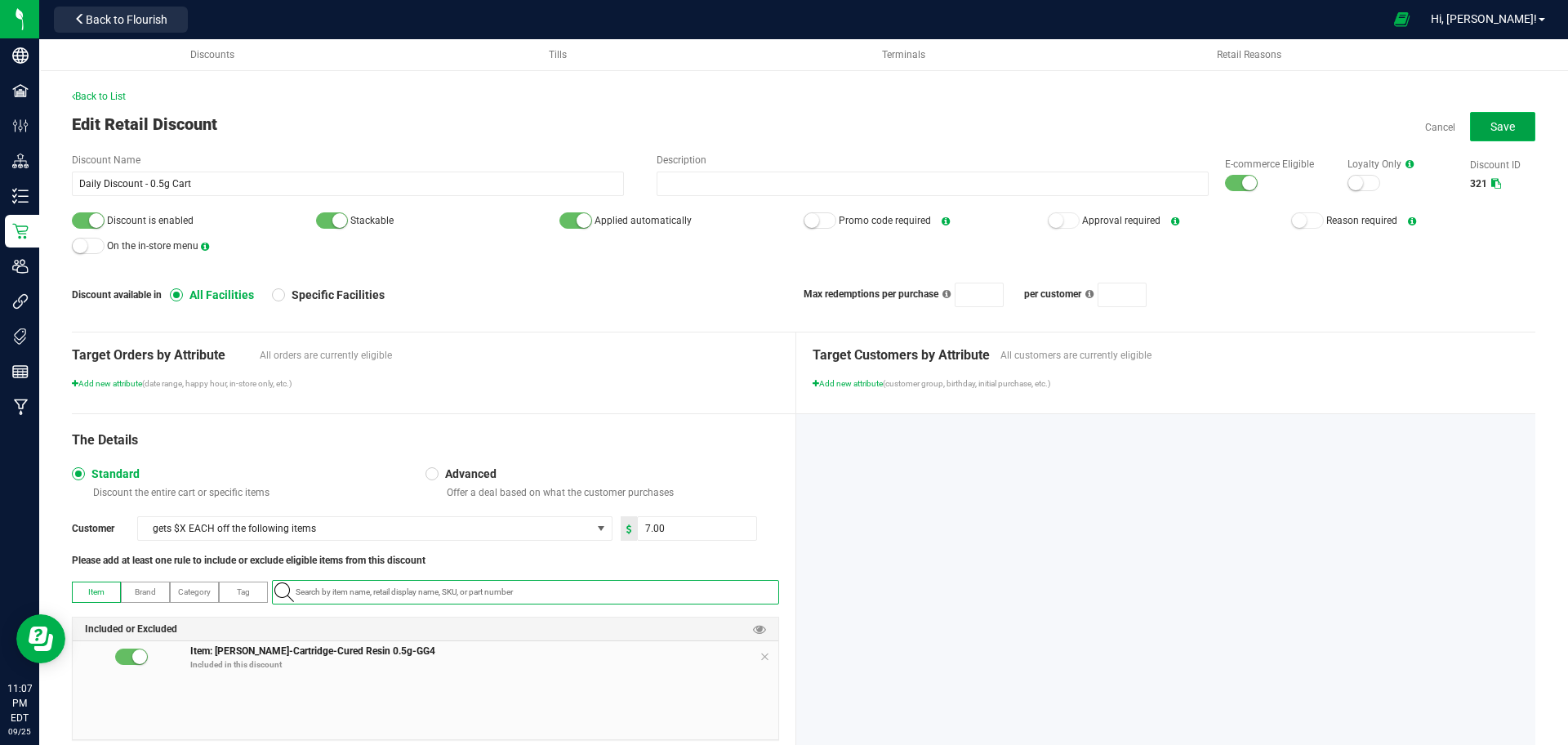
click at [1490, 121] on span "Save" at bounding box center [1502, 126] width 25 height 13
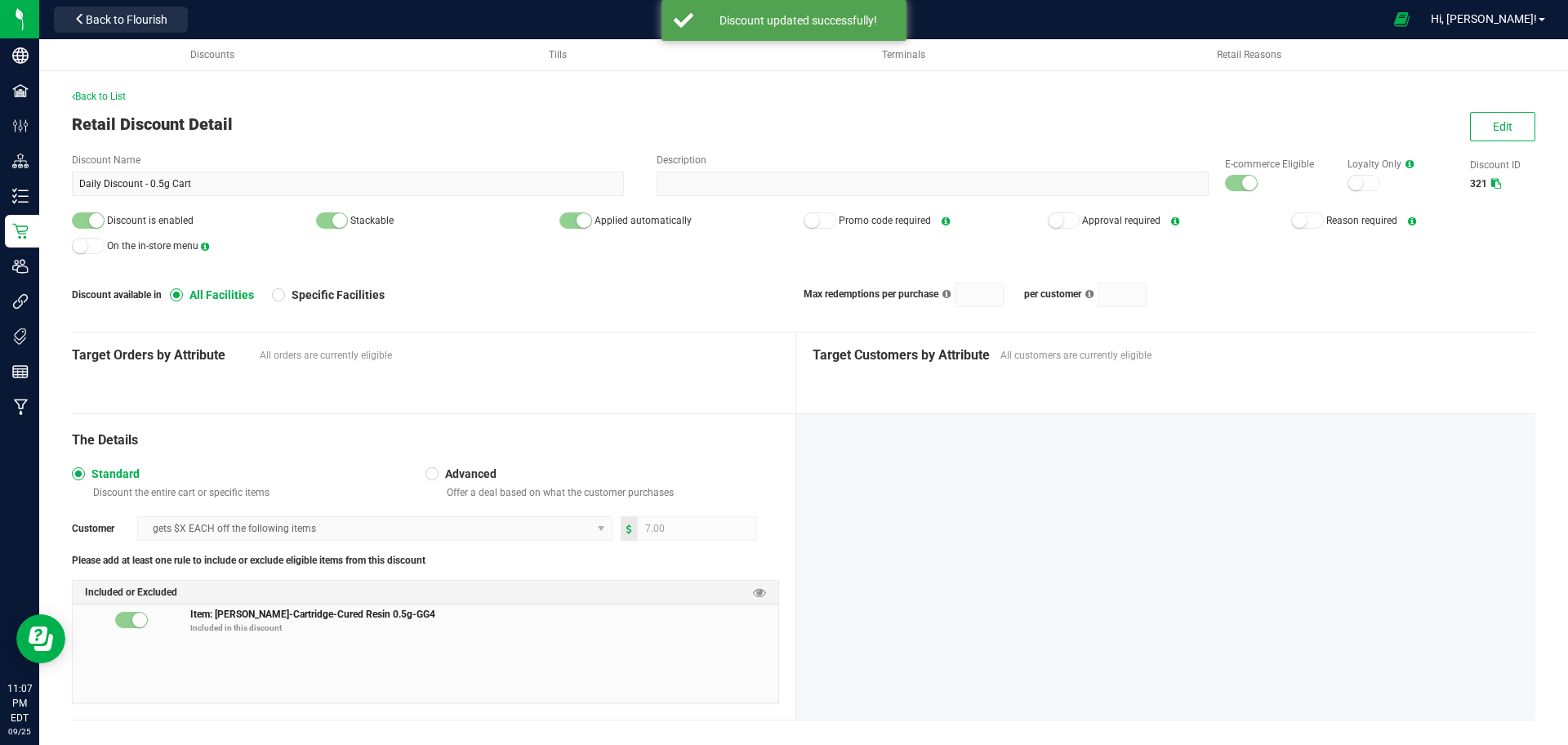
click at [97, 86] on div "Back to List Retail Discount Detail Edit Discount Name Daily Discount - 0.5g Ca…" at bounding box center [803, 400] width 1529 height 721
click at [97, 96] on span "Back to List" at bounding box center [99, 96] width 54 height 11
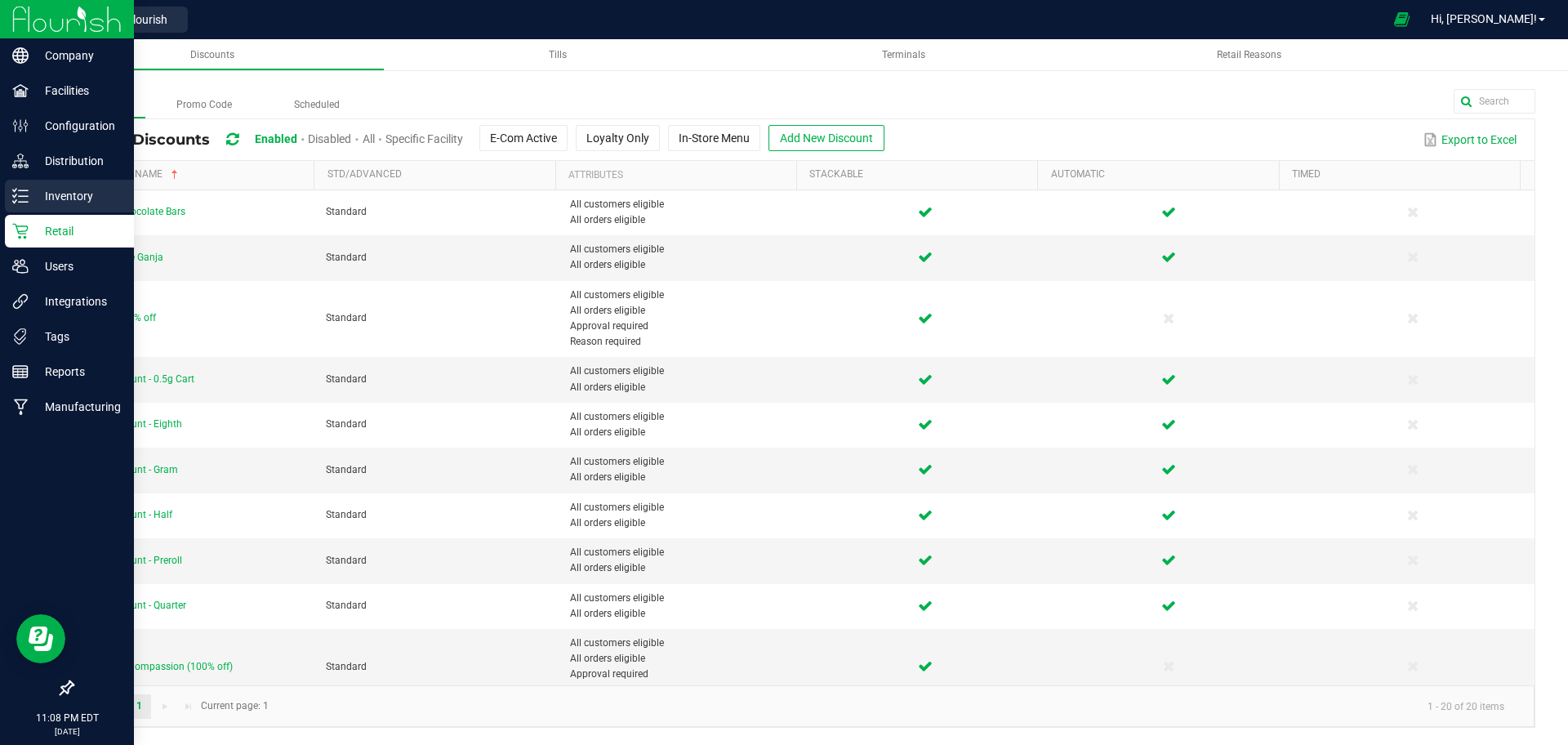
click at [30, 184] on div "Inventory" at bounding box center [69, 196] width 129 height 33
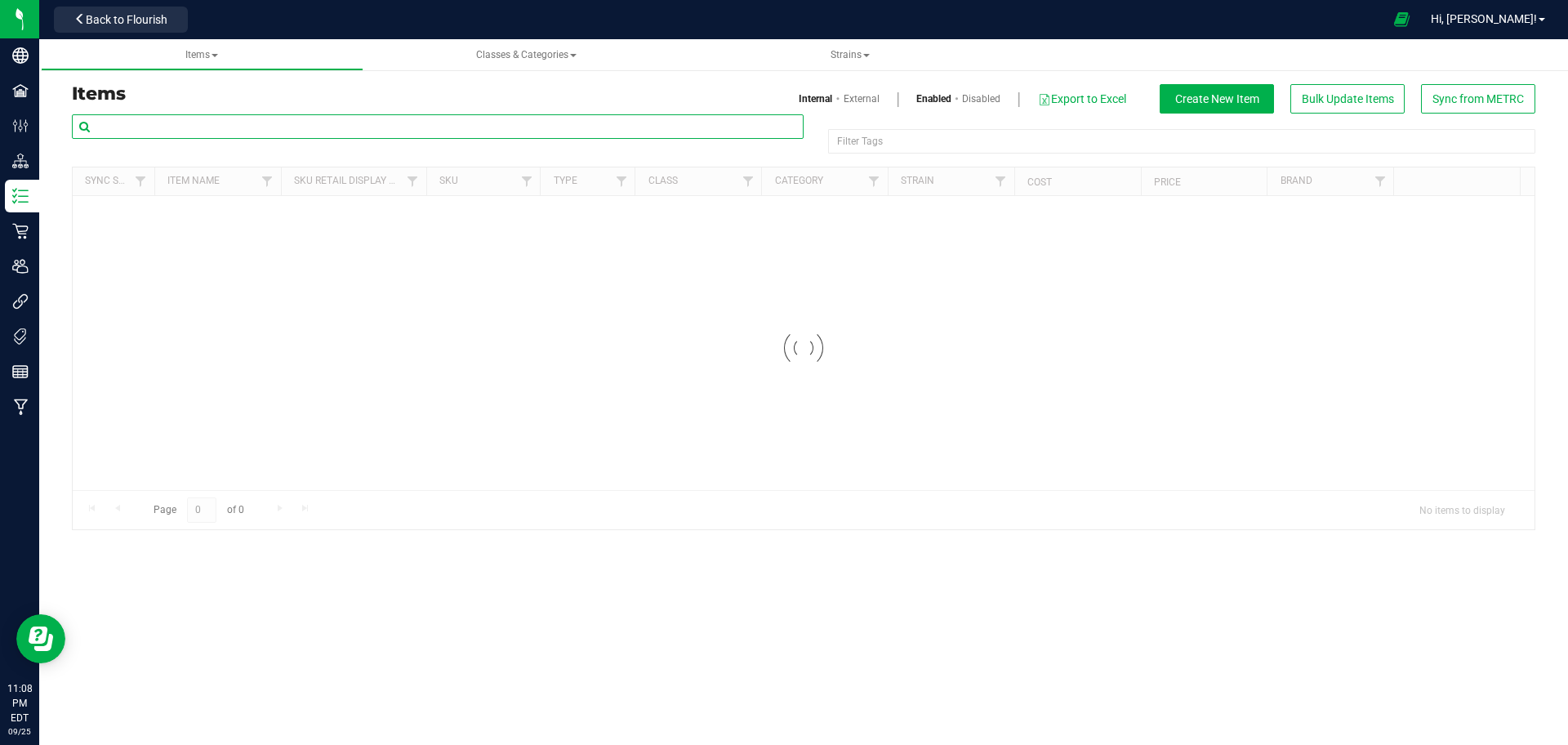
click at [229, 126] on input "text" at bounding box center [438, 126] width 732 height 25
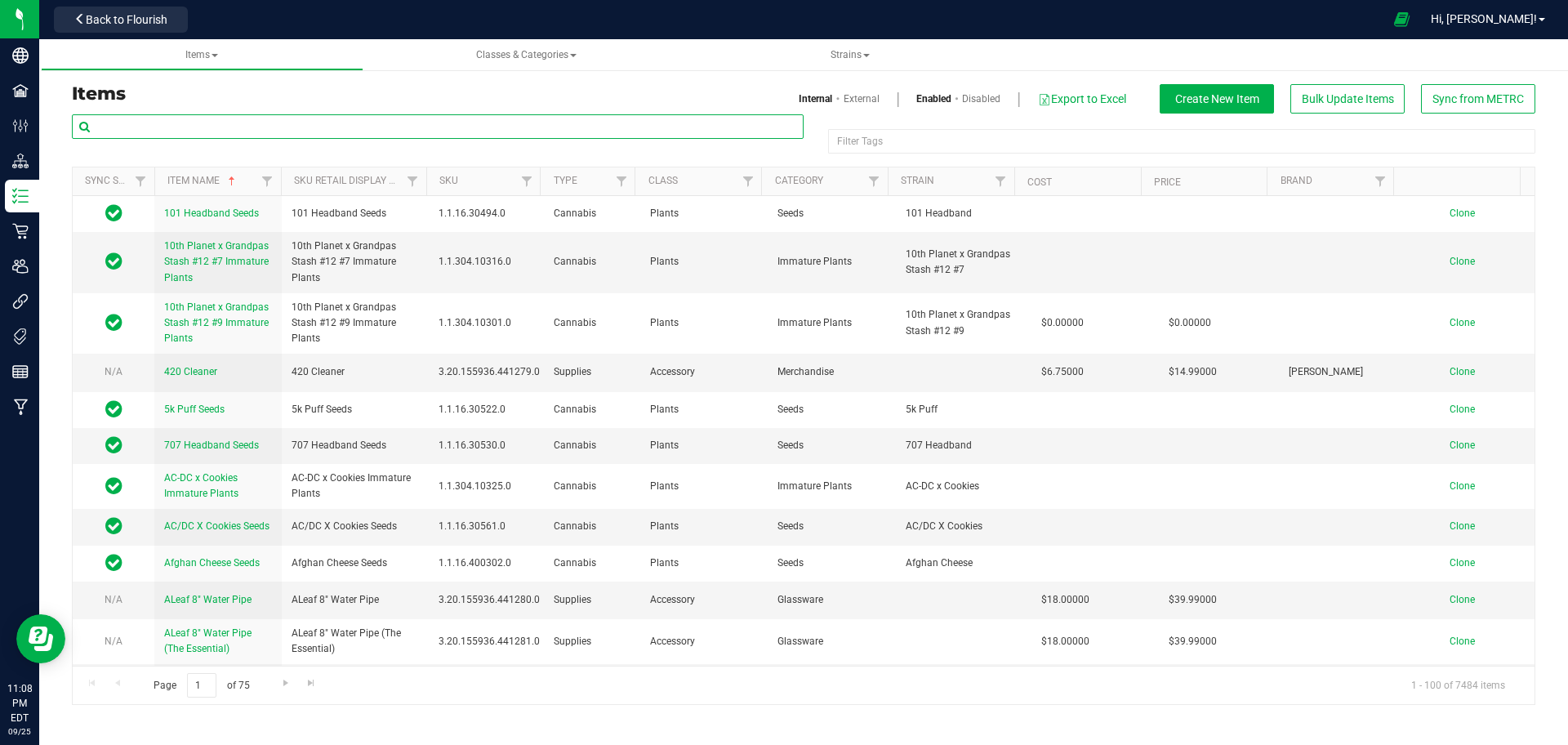
paste input "1.17.44194.342713.0"
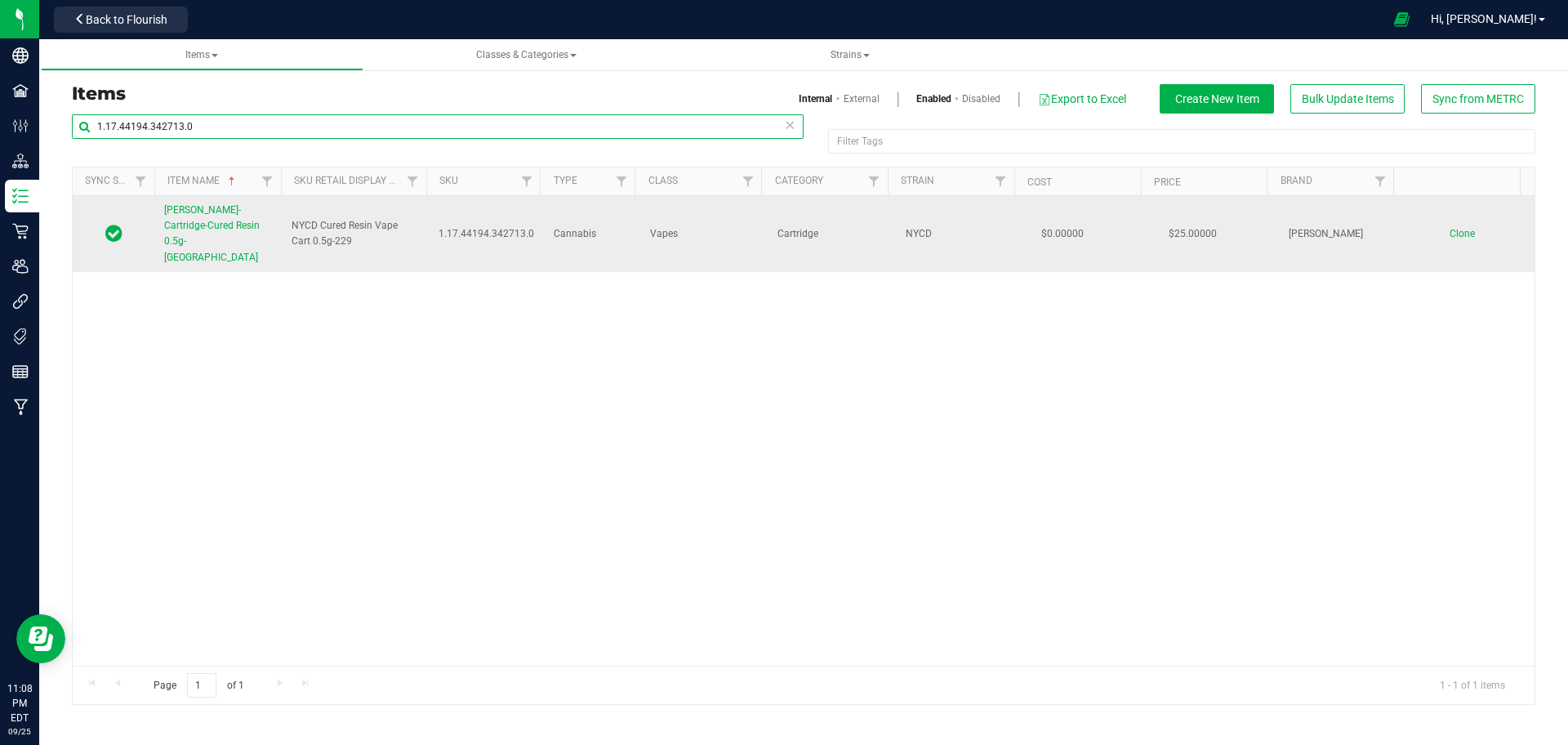
type input "1.17.44194.342713.0"
click at [208, 214] on span "Slater-Cartridge-Cured Resin 0.5g-NYCD" at bounding box center [212, 234] width 95 height 59
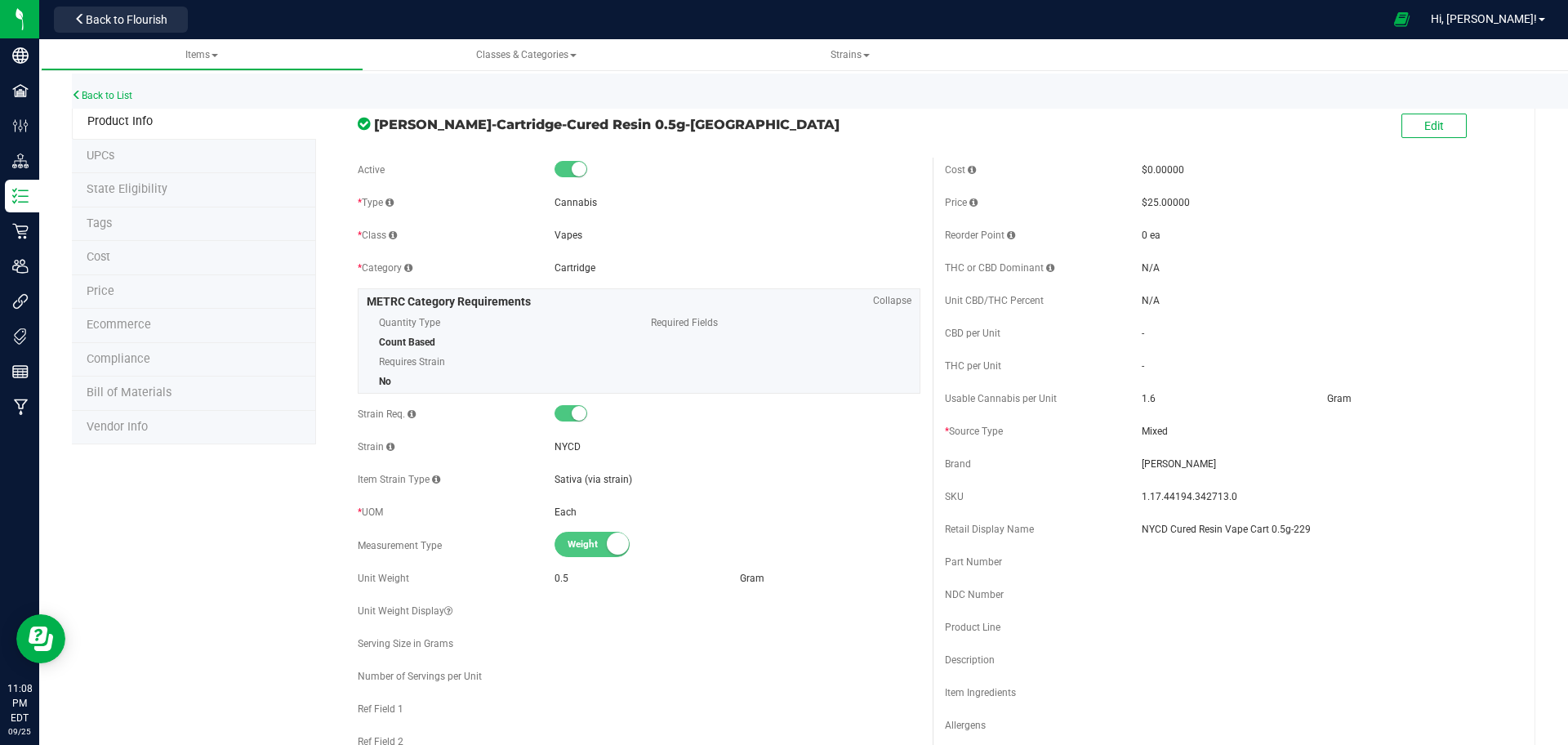
scroll to position [6, 0]
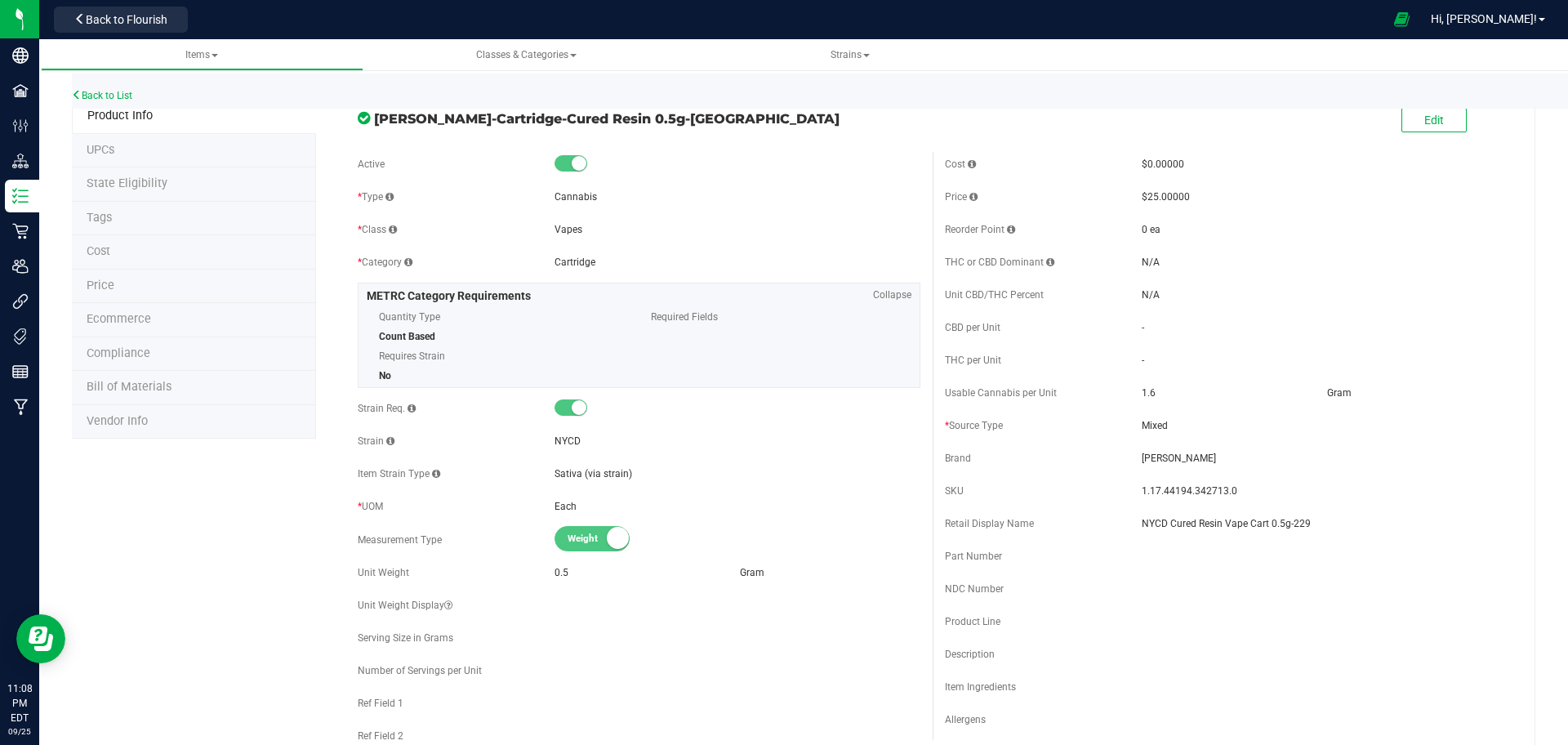
click at [198, 292] on li "Price" at bounding box center [194, 286] width 245 height 34
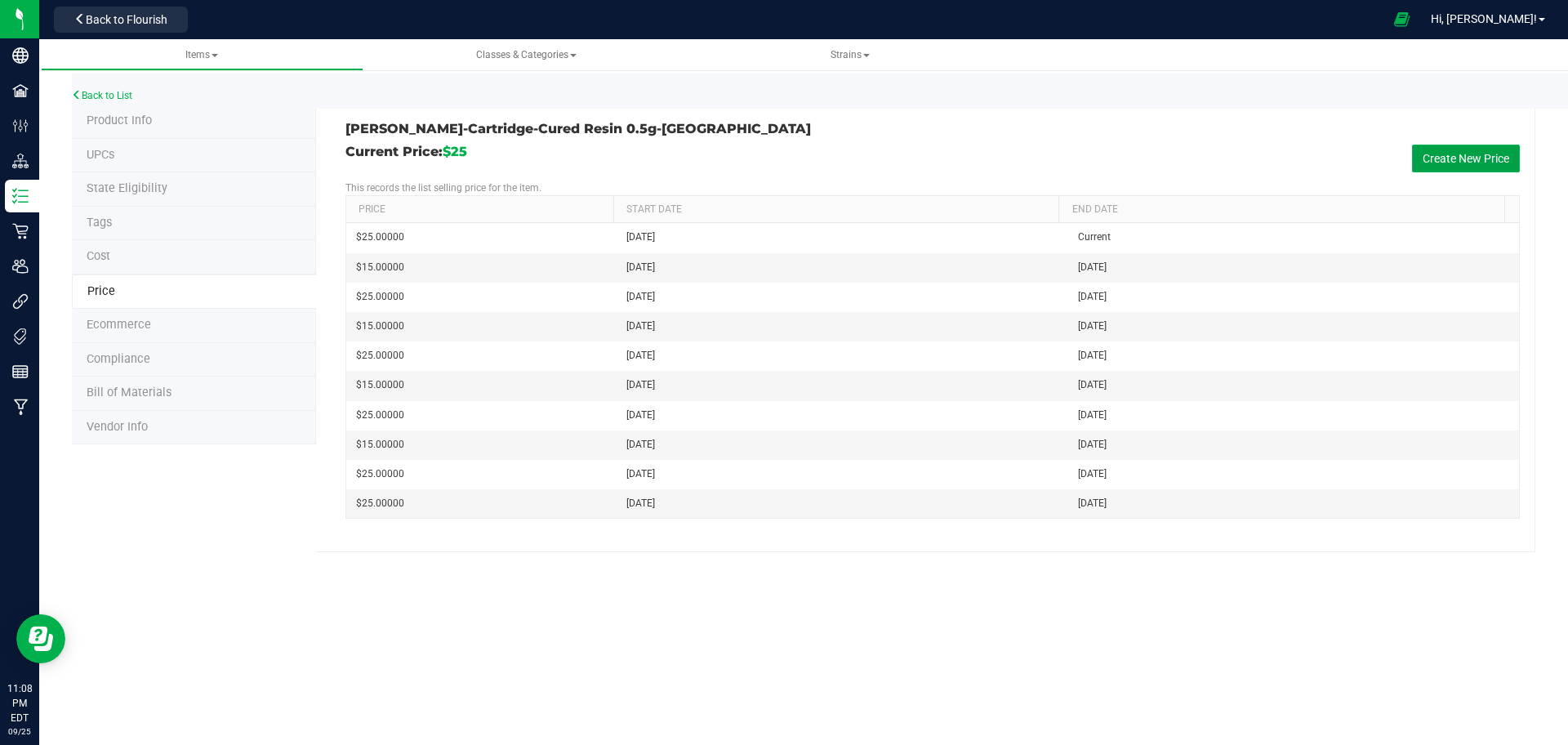
click at [1461, 161] on button "Create New Price" at bounding box center [1465, 158] width 107 height 28
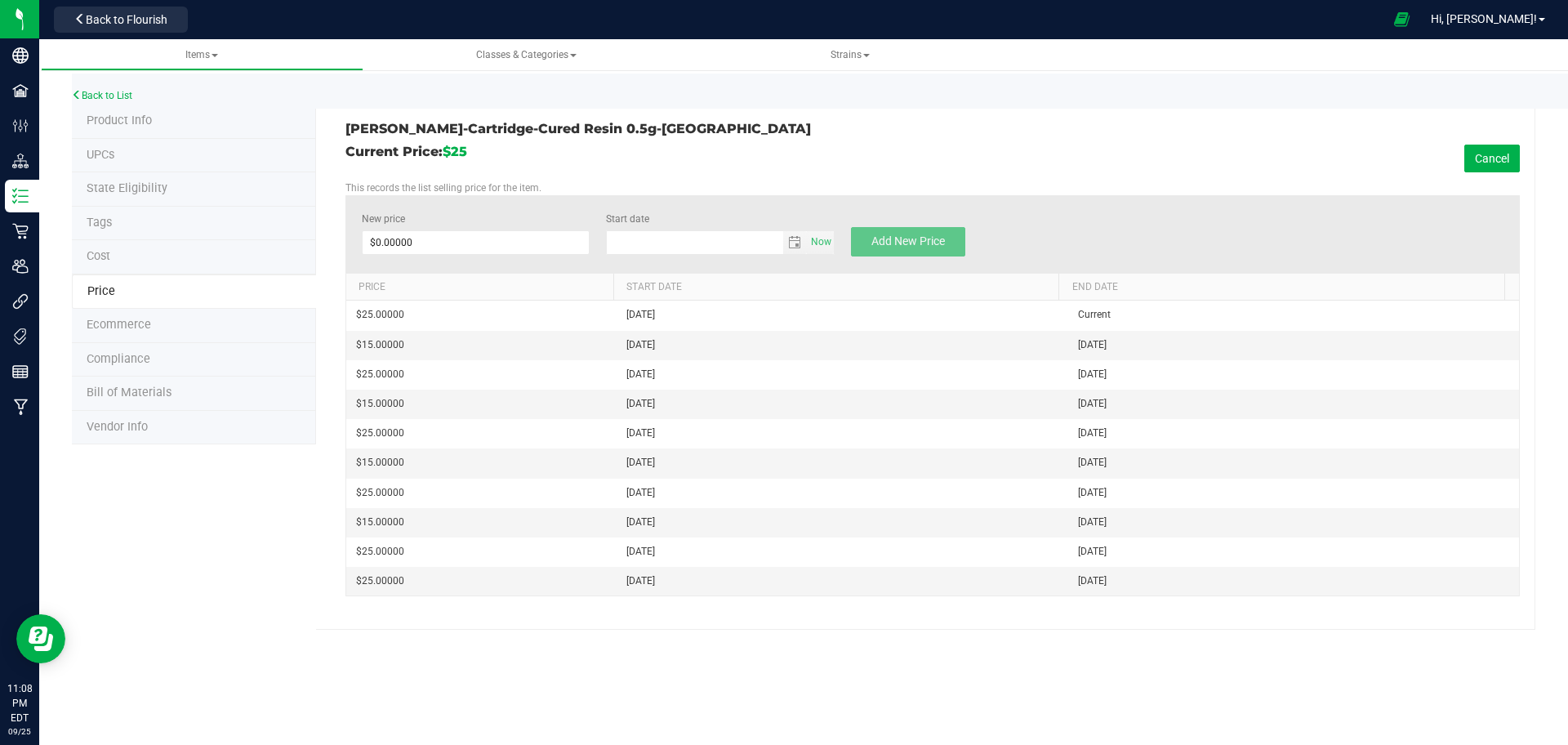
type input "9/25/2025"
click at [869, 251] on button "Add New Price" at bounding box center [907, 242] width 114 height 30
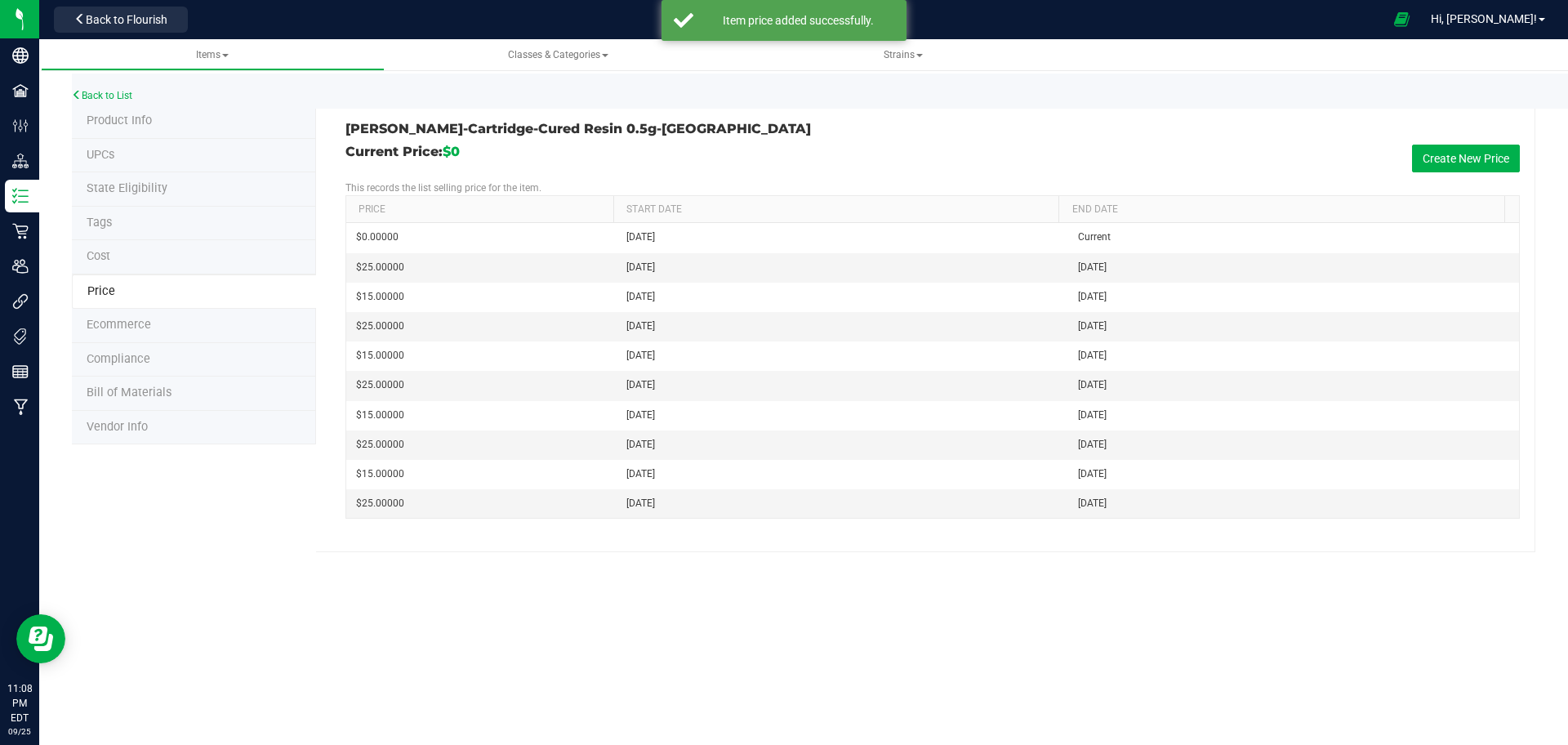
click at [204, 116] on li "Product Info" at bounding box center [194, 121] width 245 height 34
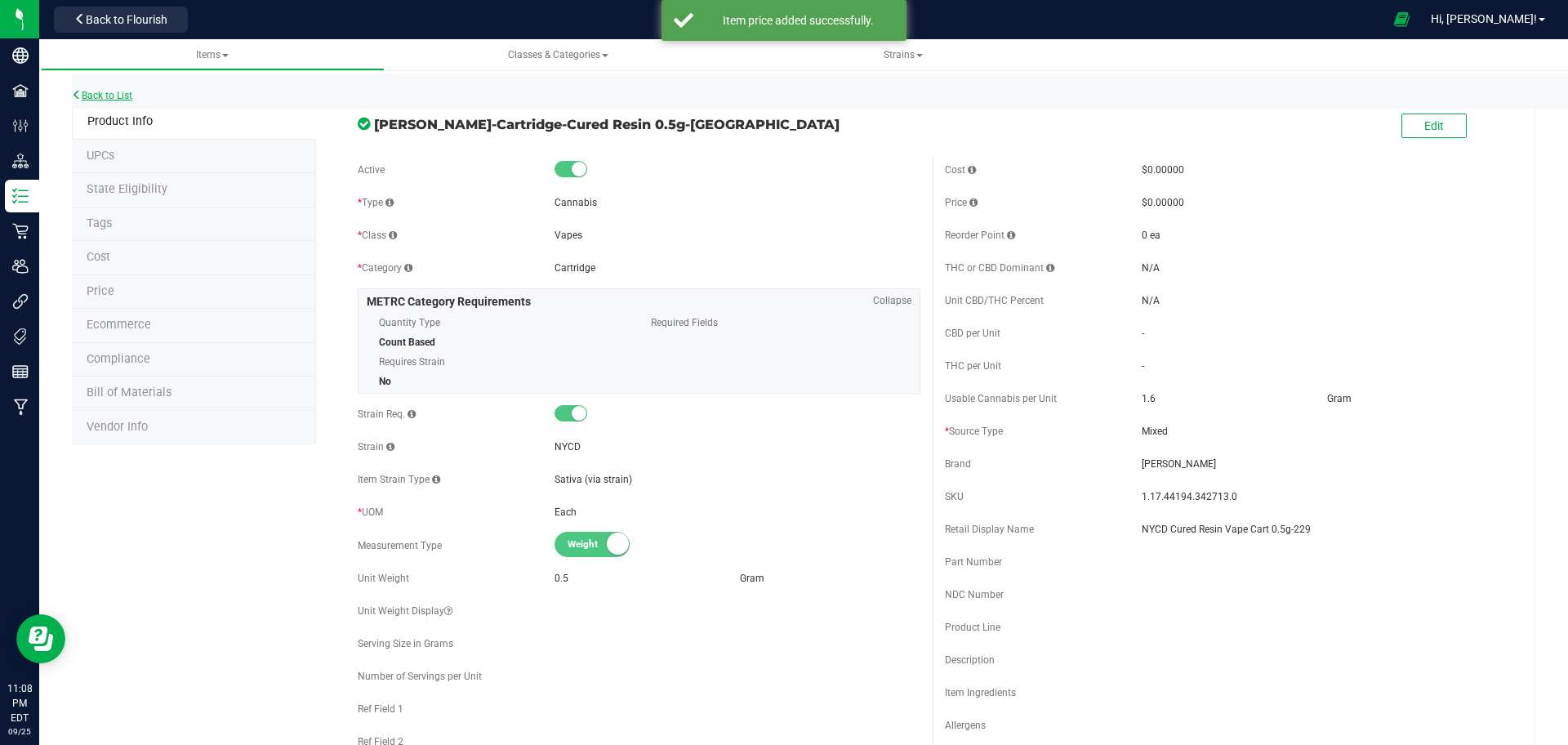
click at [124, 93] on link "Back to List" at bounding box center [103, 95] width 61 height 11
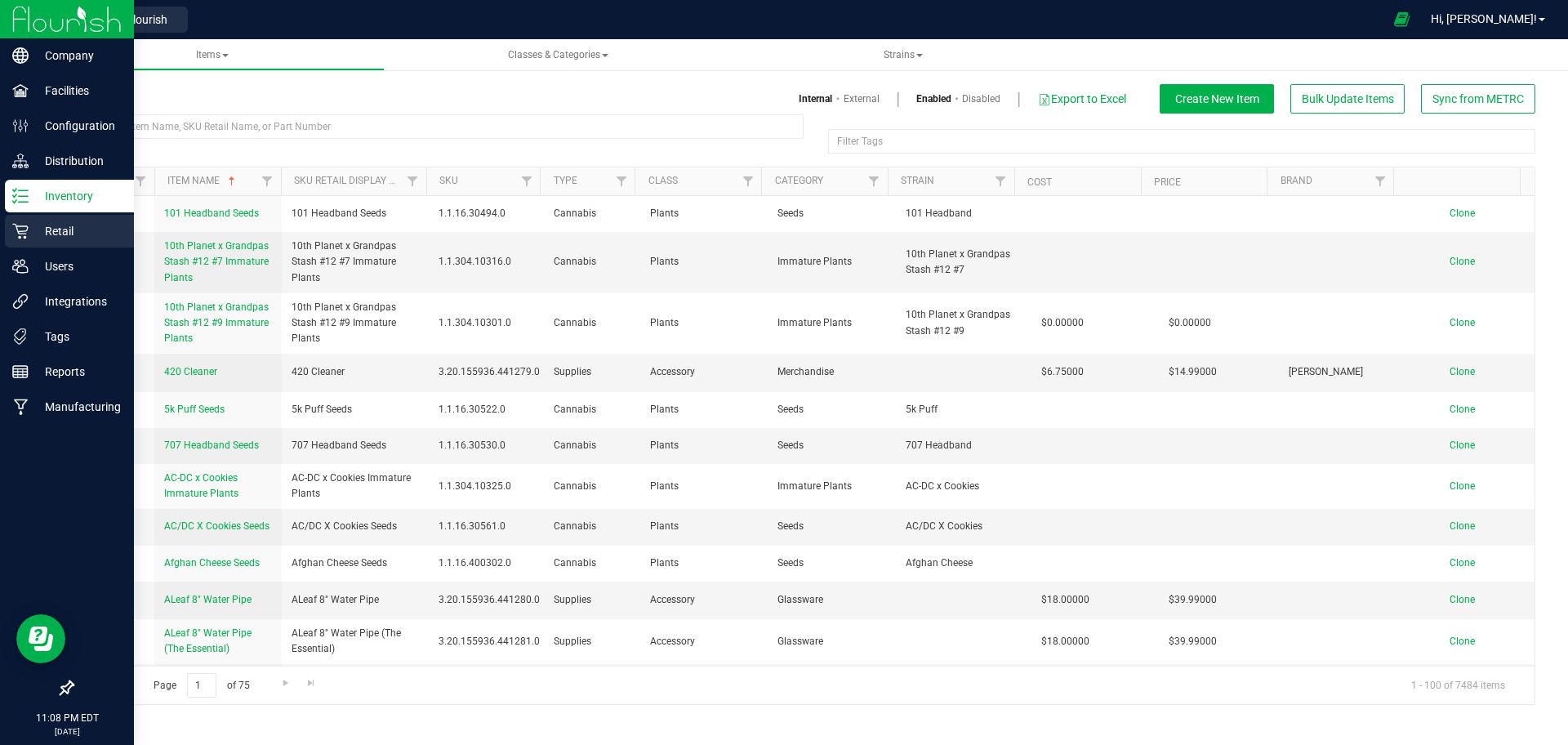
click at [27, 235] on icon at bounding box center [21, 231] width 16 height 16
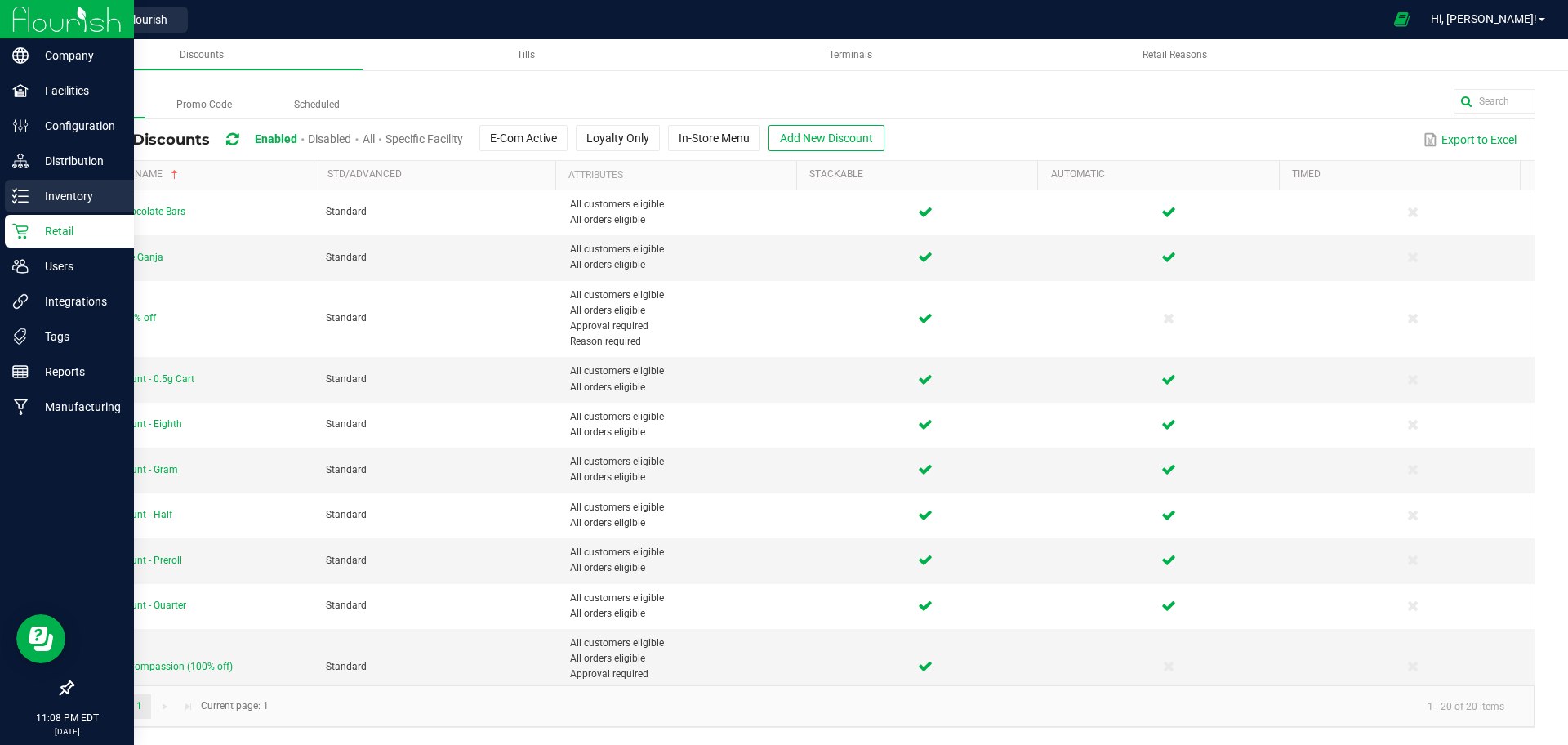
click at [24, 190] on line at bounding box center [23, 190] width 9 height 0
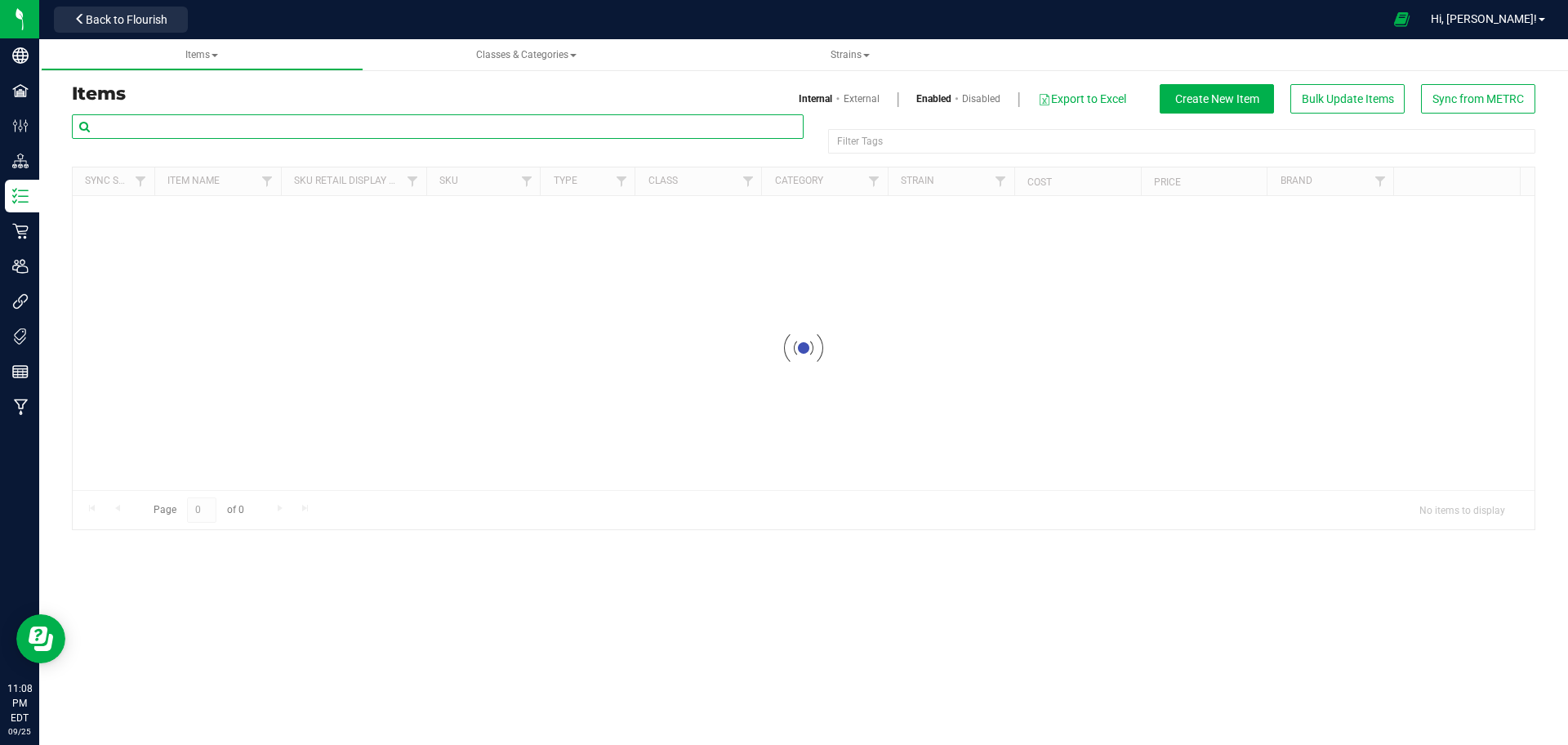
click at [289, 120] on input "text" at bounding box center [438, 126] width 732 height 25
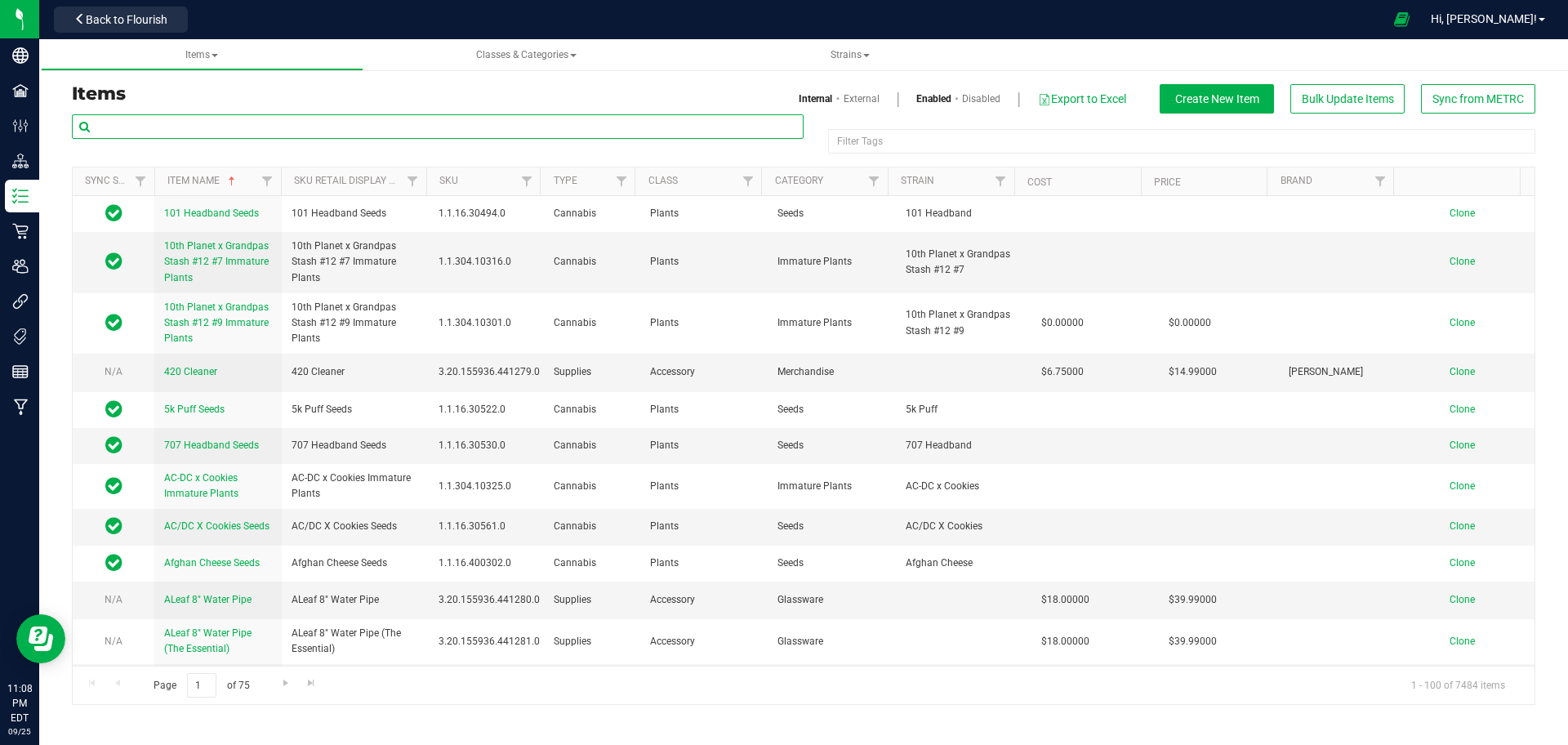
paste input "1.16.220.515190.0"
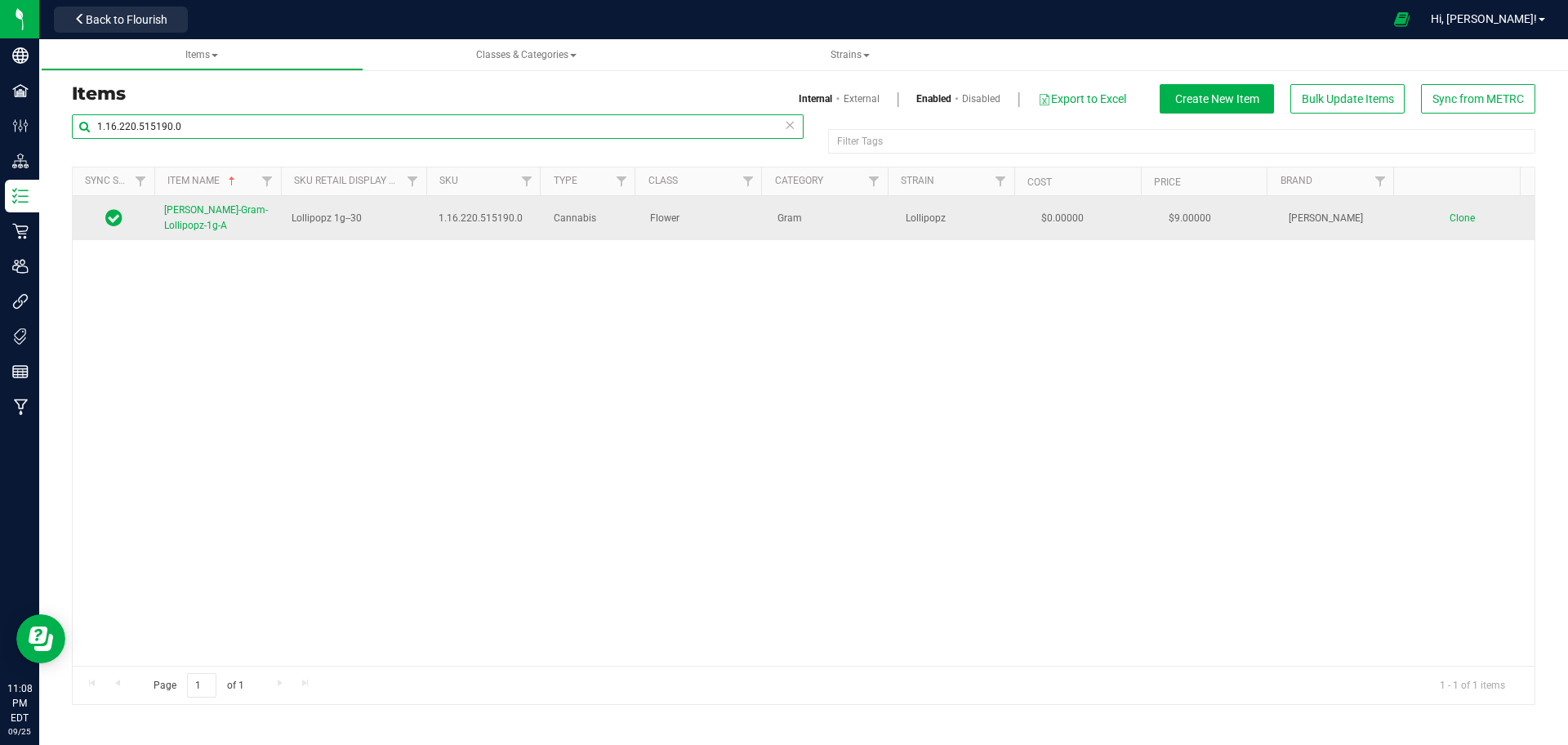
type input "1.16.220.515190.0"
click at [203, 226] on link "Slater-Gram-Lollipopz-1g-A" at bounding box center [217, 218] width 107 height 31
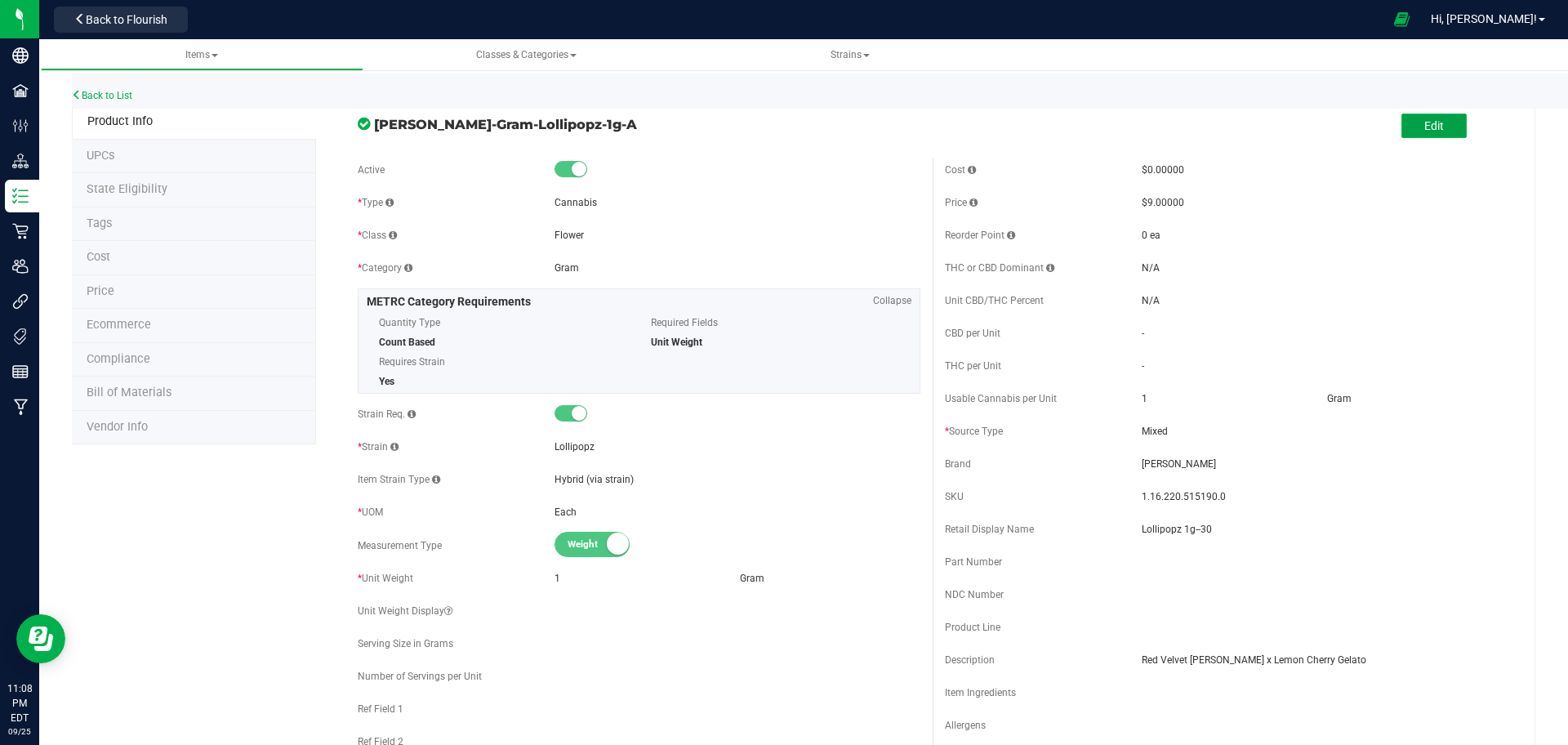
click at [1401, 138] on button "Edit" at bounding box center [1434, 126] width 66 height 25
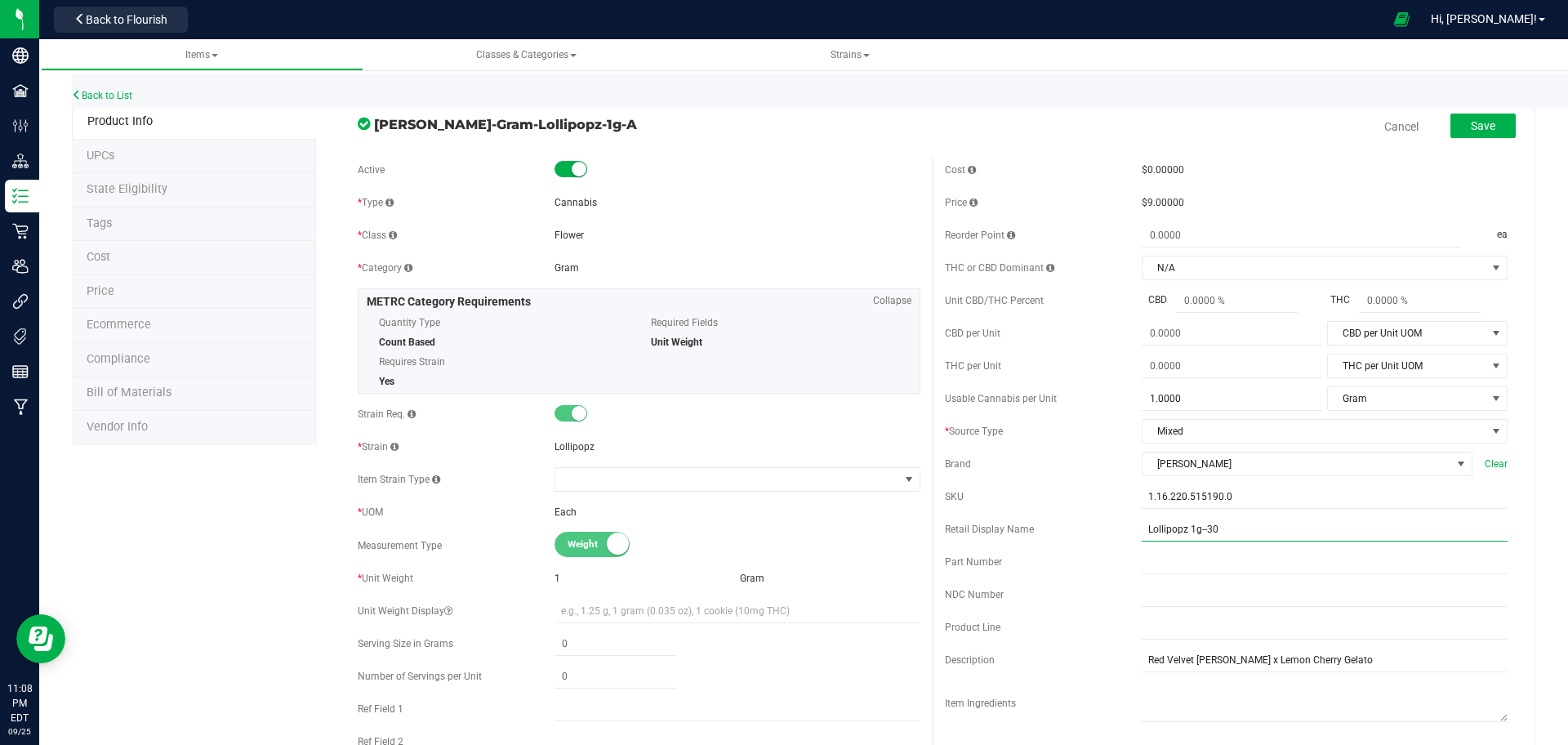
click at [1195, 525] on input "Lollipopz 1g--30" at bounding box center [1324, 529] width 366 height 25
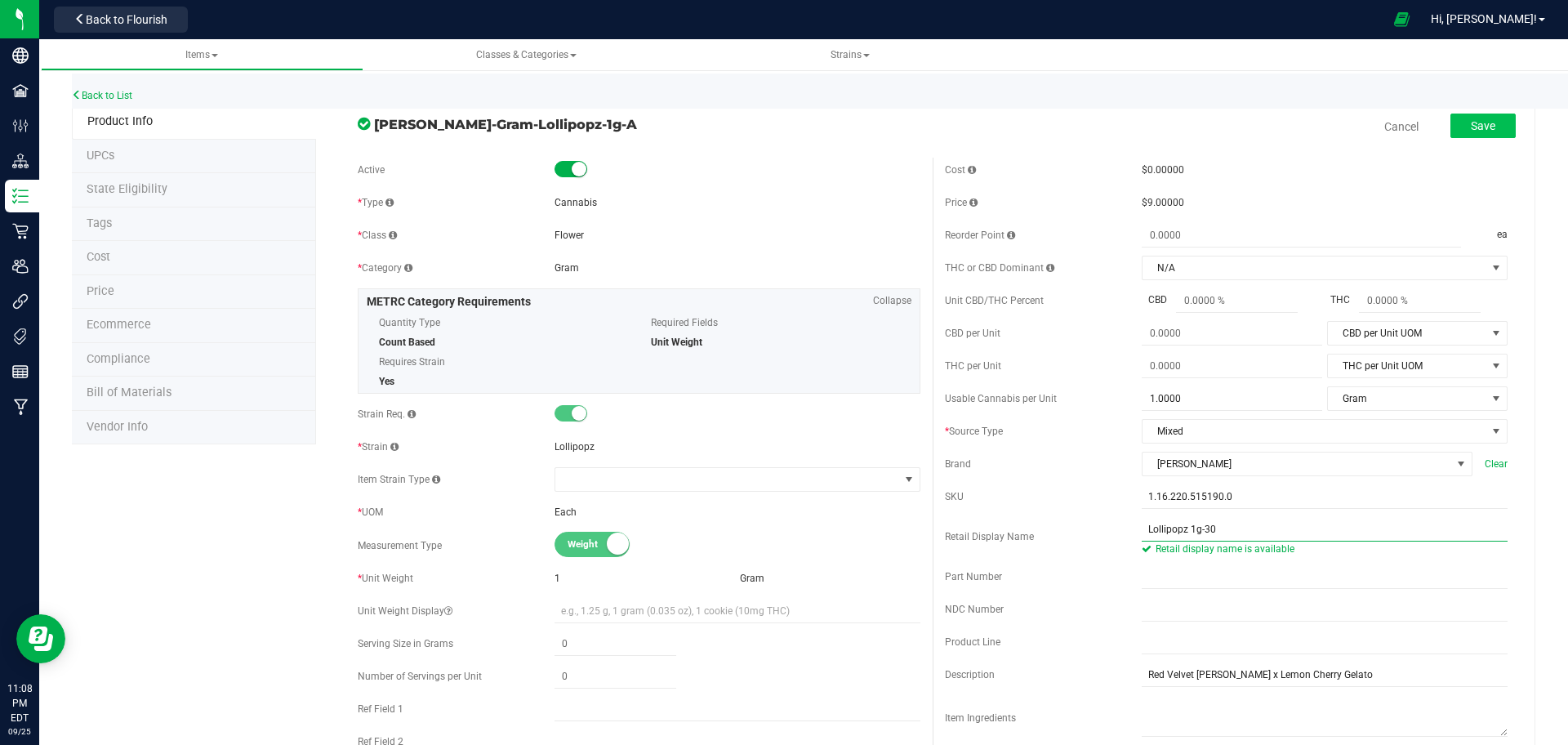
type input "Lollipopz 1g-30"
click at [1470, 122] on span "Save" at bounding box center [1483, 126] width 25 height 13
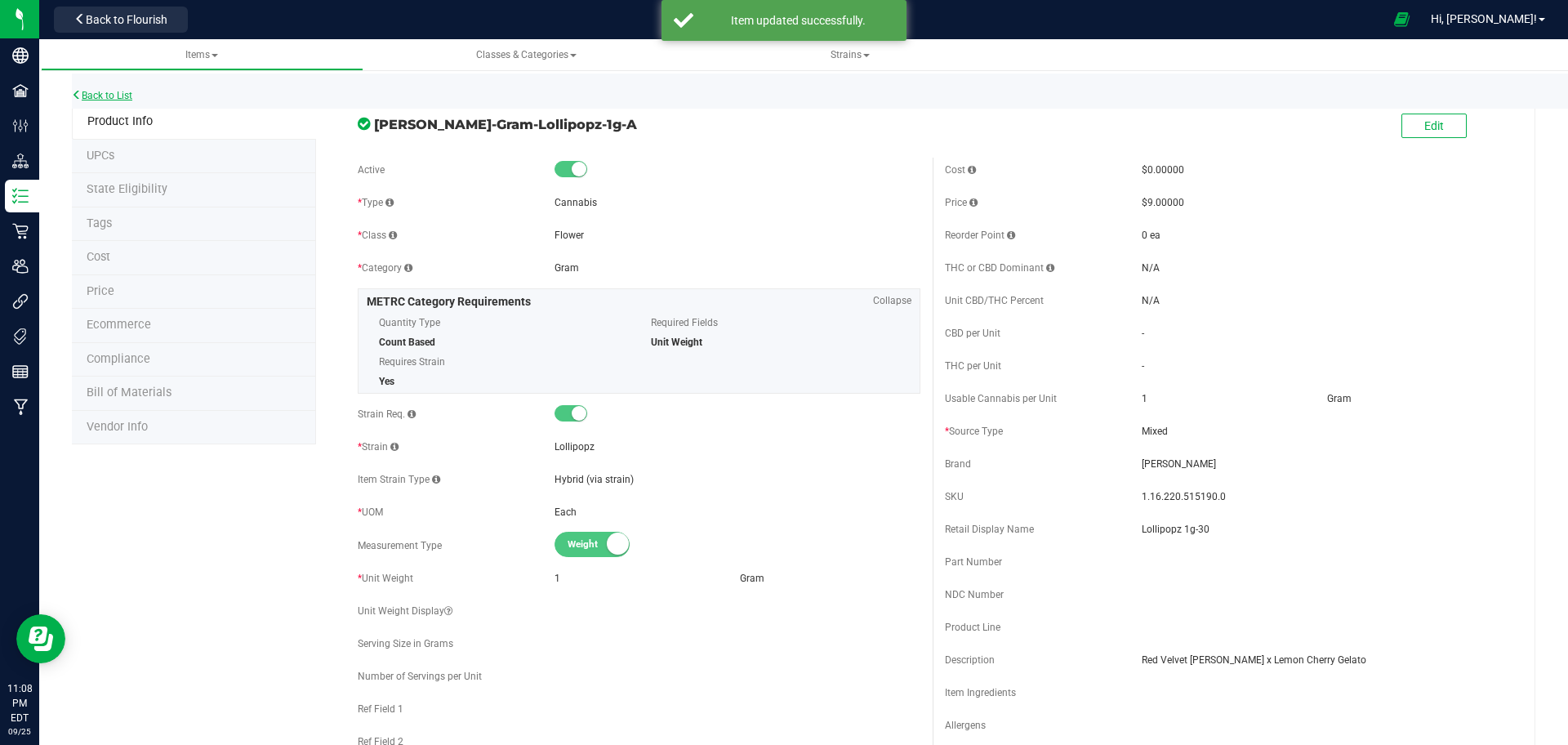
click at [98, 96] on link "Back to List" at bounding box center [103, 95] width 61 height 11
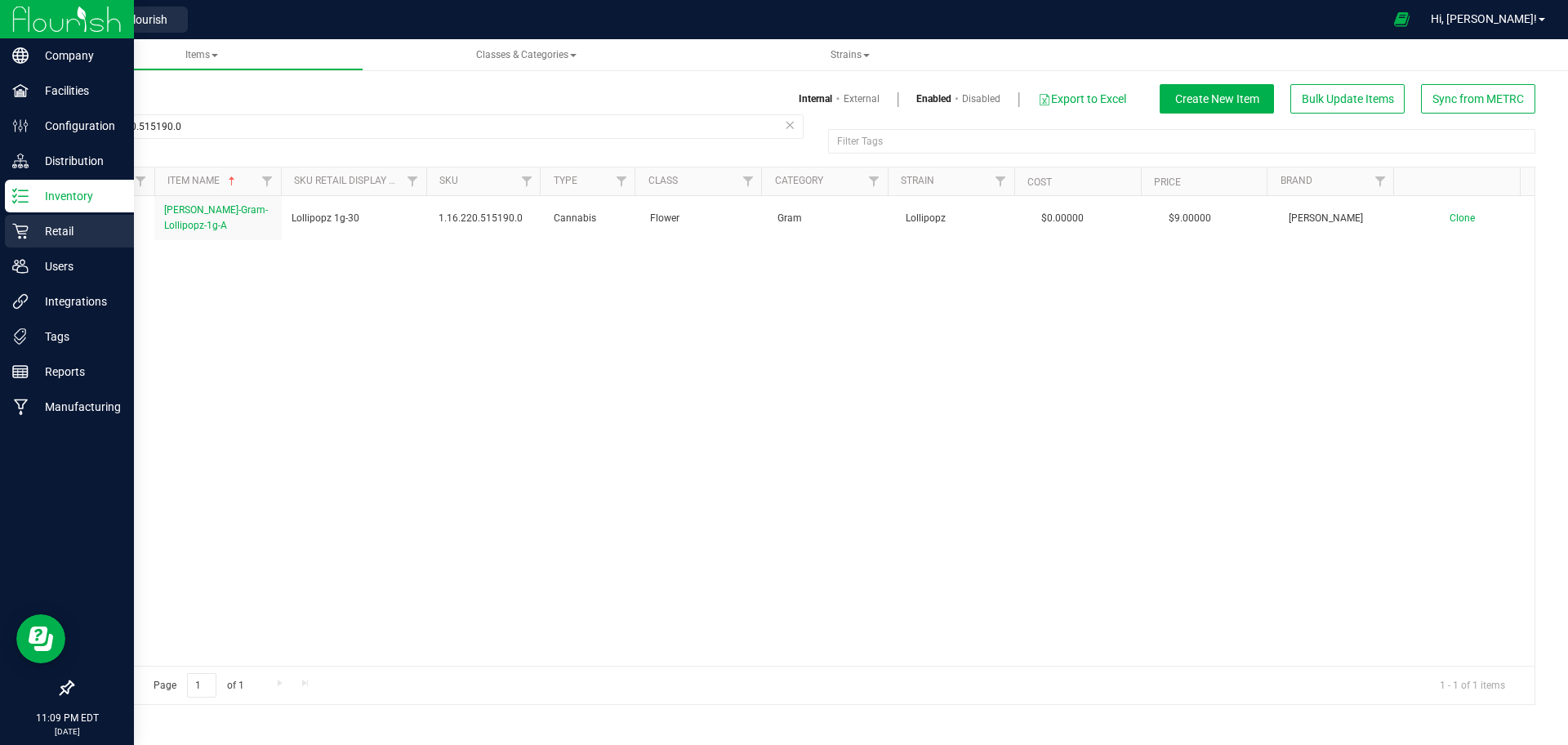
click at [26, 240] on div "Retail" at bounding box center [69, 231] width 129 height 33
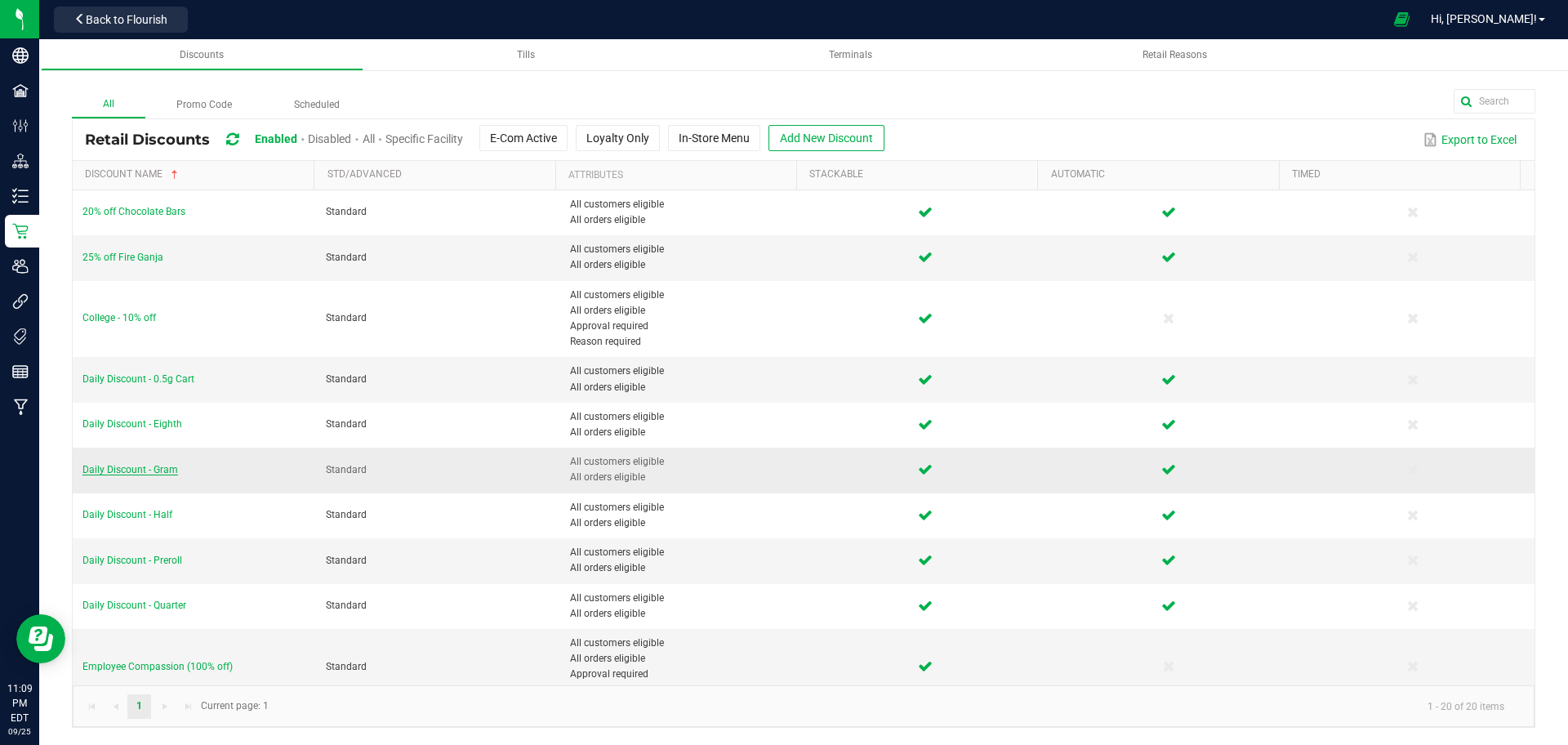
click at [141, 466] on span "Daily Discount - Gram" at bounding box center [130, 469] width 95 height 11
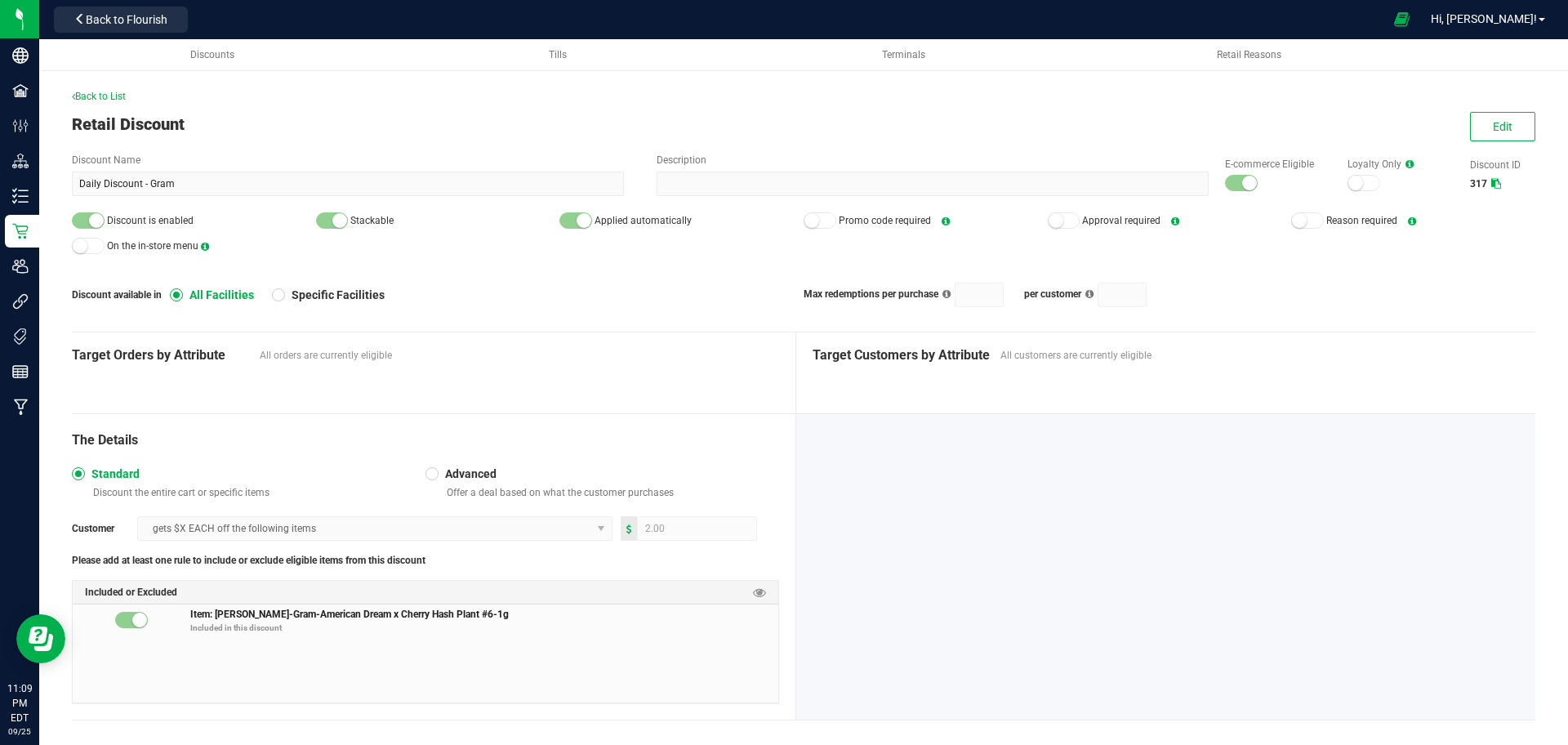
click at [1455, 125] on div "Edit" at bounding box center [1495, 126] width 80 height 30
click at [1493, 122] on span "Edit" at bounding box center [1502, 126] width 20 height 13
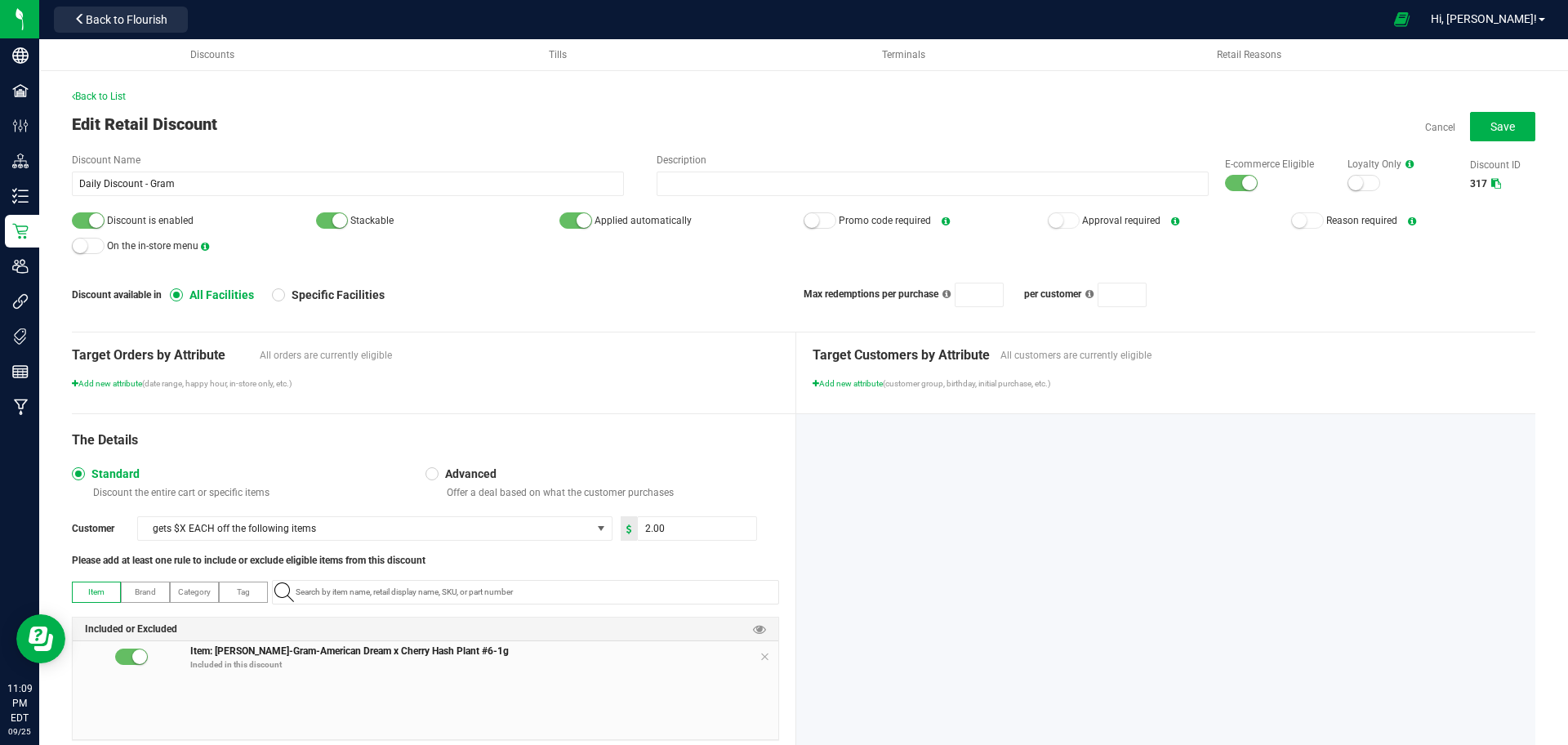
click at [751, 654] on span "Item: Slater-Gram-American Dream x Cherry Hash Plant #6-1g Included in this dis…" at bounding box center [484, 660] width 588 height 33
click at [760, 655] on icon at bounding box center [765, 656] width 10 height 13
click at [731, 592] on input "NO DATA FOUND" at bounding box center [533, 592] width 489 height 23
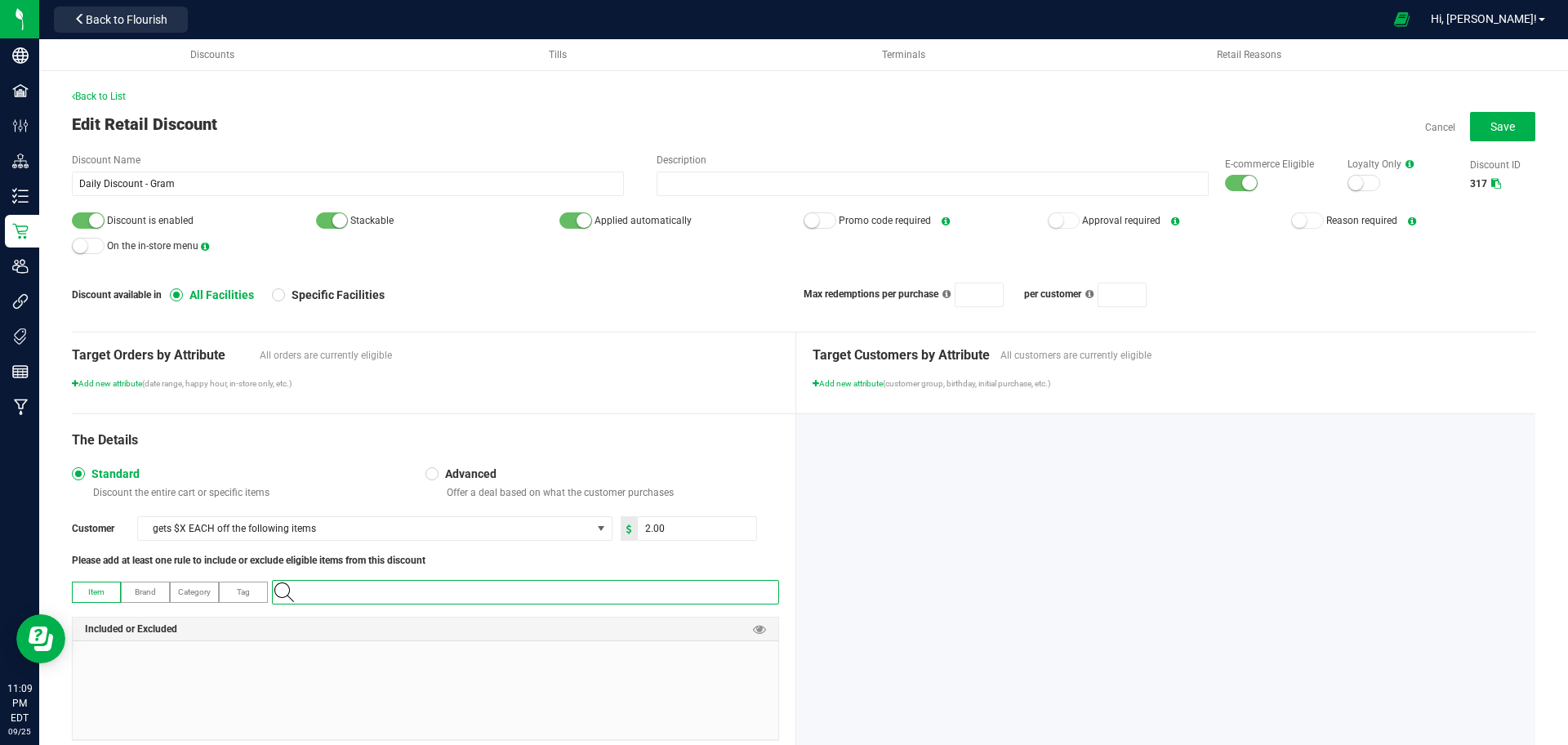
paste input "1.16.220.515190.0"
type input "1.16.220.515190.0"
click at [910, 519] on div at bounding box center [1166, 585] width 740 height 342
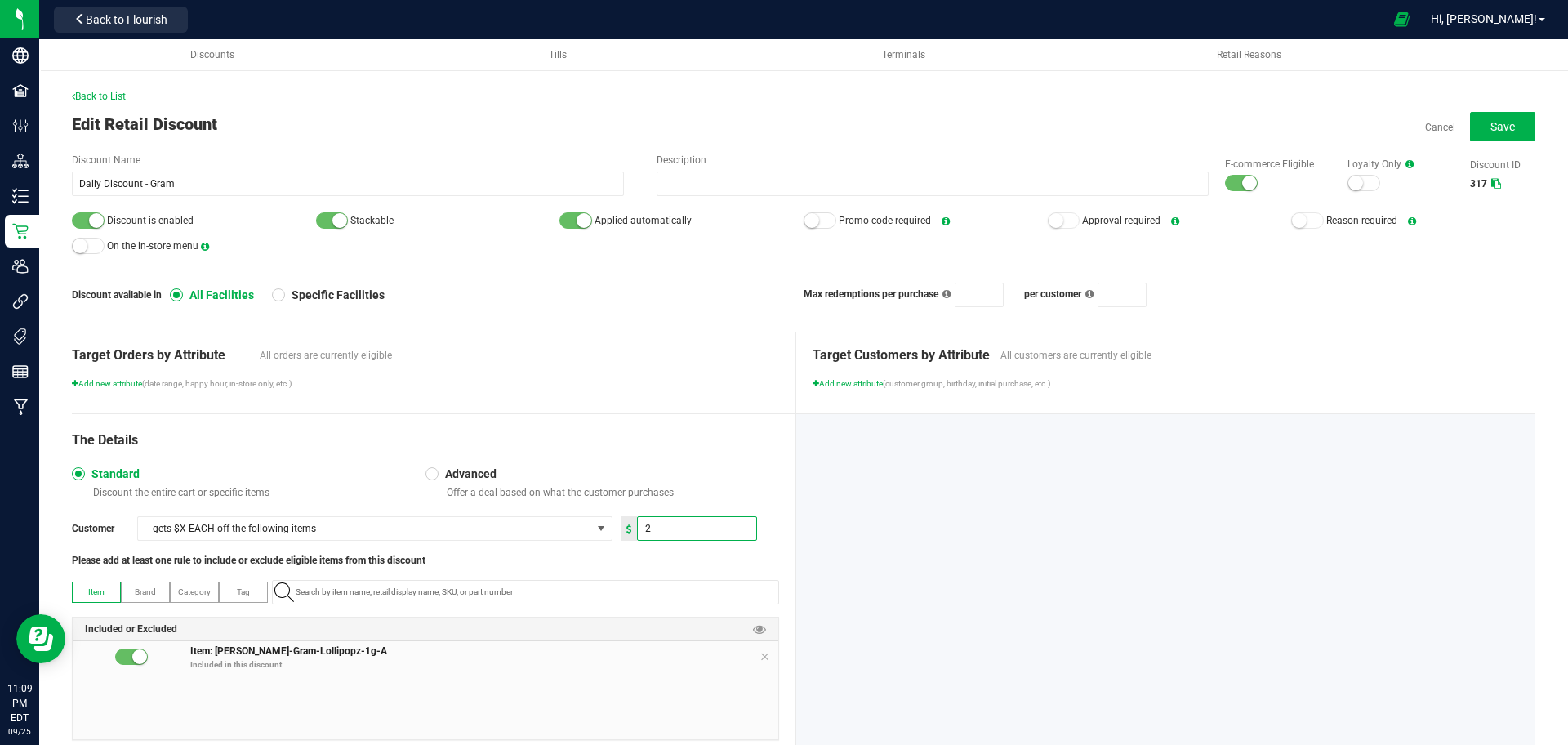
click at [740, 532] on input "2" at bounding box center [697, 528] width 118 height 23
click at [740, 532] on input "3" at bounding box center [697, 528] width 118 height 23
type input "3.00"
click at [1473, 133] on button "Save" at bounding box center [1502, 126] width 66 height 30
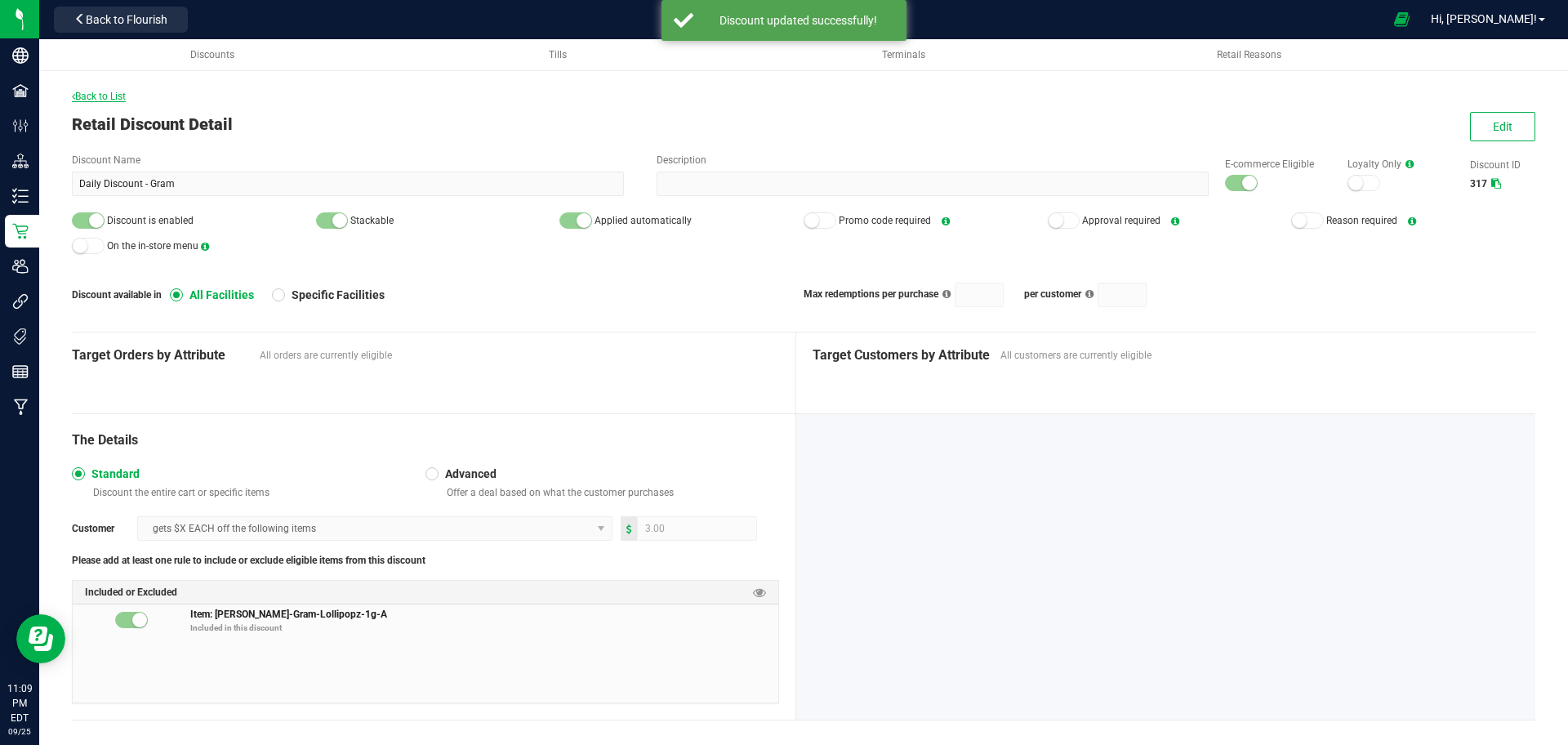
click at [123, 90] on span "Back to List" at bounding box center [99, 96] width 54 height 11
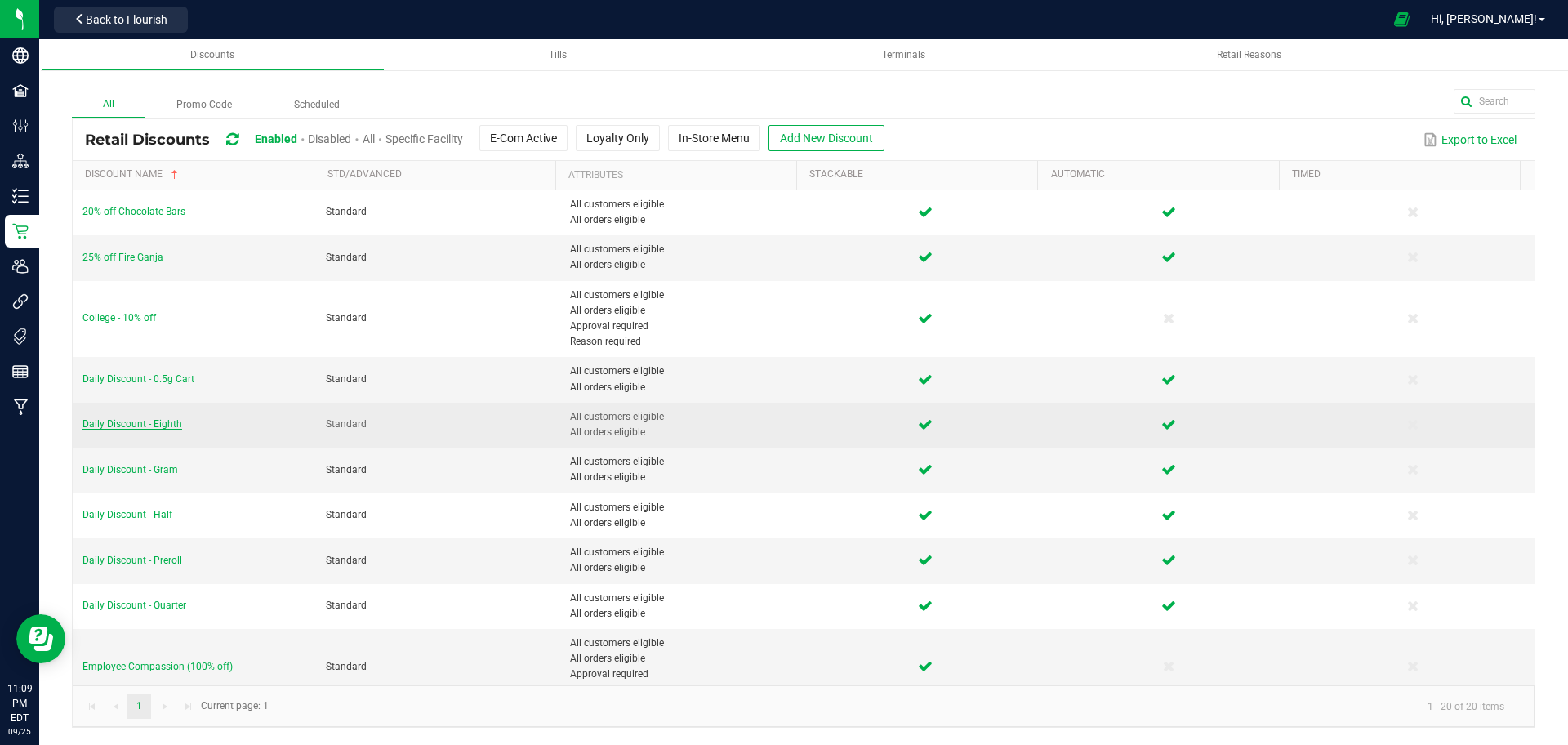
click at [163, 423] on span "Daily Discount - Eighth" at bounding box center [132, 424] width 99 height 11
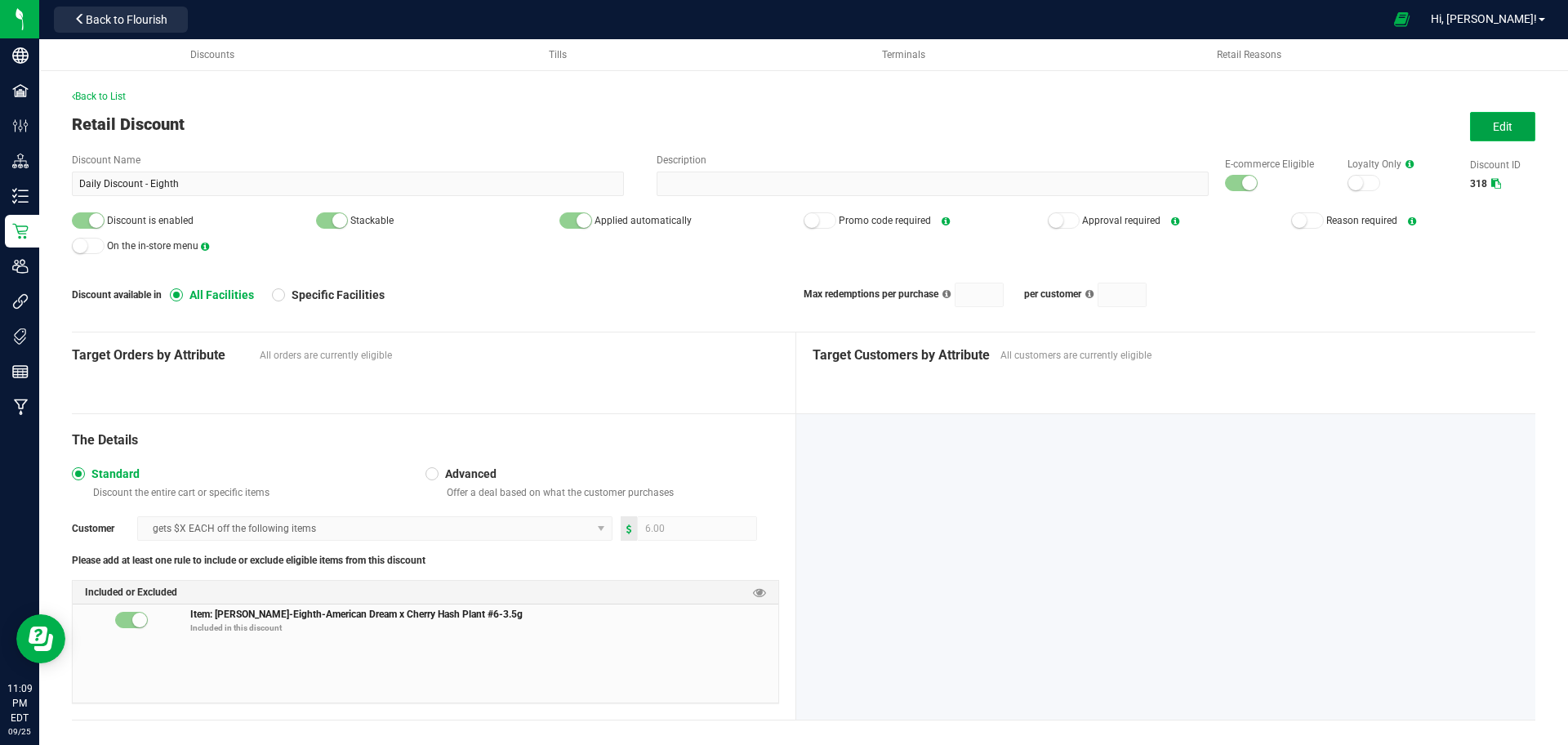
click at [1470, 133] on button "Edit" at bounding box center [1502, 126] width 66 height 30
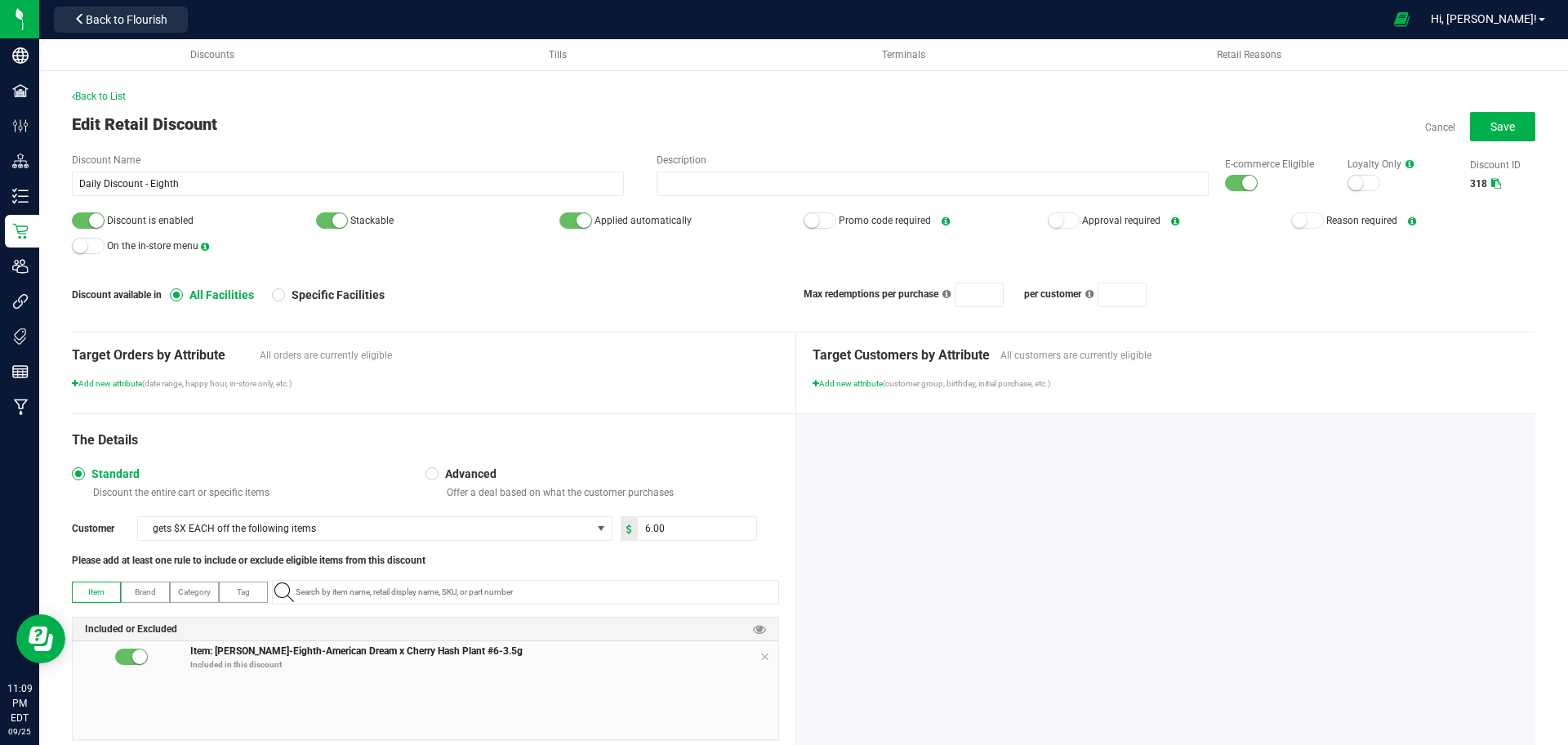
click at [761, 652] on span "Item: Slater-Eighth-American Dream x Cherry Hash Plant #6-3.5g Included in this…" at bounding box center [484, 660] width 588 height 33
click at [760, 651] on icon at bounding box center [765, 656] width 10 height 13
click at [743, 592] on input "NO DATA FOUND" at bounding box center [533, 592] width 489 height 23
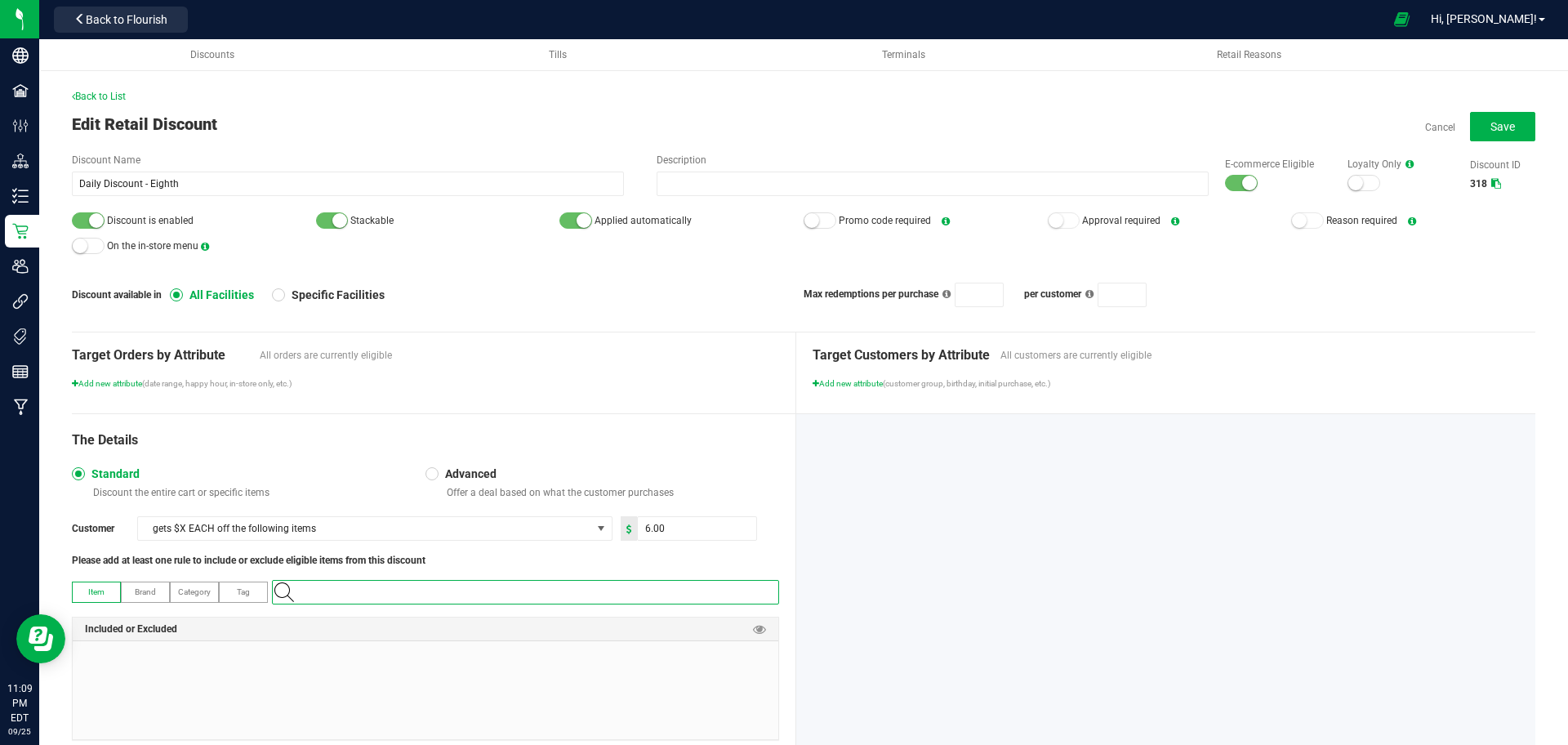
paste input "1.16.218.515191.0"
type input "1.16.218.515191.0"
click at [706, 615] on li "Slater-Eighth-Lollipopz-3.5g-A" at bounding box center [521, 619] width 497 height 25
click at [705, 531] on input "6" at bounding box center [697, 528] width 118 height 23
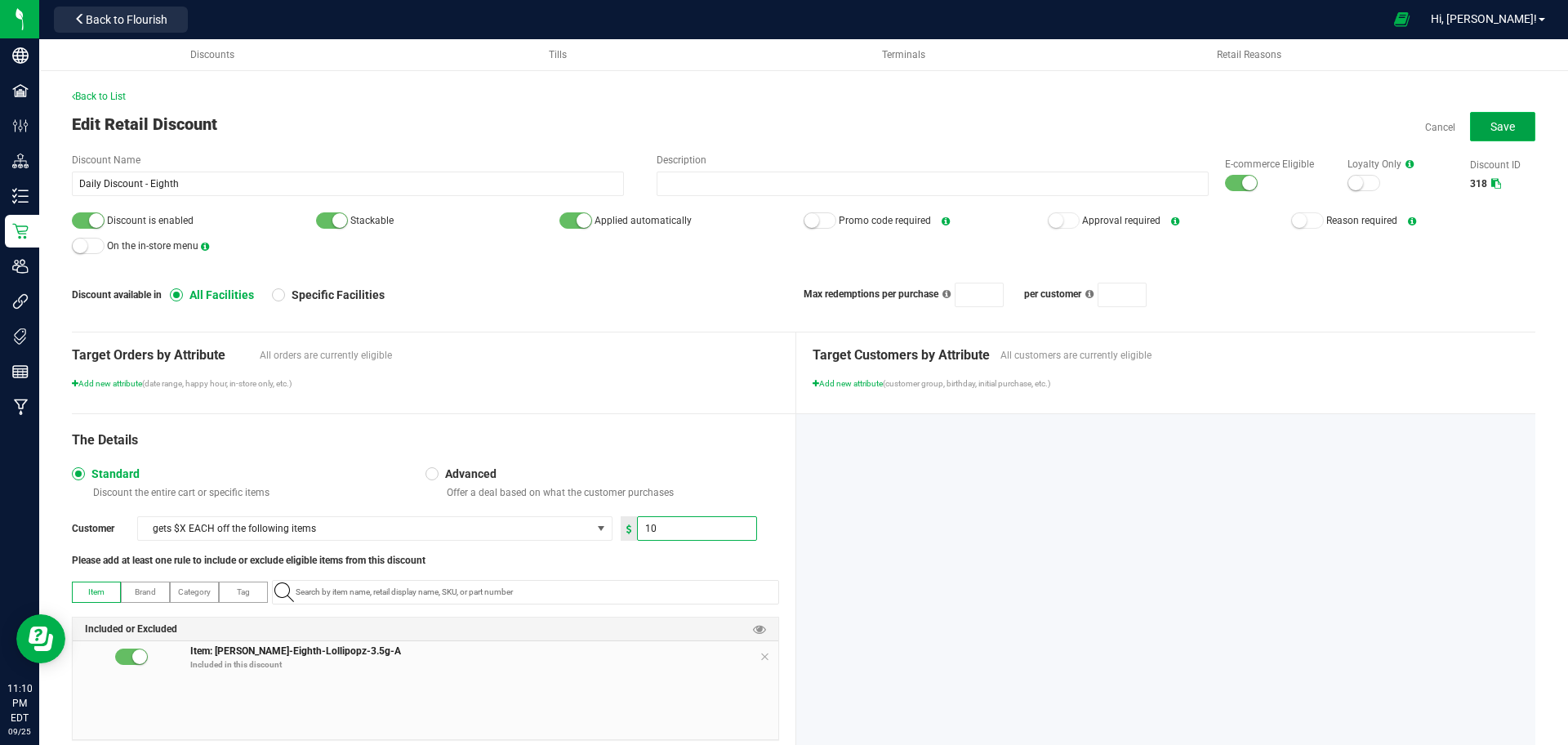
type input "10.00"
click at [1497, 112] on button "Save" at bounding box center [1502, 126] width 66 height 30
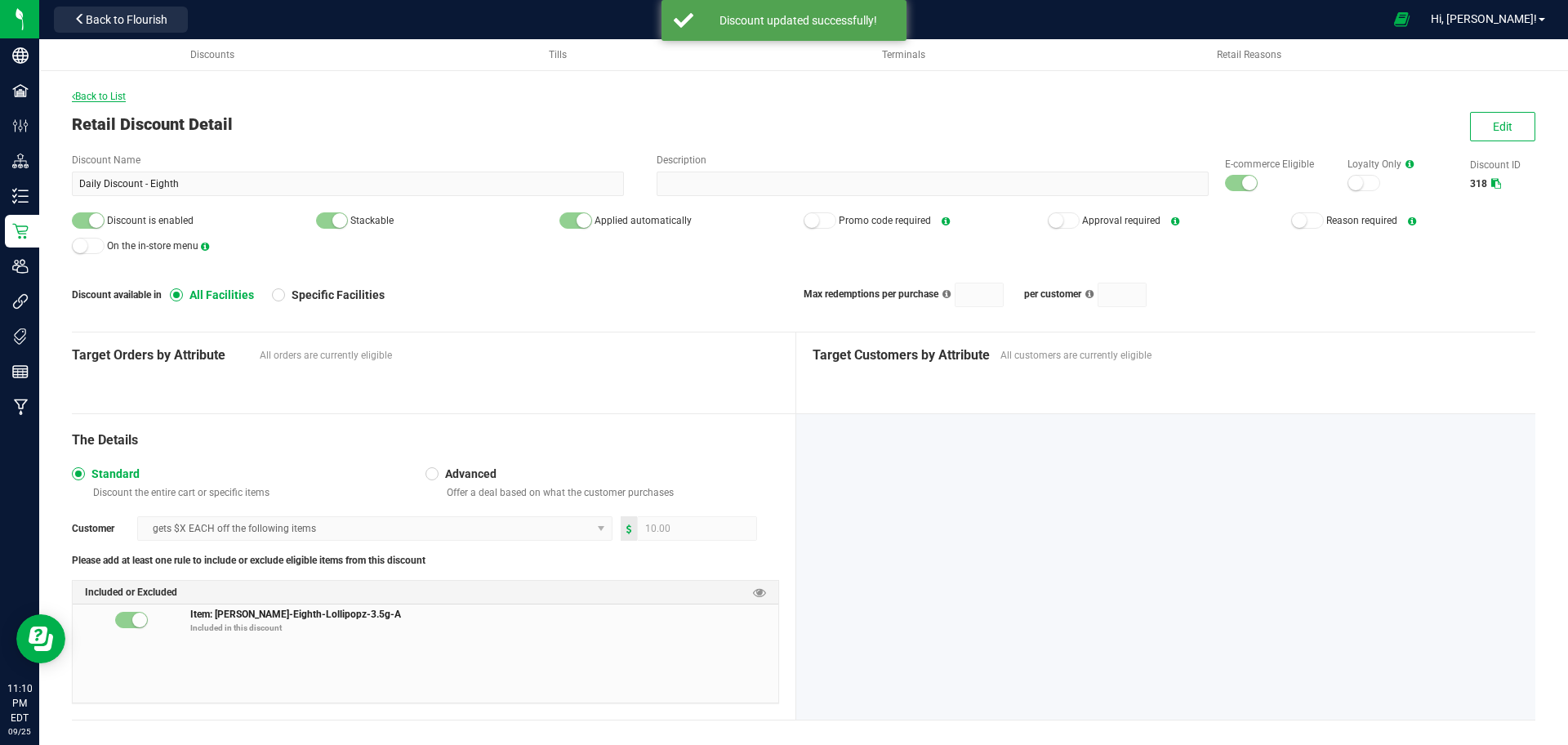
click at [109, 95] on span "Back to List" at bounding box center [99, 96] width 54 height 11
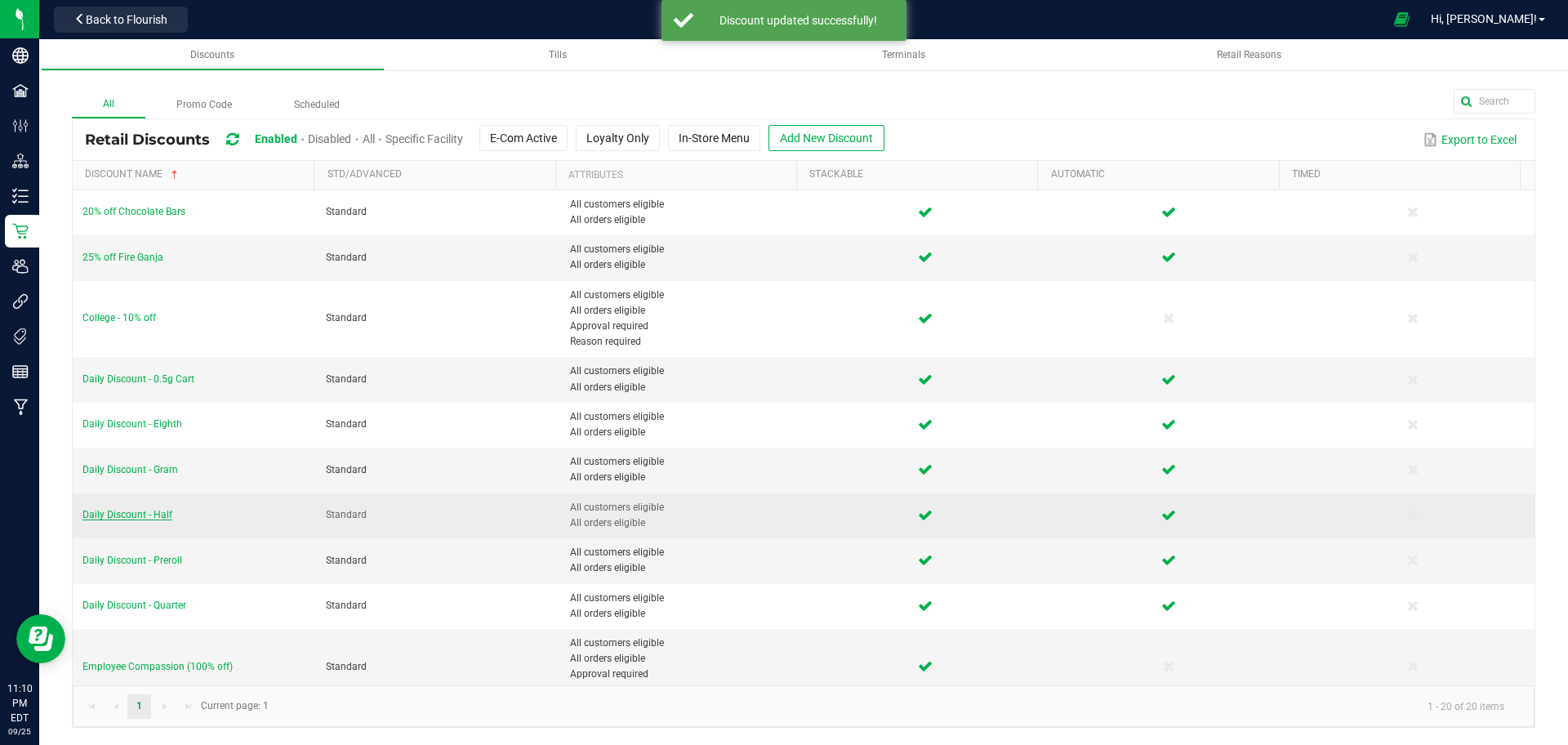
click at [135, 513] on span "Daily Discount - Half" at bounding box center [127, 514] width 89 height 11
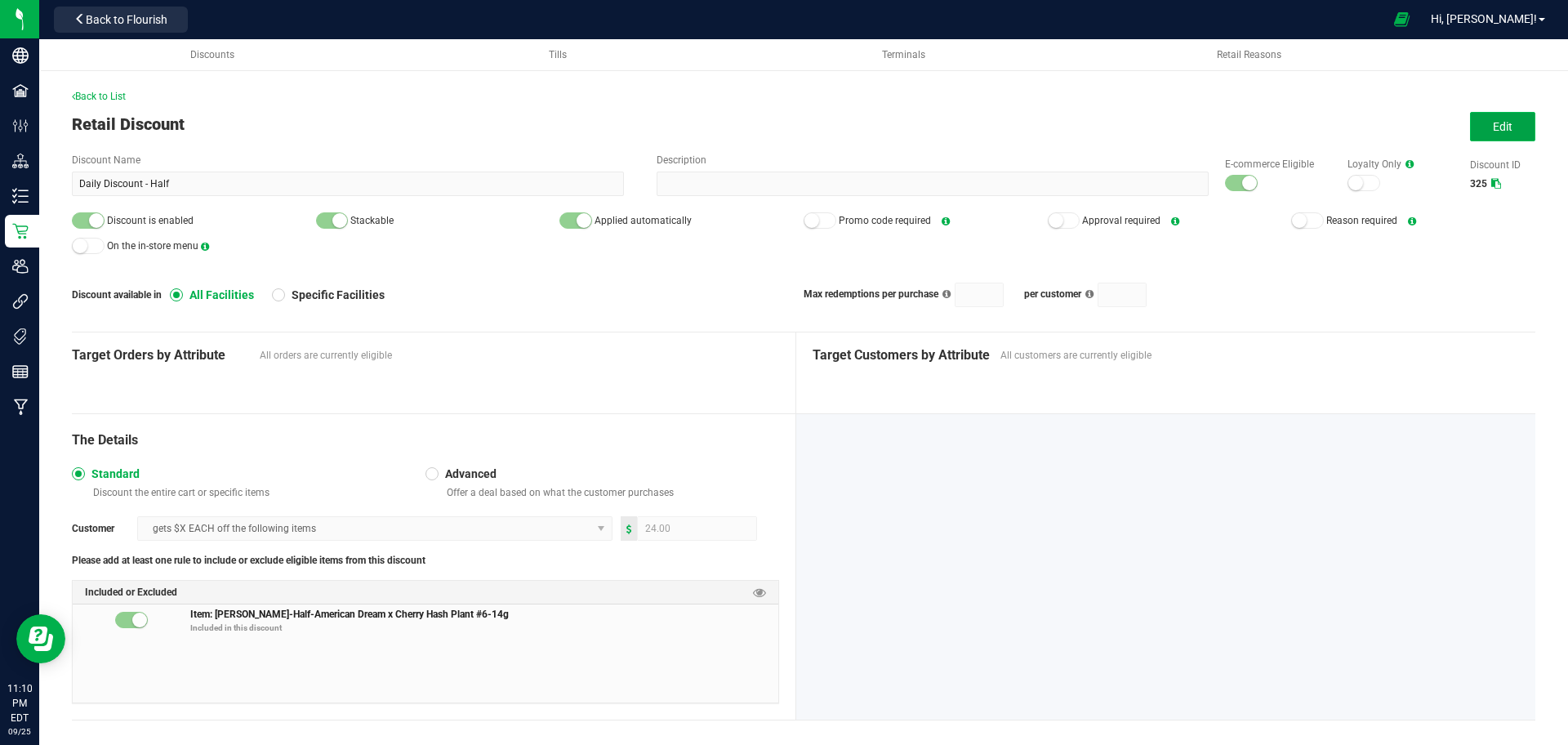
click at [1470, 126] on button "Edit" at bounding box center [1502, 126] width 66 height 30
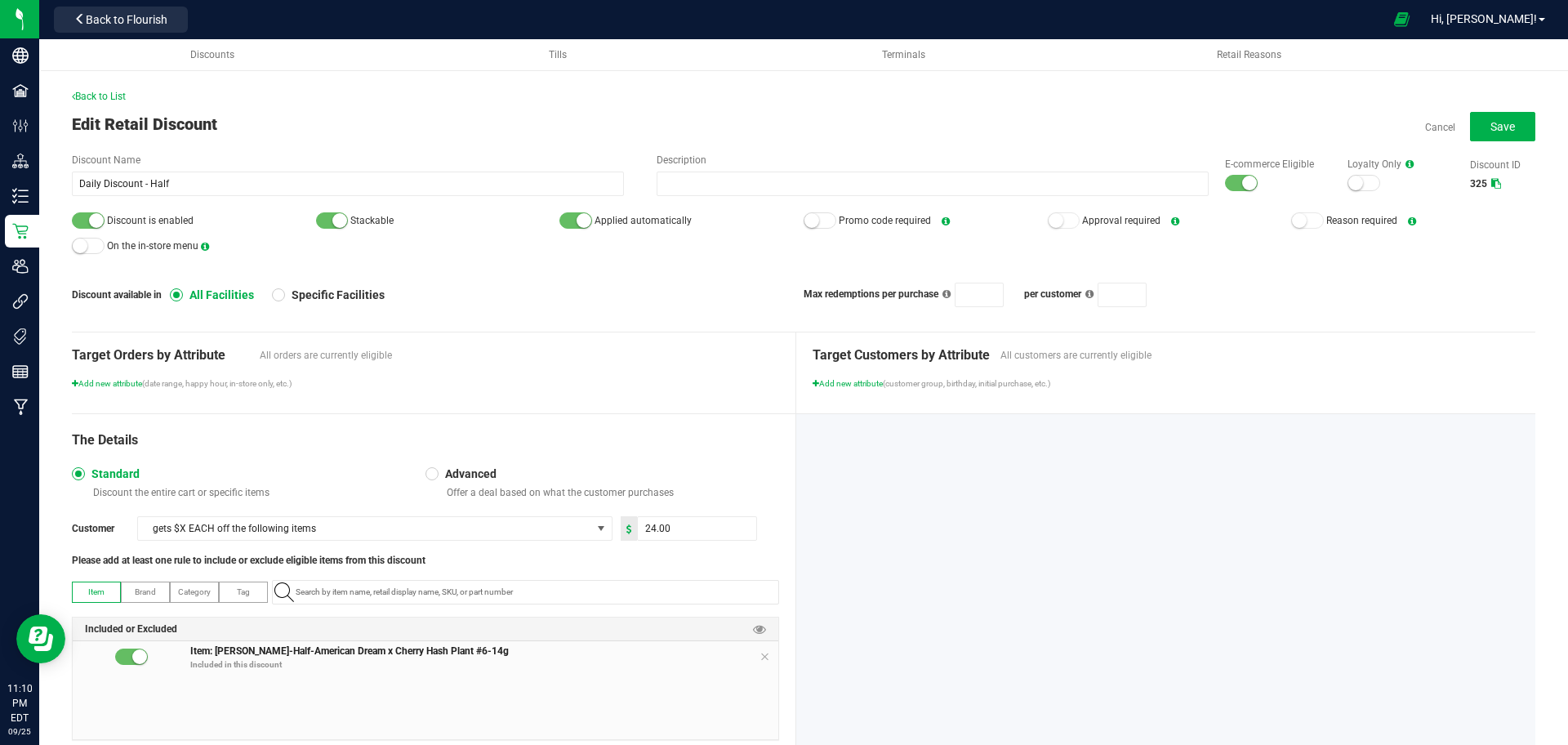
click at [1242, 185] on small at bounding box center [1250, 183] width 15 height 15
click at [83, 218] on div at bounding box center [89, 221] width 33 height 16
click at [1490, 125] on span "Save" at bounding box center [1502, 126] width 25 height 13
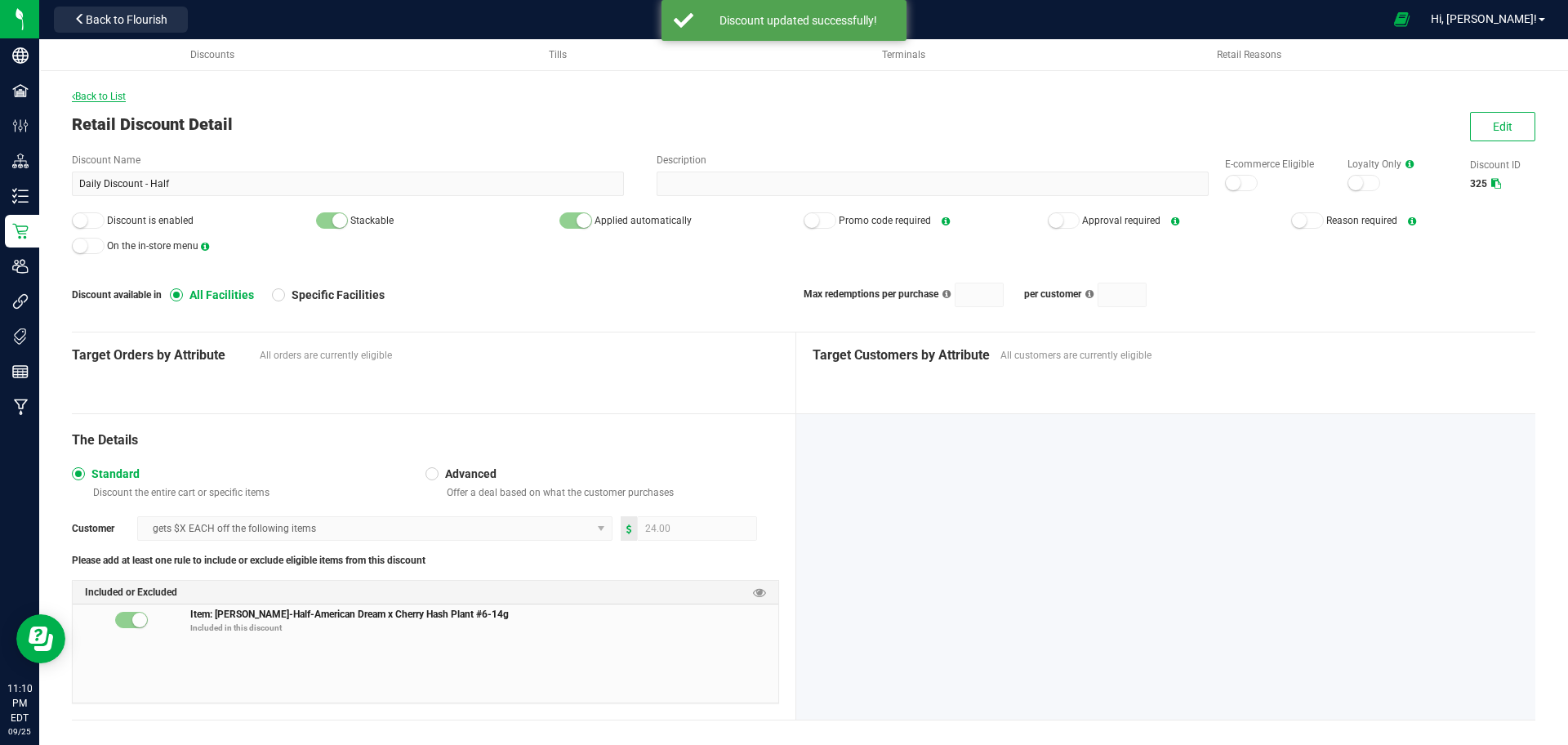
click at [119, 92] on span "Back to List" at bounding box center [99, 96] width 54 height 11
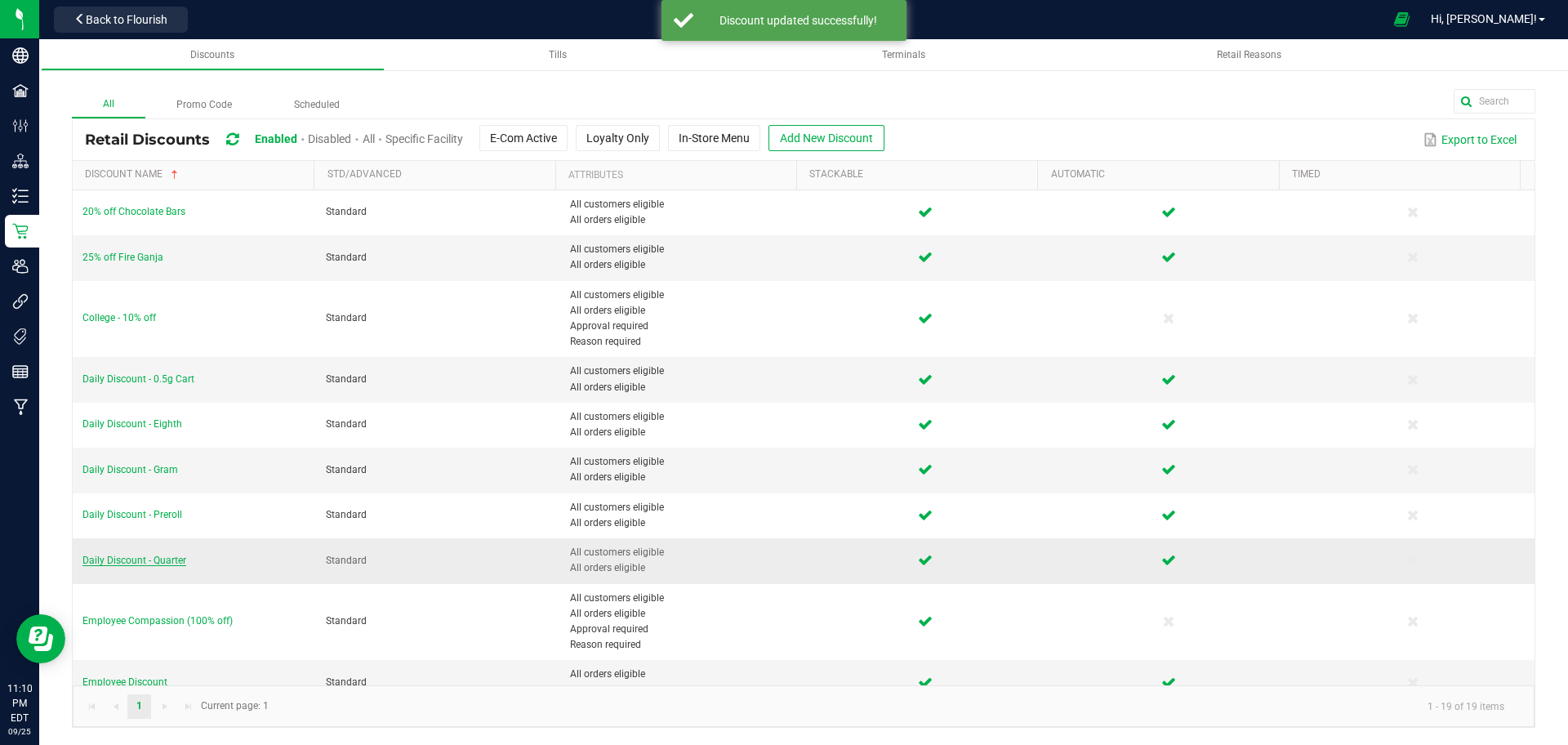
click at [153, 561] on span "Daily Discount - Quarter" at bounding box center [135, 560] width 103 height 11
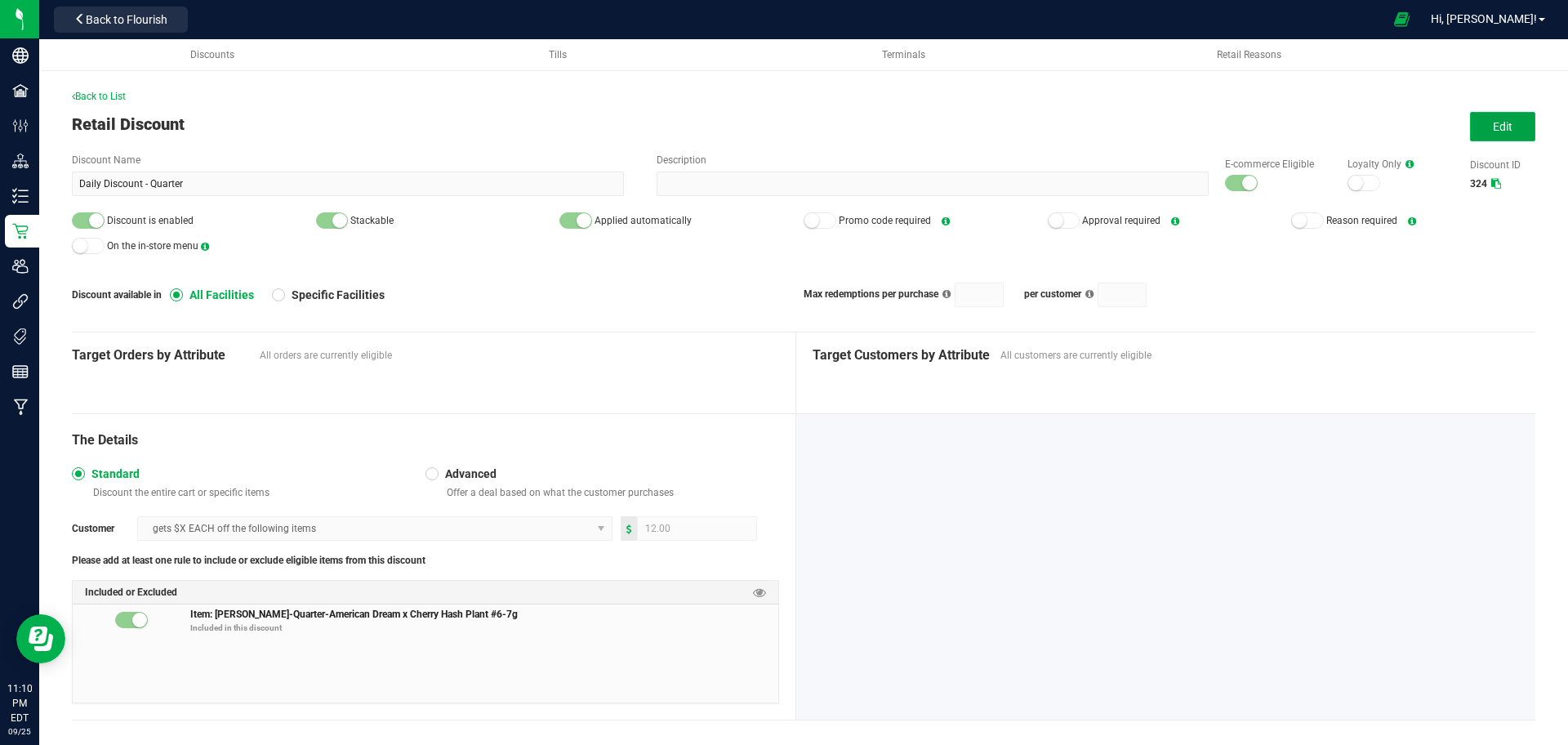
click at [1470, 130] on button "Edit" at bounding box center [1502, 126] width 66 height 30
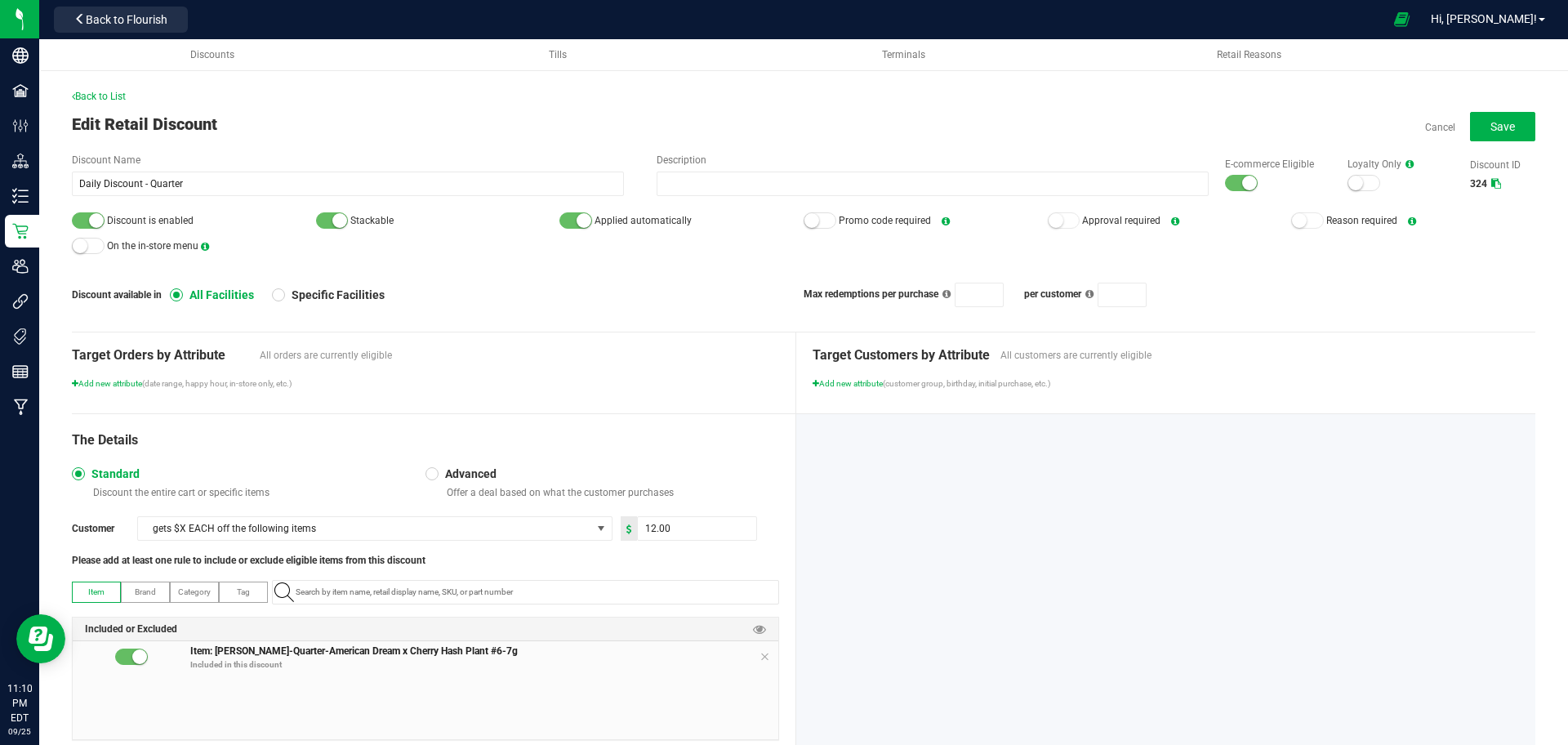
click at [1225, 184] on div at bounding box center [1241, 183] width 33 height 16
drag, startPoint x: 1226, startPoint y: 184, endPoint x: 327, endPoint y: 208, distance: 899.3
click at [327, 208] on div "Discount Name Daily Discount - Quarter Description E-commerce Eligible Loyalty …" at bounding box center [803, 230] width 1463 height 154
click at [92, 213] on div at bounding box center [89, 221] width 33 height 16
click at [1493, 124] on span "Save" at bounding box center [1502, 126] width 25 height 13
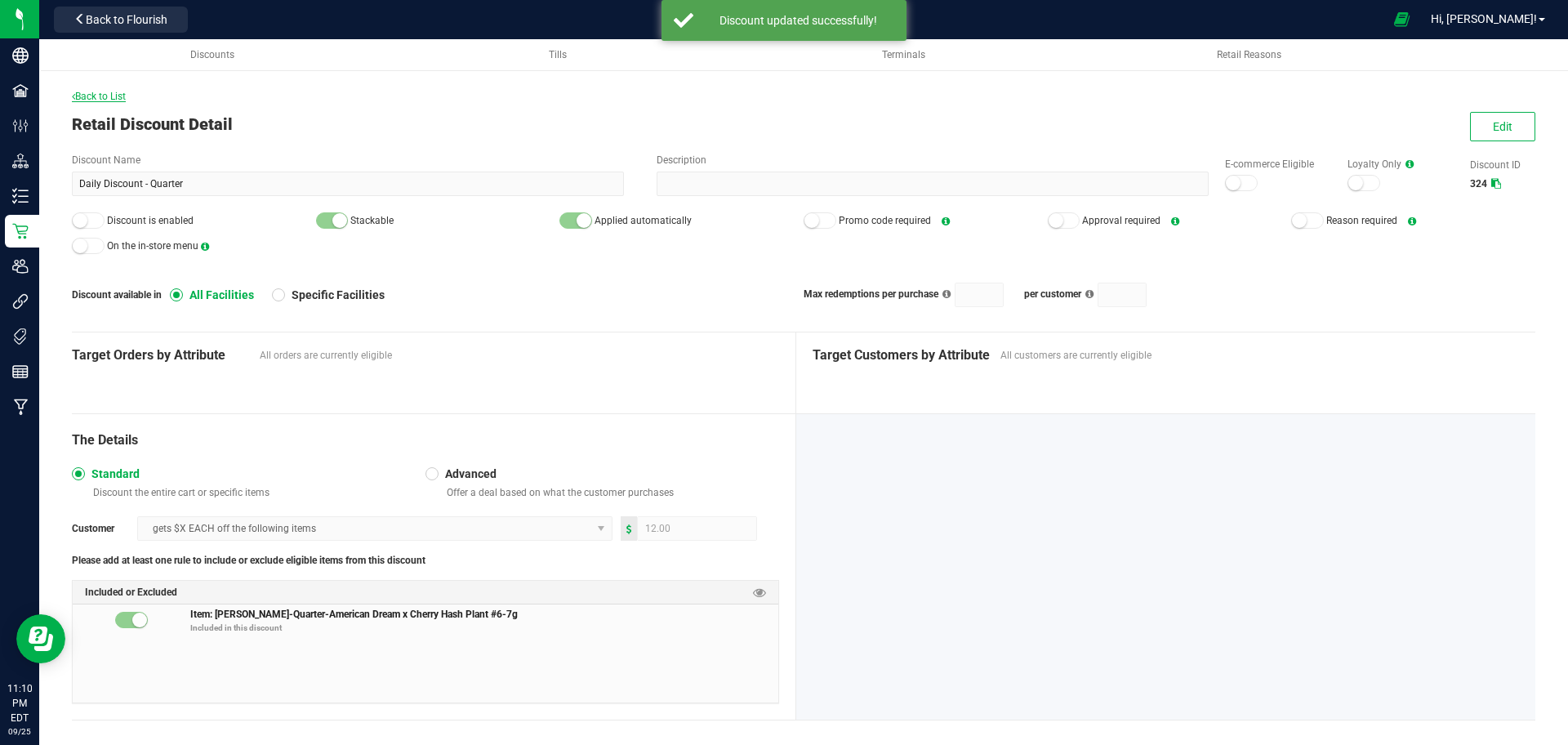
click at [98, 98] on span "Back to List" at bounding box center [99, 96] width 54 height 11
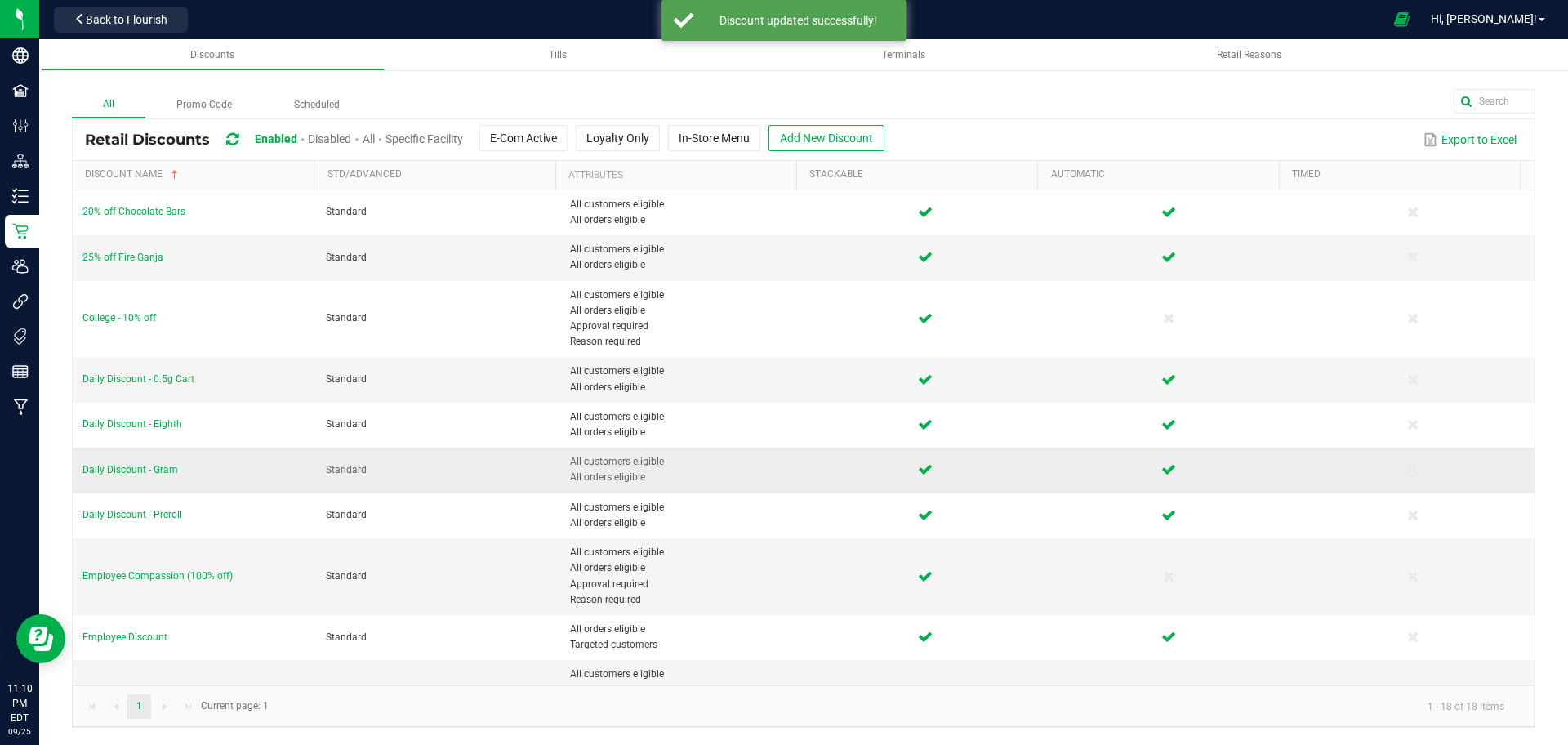
scroll to position [60, 0]
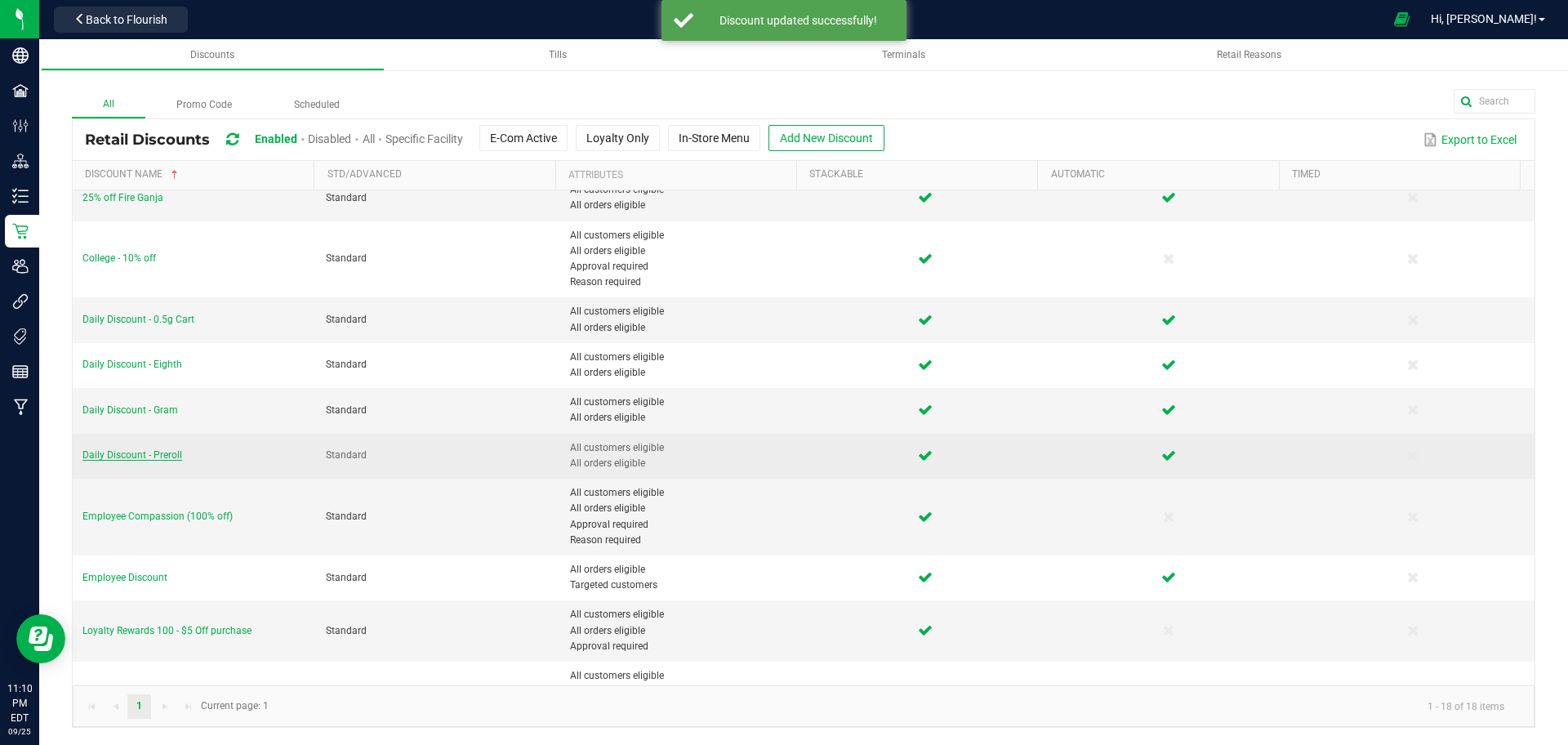
click at [162, 459] on span "Daily Discount - Preroll" at bounding box center [132, 455] width 99 height 11
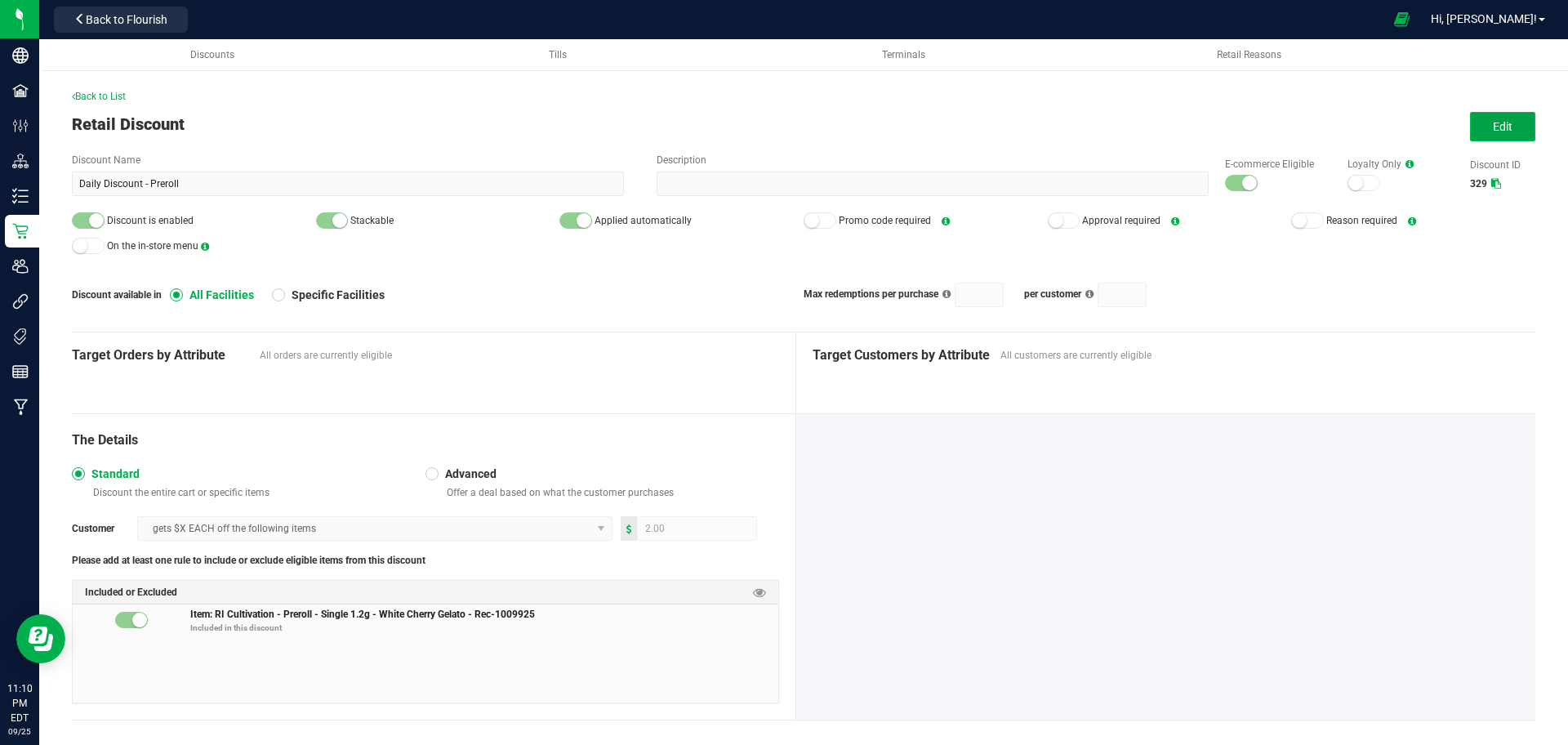
click at [1474, 114] on button "Edit" at bounding box center [1502, 126] width 66 height 30
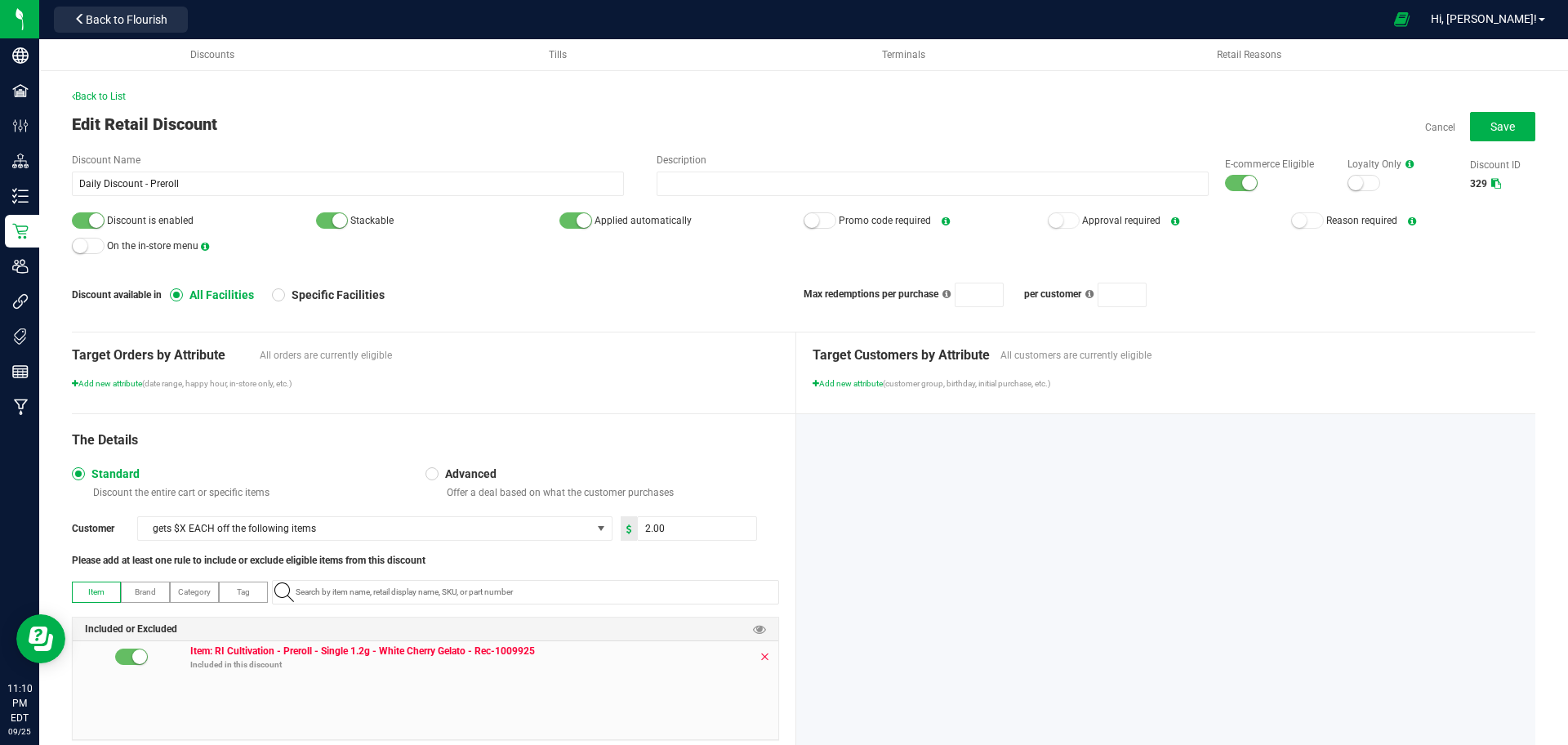
click at [760, 655] on icon at bounding box center [765, 656] width 10 height 13
click at [724, 592] on input "NO DATA FOUND" at bounding box center [533, 592] width 489 height 23
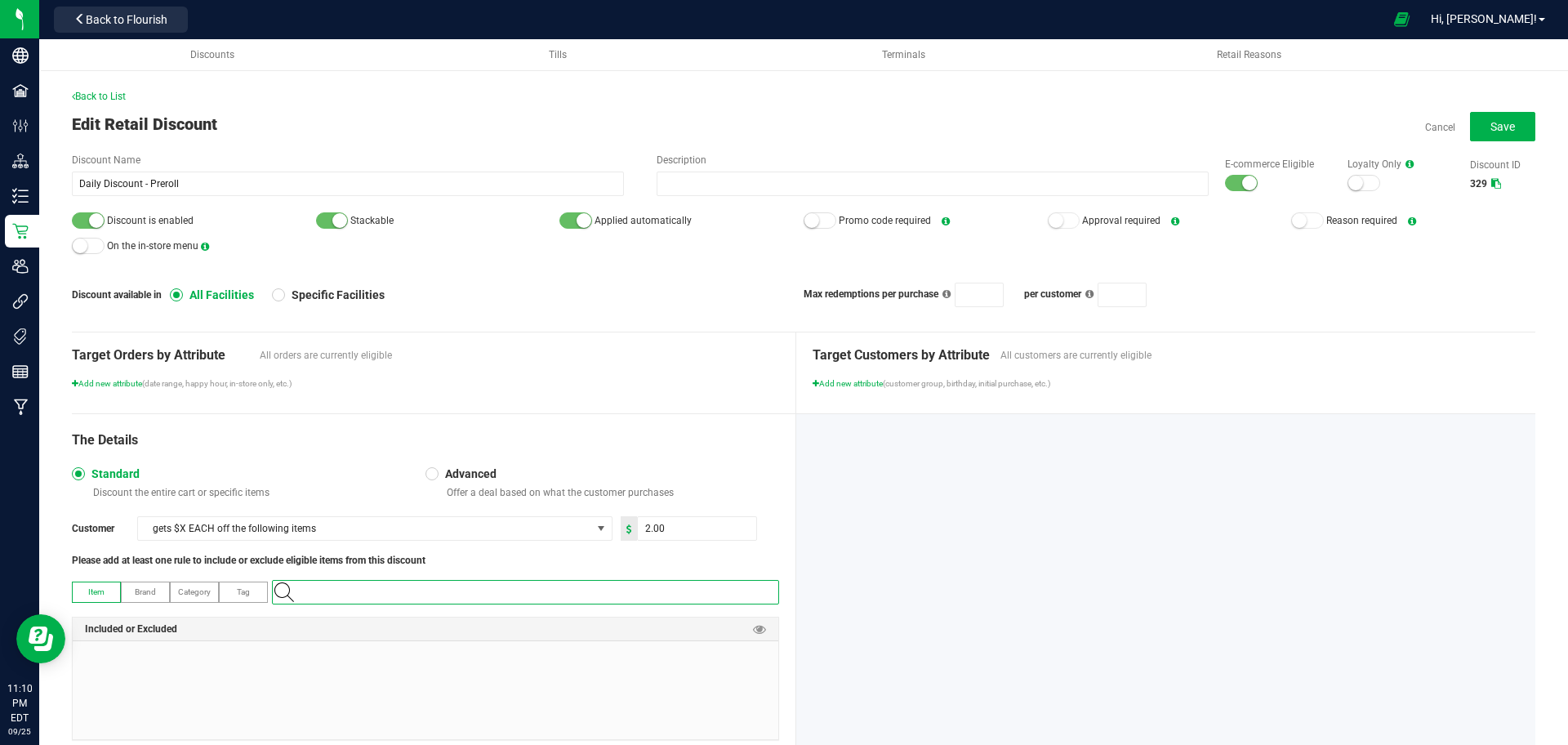
paste input "1.118466.142342.511650.0"
type input "1.118466.142342.511650.0"
click at [724, 613] on Cloudz "Slater-Preroll-Single 1g-Candy Cloudz" at bounding box center [521, 619] width 497 height 25
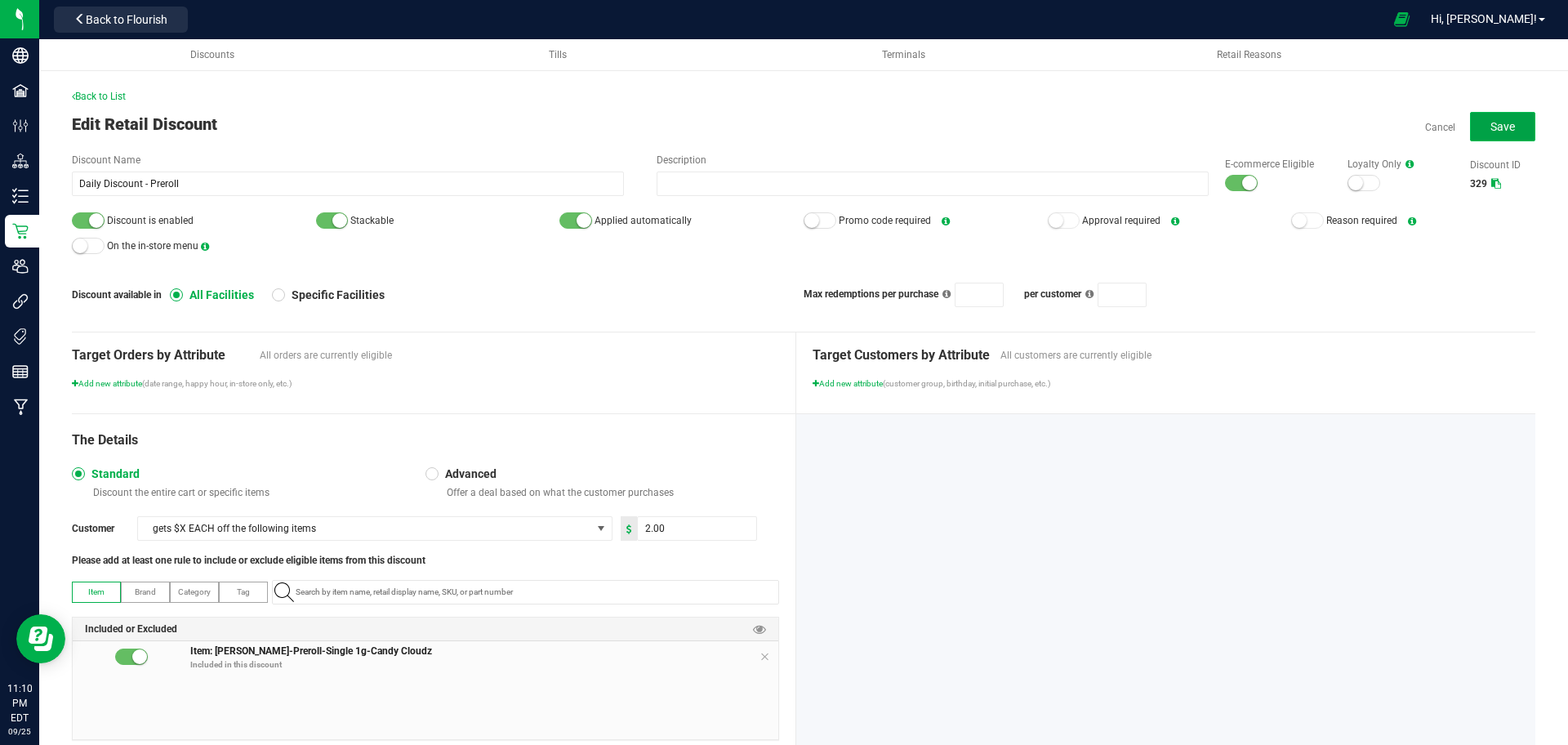
click at [1490, 124] on span "Save" at bounding box center [1502, 126] width 25 height 13
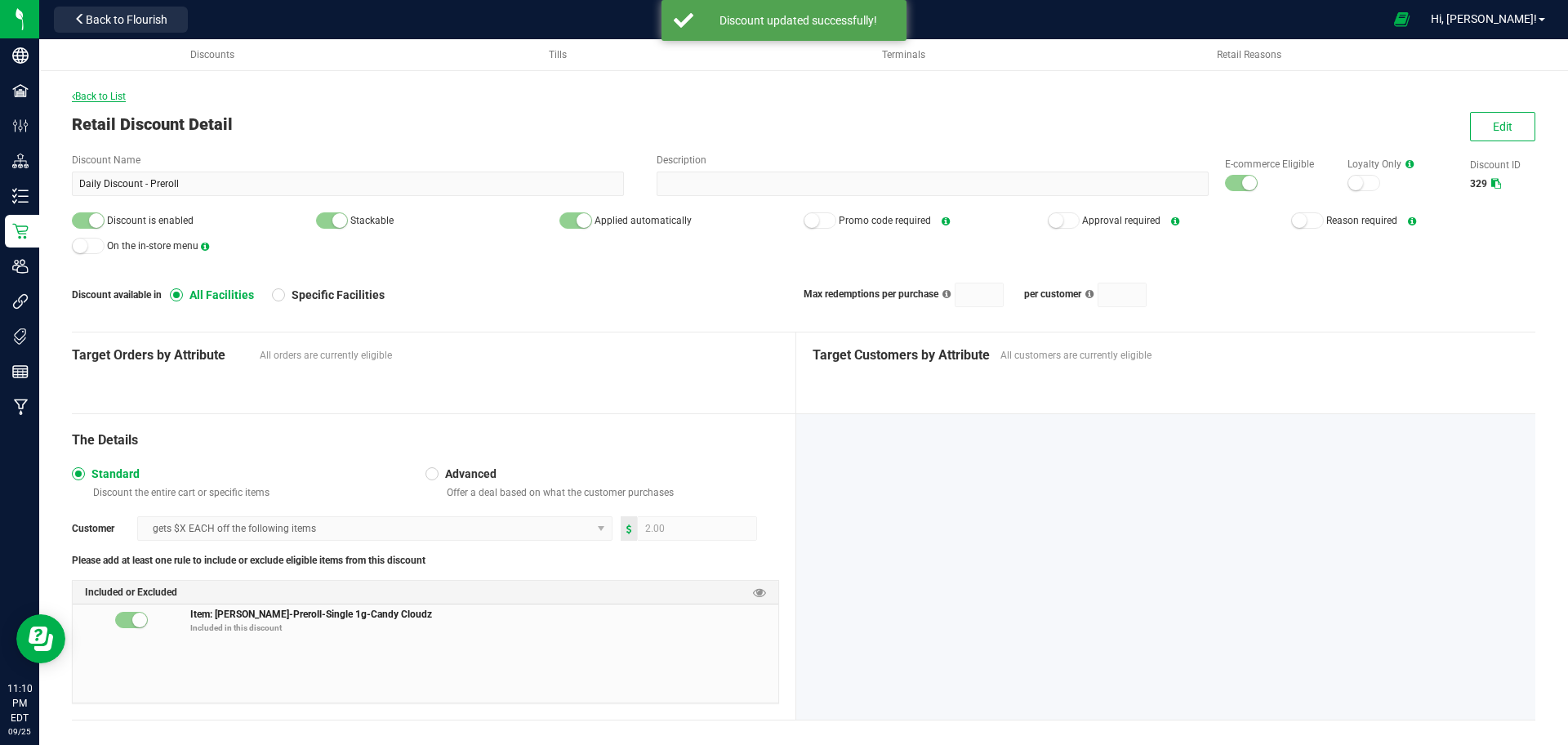
click at [108, 98] on span "Back to List" at bounding box center [99, 96] width 54 height 11
